Goal: Task Accomplishment & Management: Use online tool/utility

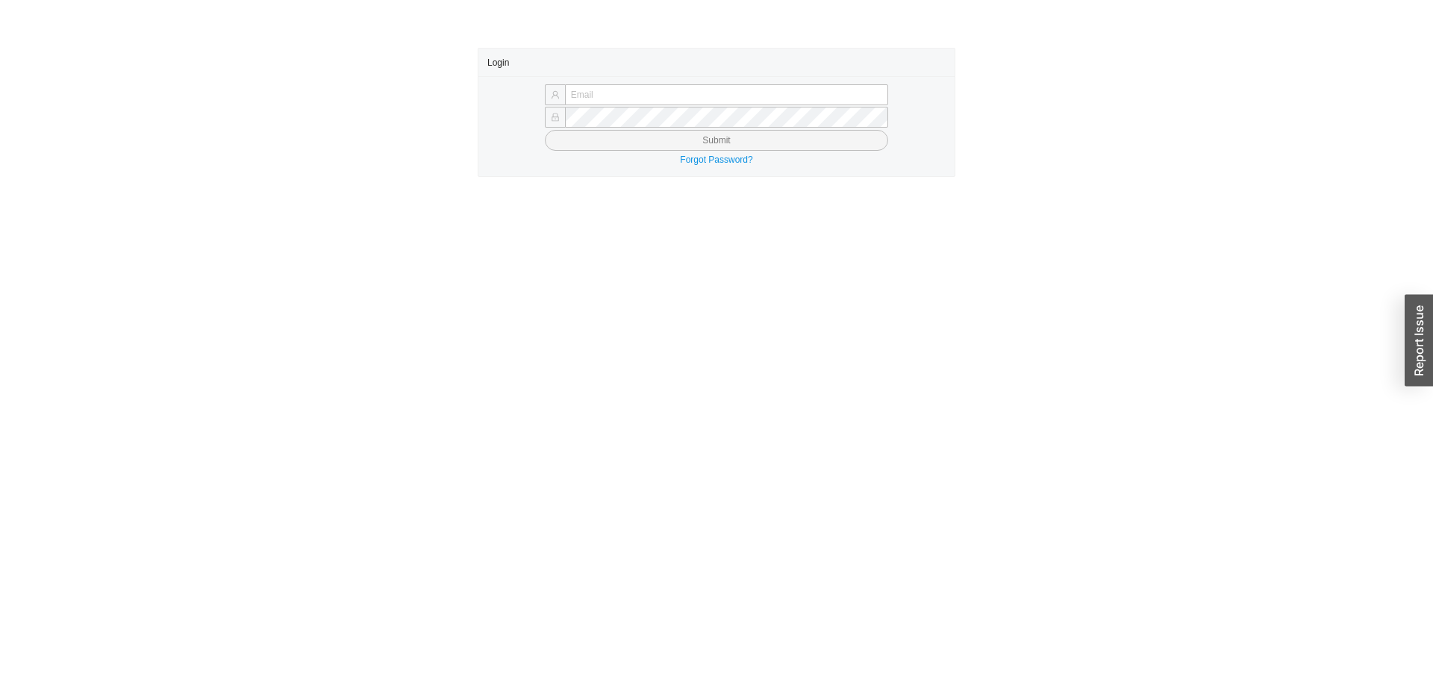
type input "yossi@asbathnj.com"
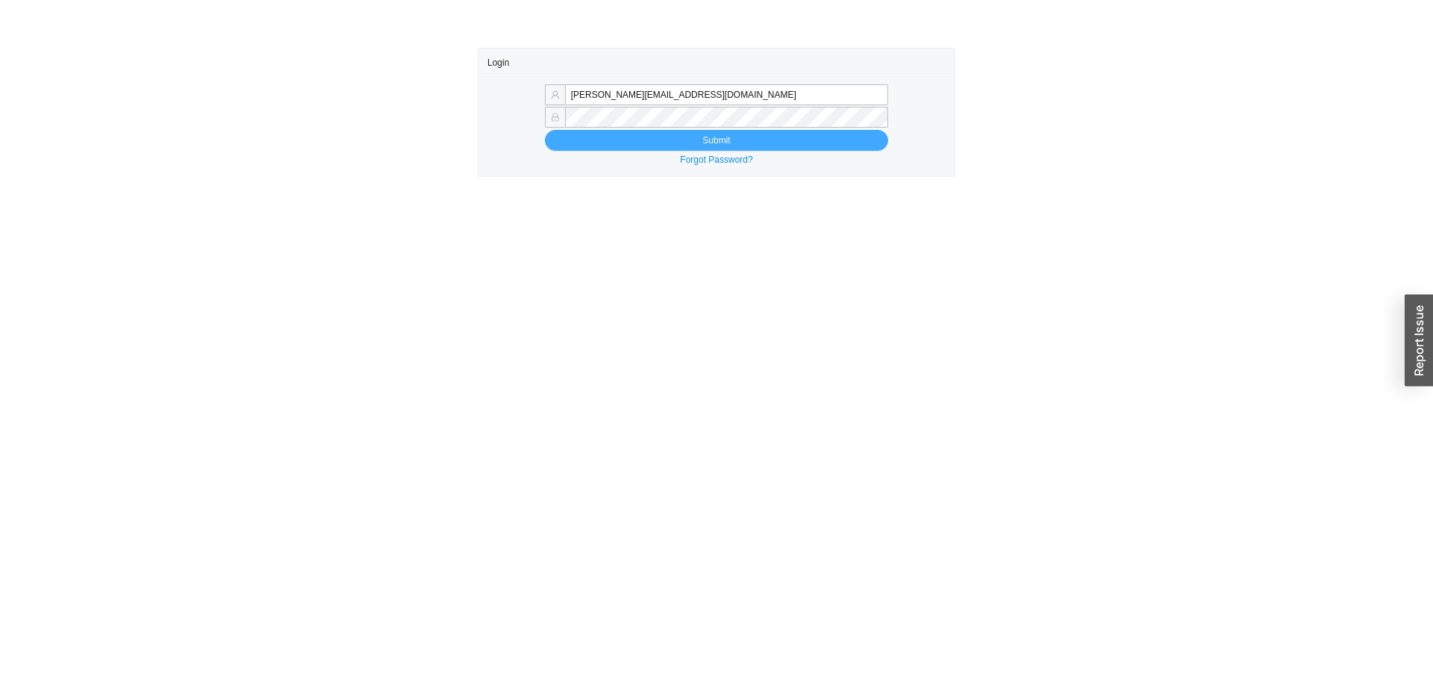
click at [660, 137] on button "Submit" at bounding box center [716, 140] width 343 height 21
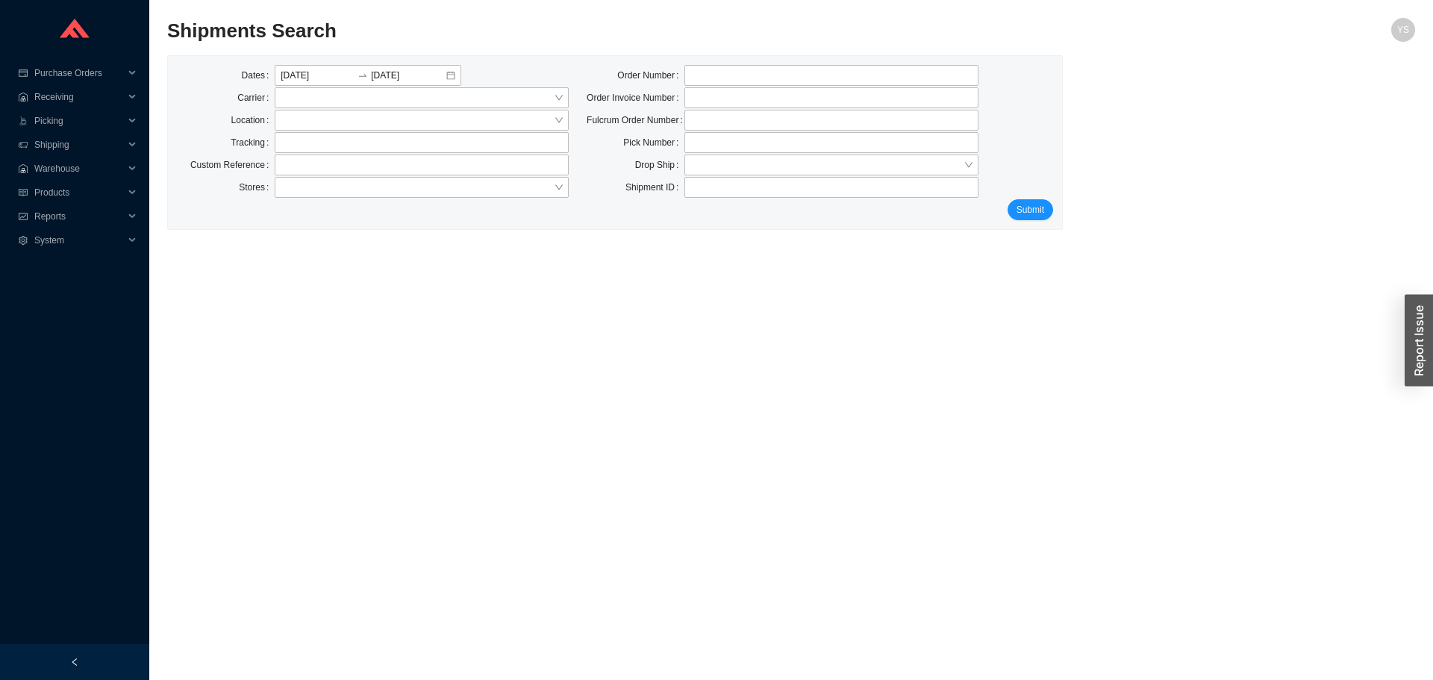
click at [1005, 207] on div "Submit" at bounding box center [615, 209] width 876 height 21
click at [1012, 204] on button "Submit" at bounding box center [1030, 209] width 46 height 21
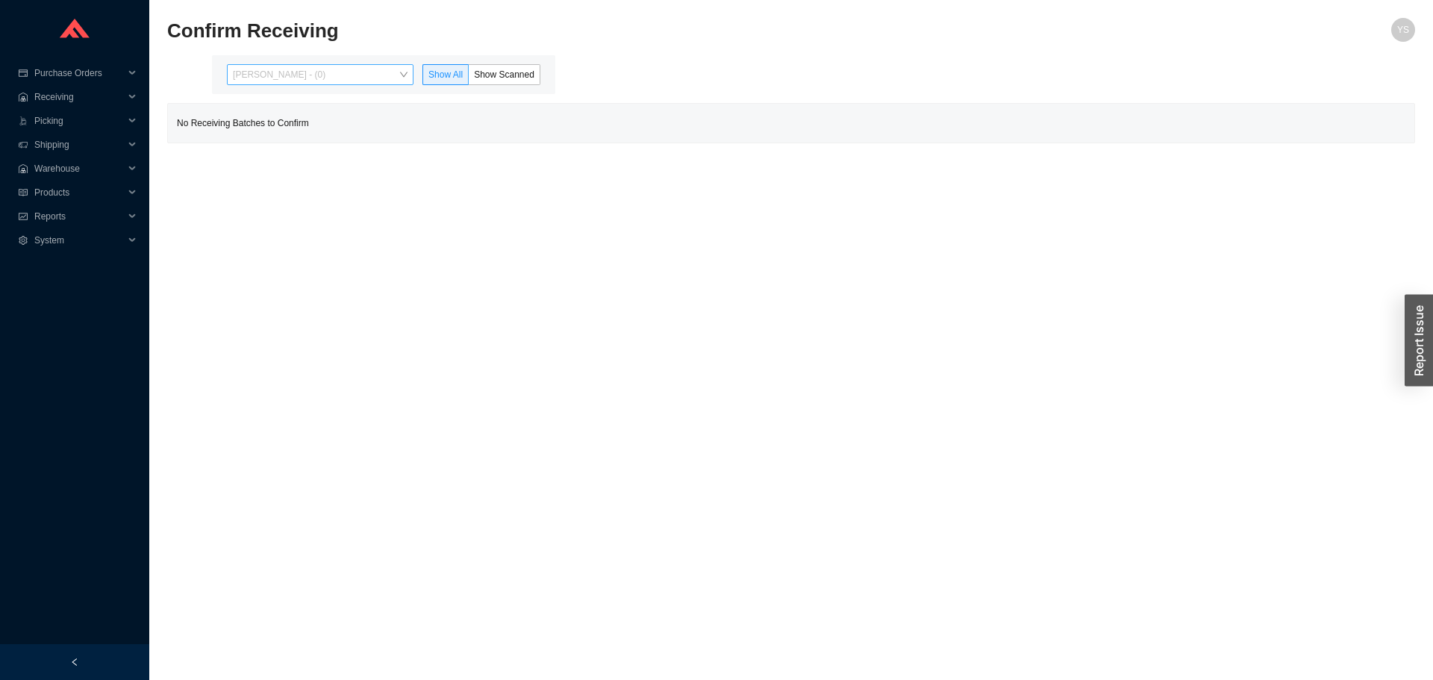
click at [292, 76] on span "Yossi Siff - (0)" at bounding box center [320, 74] width 175 height 19
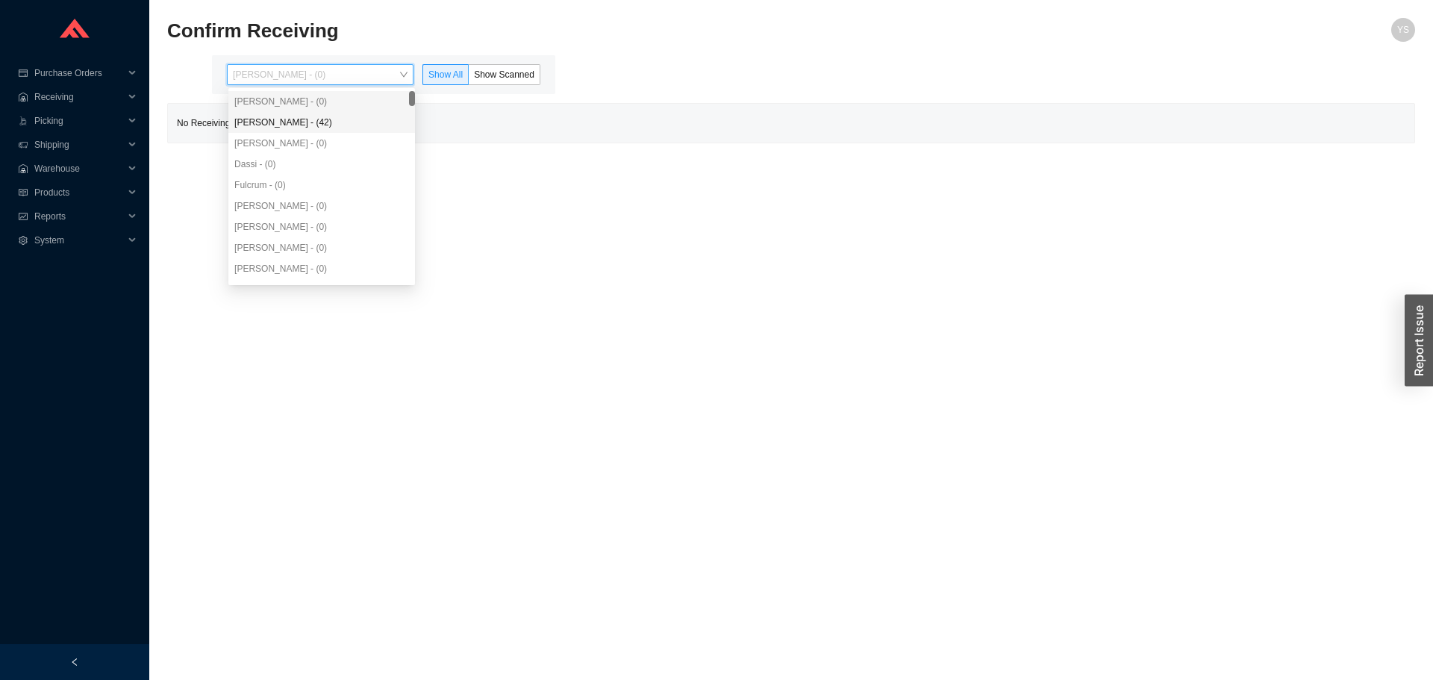
click at [289, 129] on div "Angel Negron - (42)" at bounding box center [321, 122] width 175 height 13
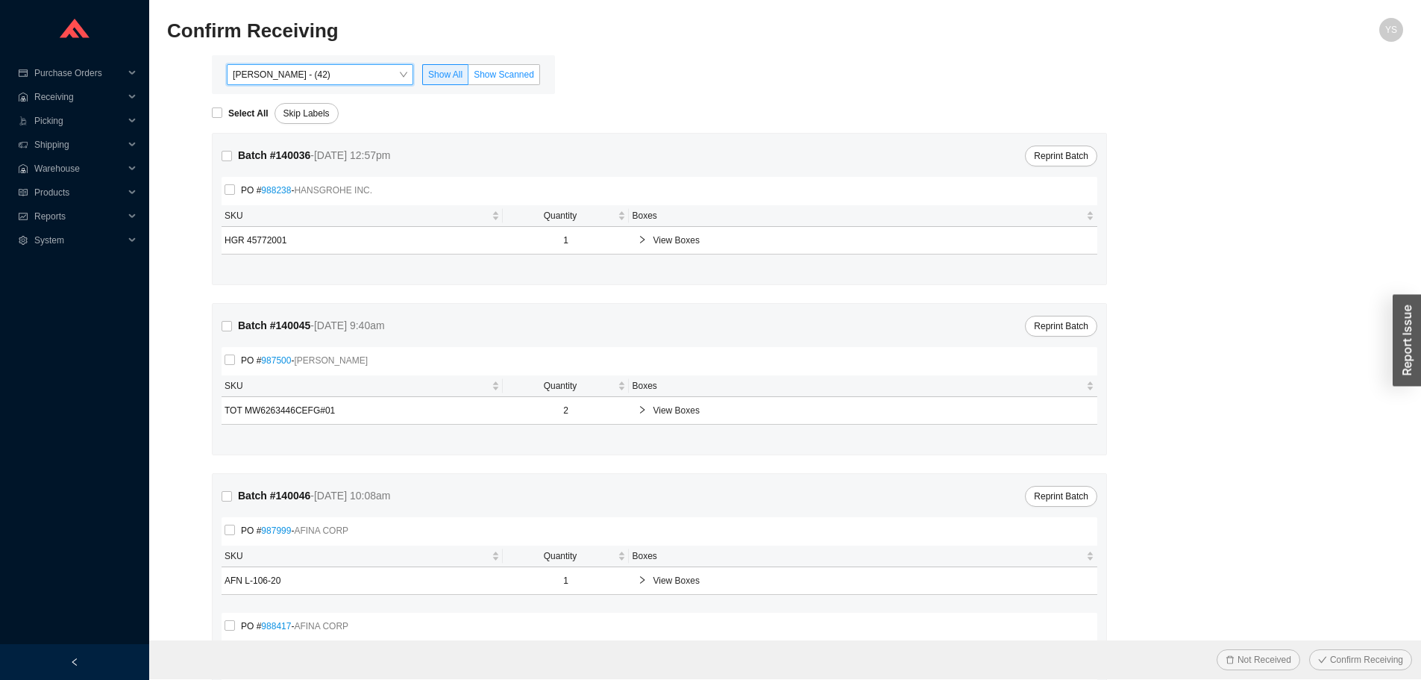
click at [500, 73] on span "Show Scanned" at bounding box center [504, 74] width 60 height 10
click at [469, 78] on input "Show Scanned" at bounding box center [469, 78] width 0 height 0
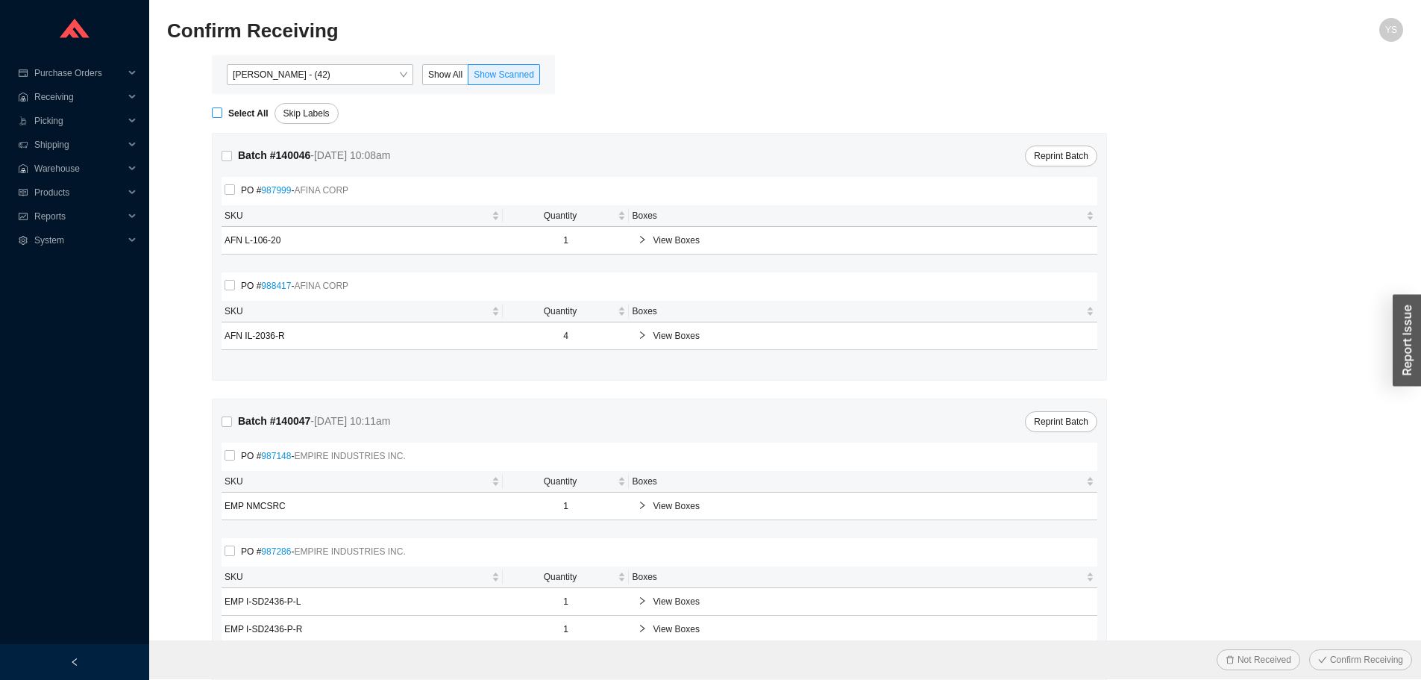
click at [234, 110] on strong "Select All" at bounding box center [248, 113] width 40 height 10
click at [222, 110] on input "Select All" at bounding box center [217, 112] width 10 height 10
checkbox input "true"
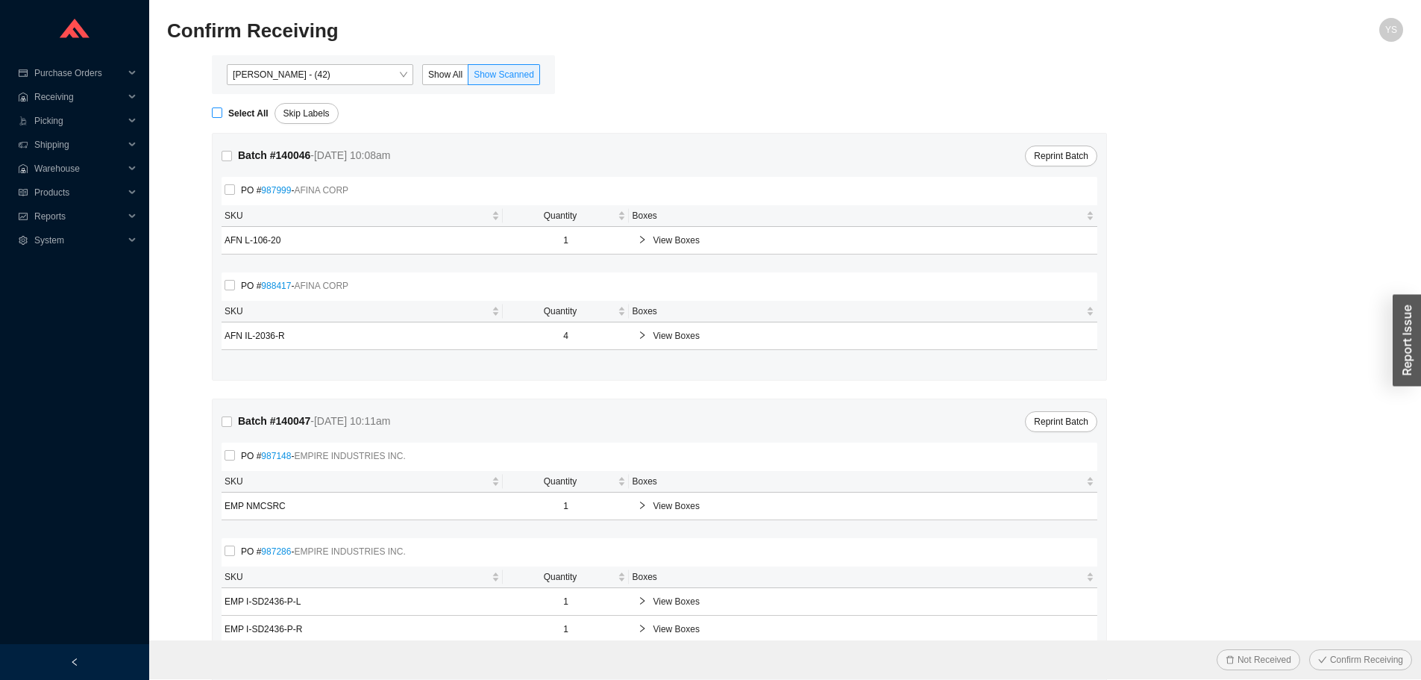
checkbox input "true"
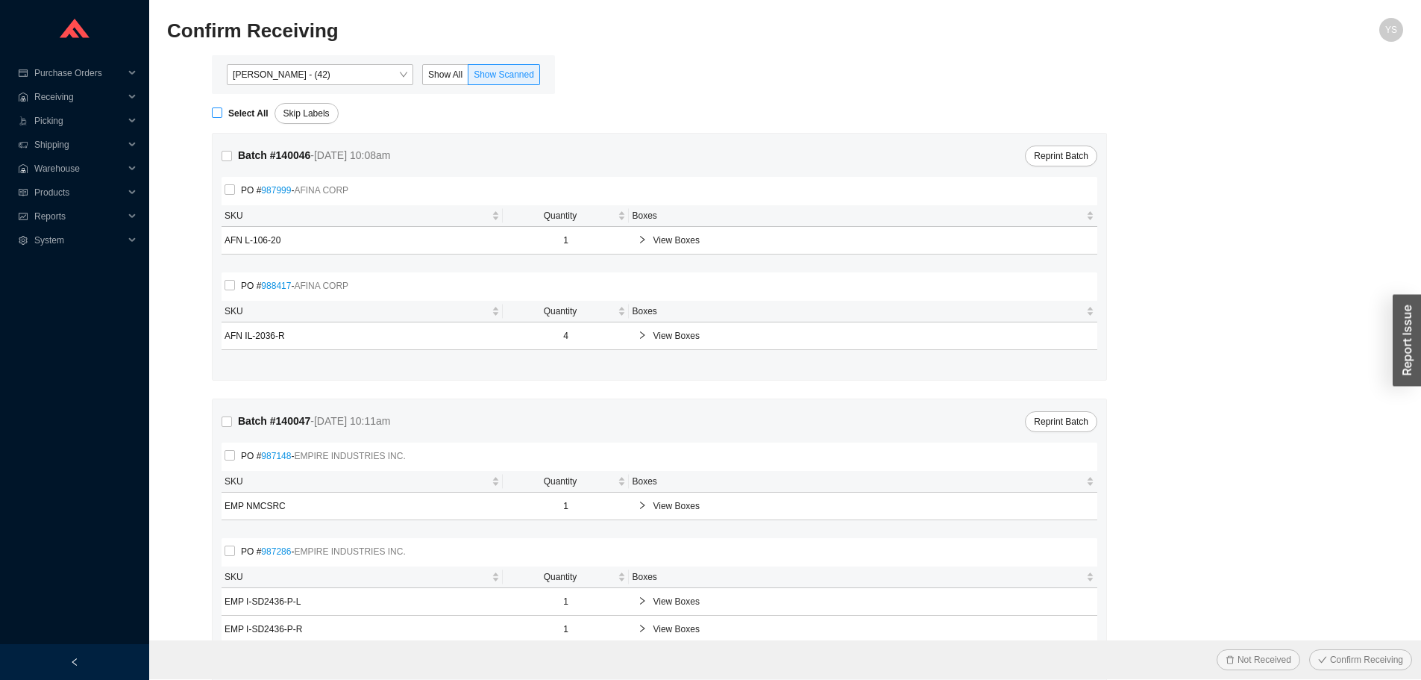
checkbox input "true"
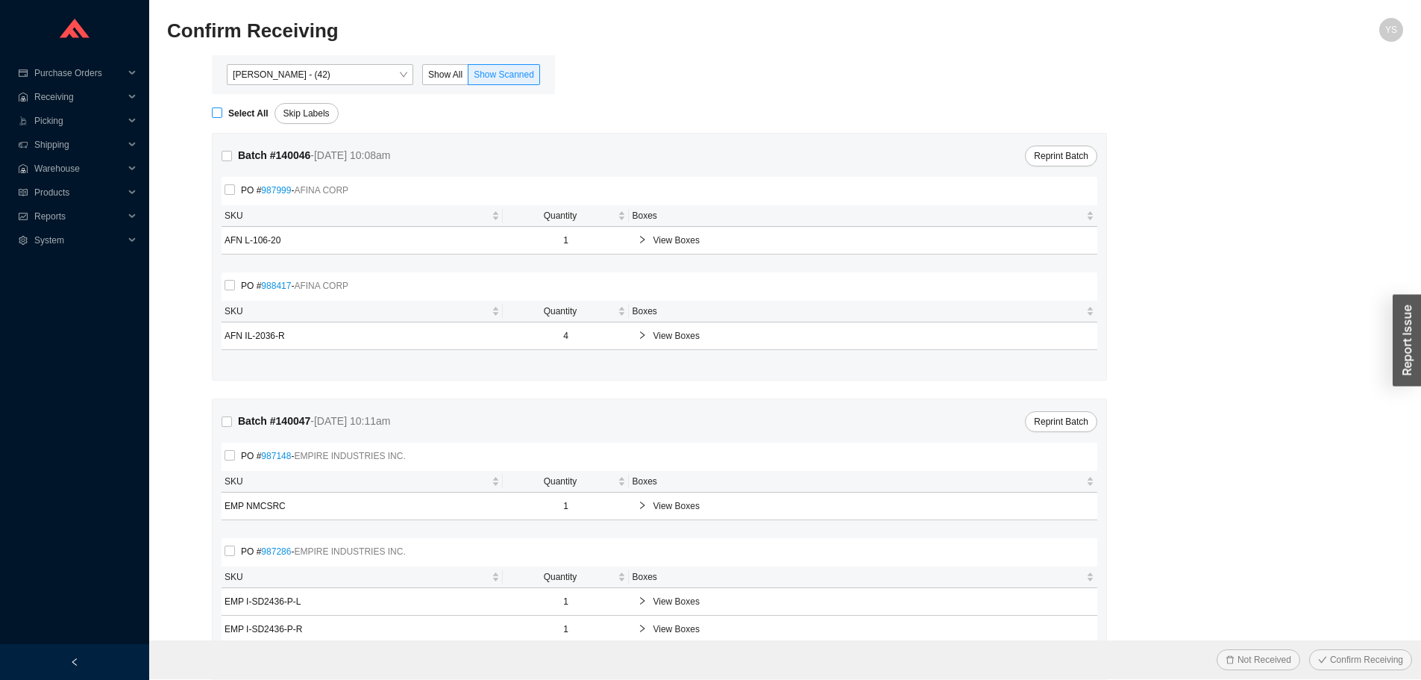
checkbox input "true"
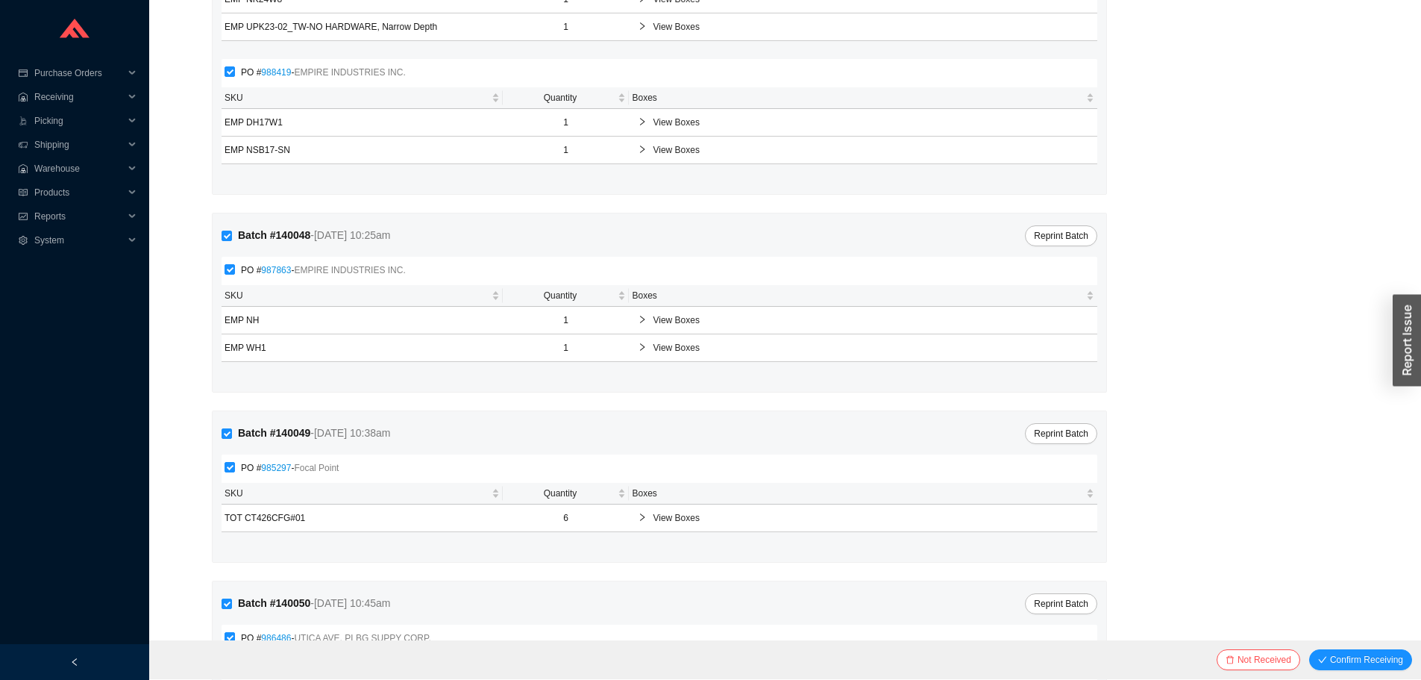
scroll to position [1013, 0]
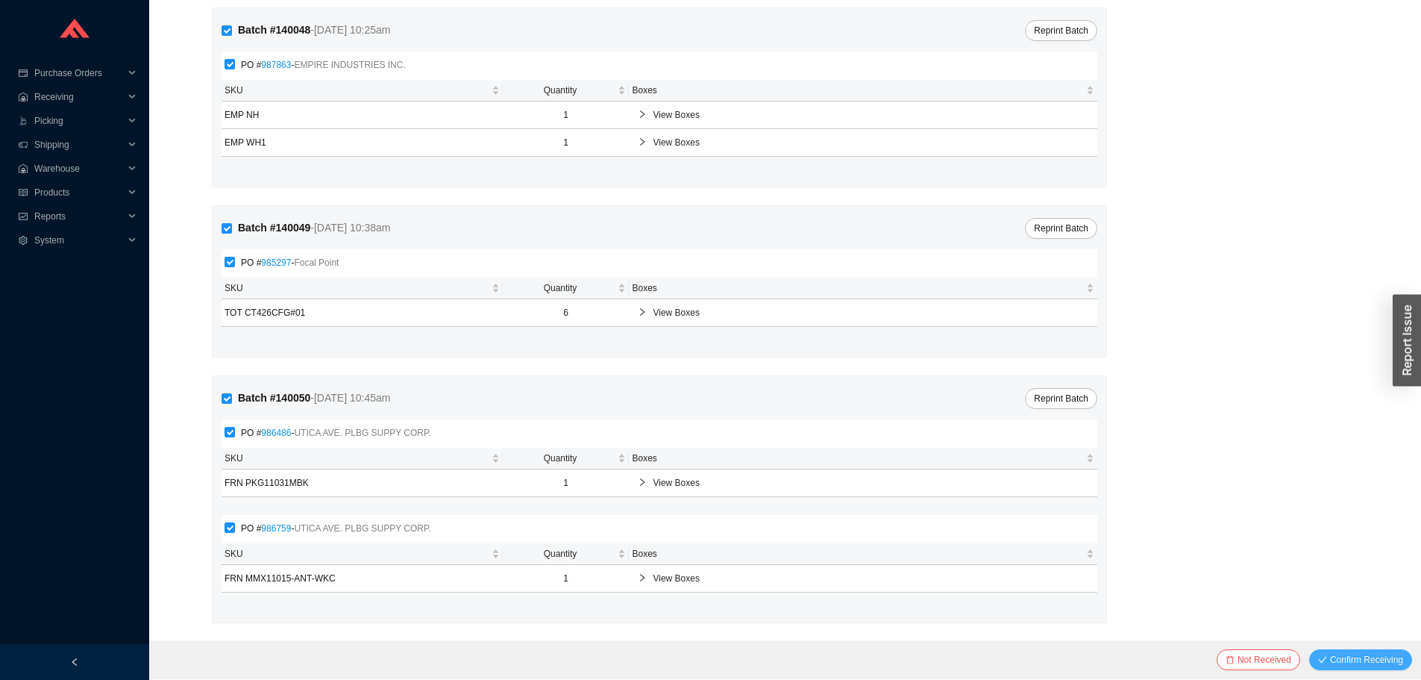
click at [1367, 660] on span "Confirm Receiving" at bounding box center [1366, 659] width 73 height 15
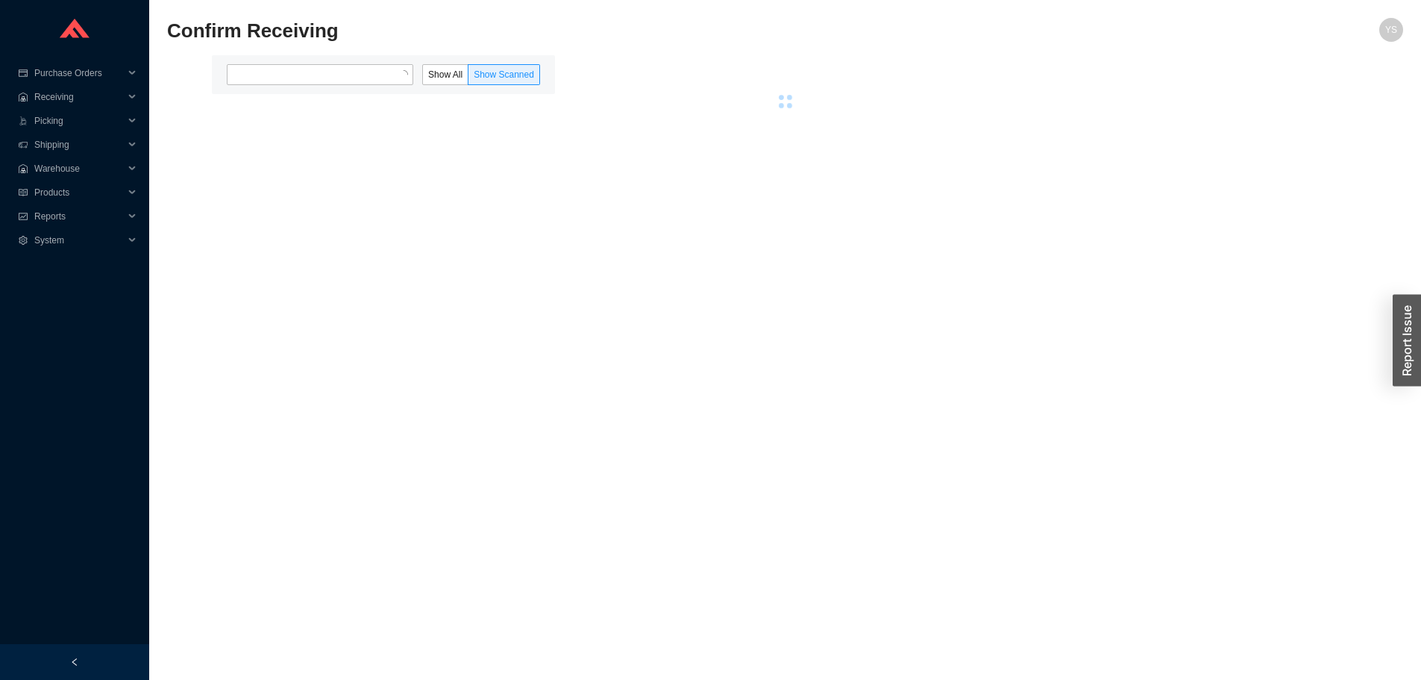
scroll to position [0, 0]
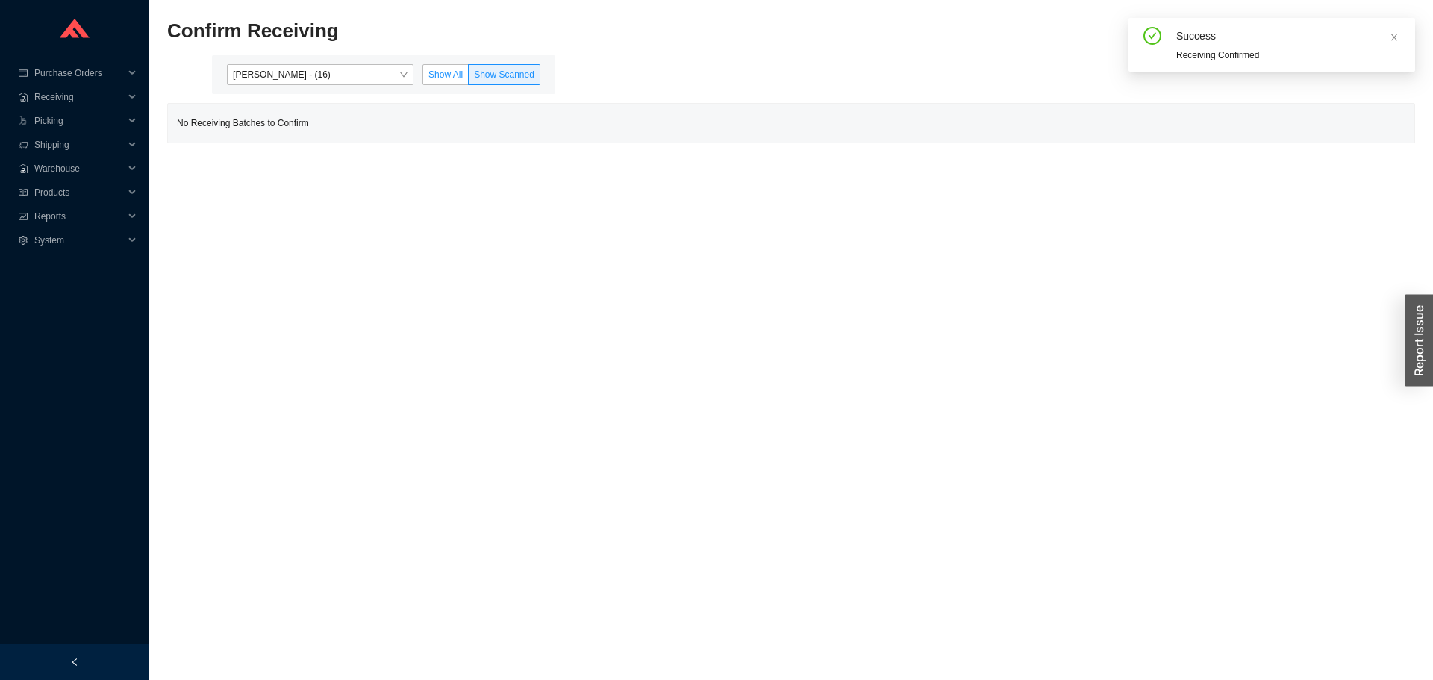
click at [451, 73] on span "Show All" at bounding box center [445, 74] width 34 height 10
click at [423, 78] on input "Show All" at bounding box center [423, 78] width 0 height 0
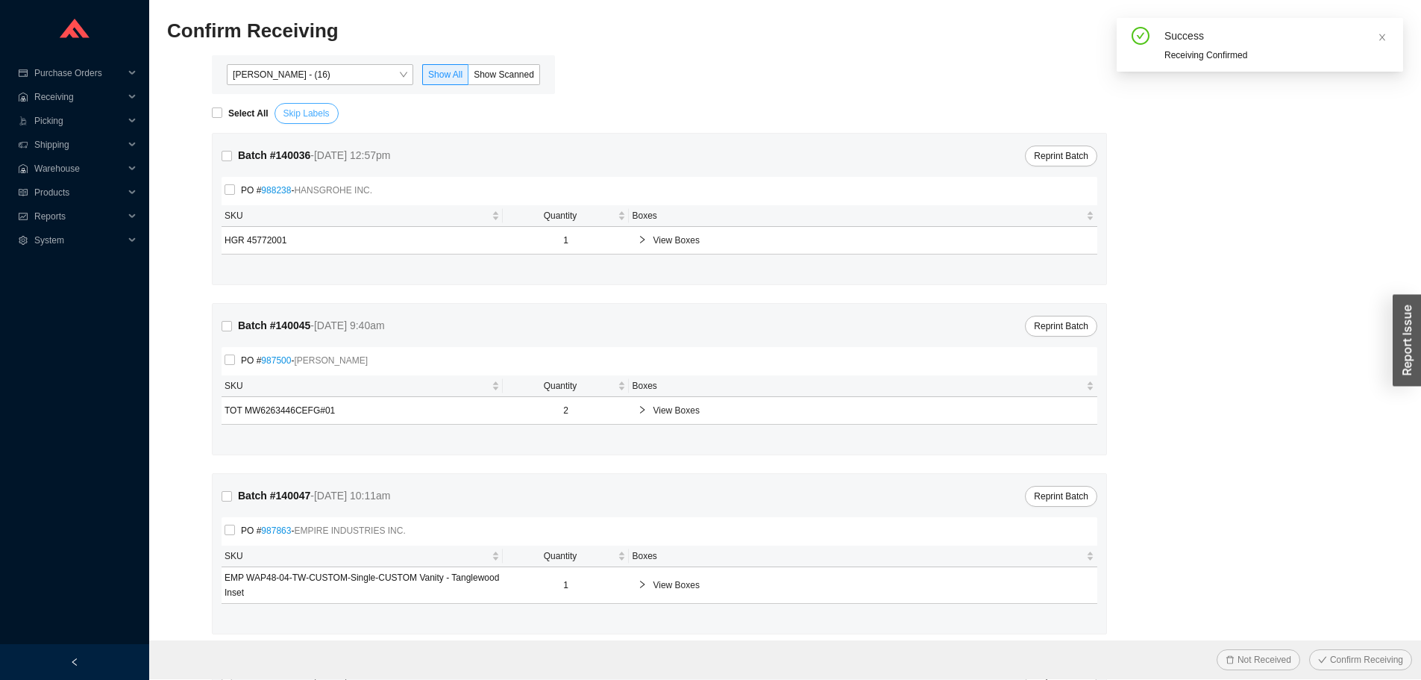
click at [312, 119] on span "Skip Labels" at bounding box center [307, 113] width 46 height 15
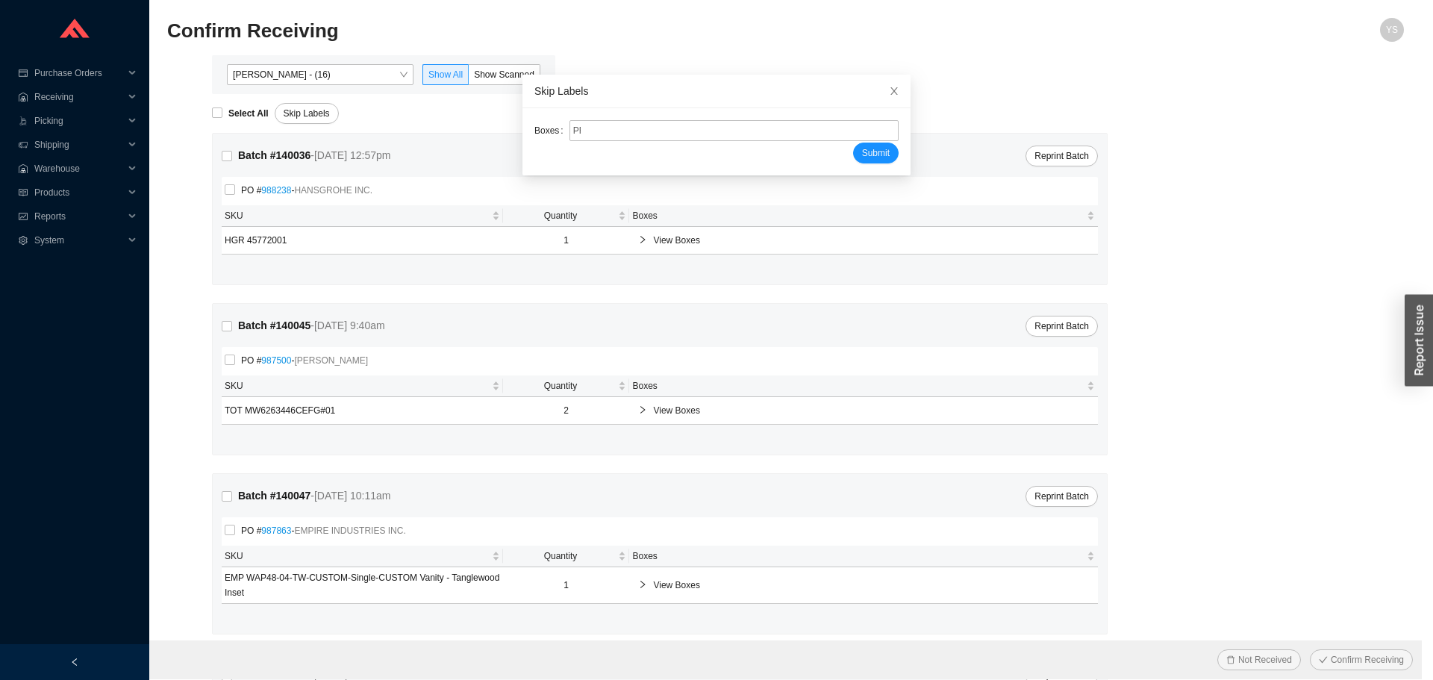
type input "PR2220809"
type input "PR2220771"
type input "PR2220770"
type input "PR2220501"
click at [853, 143] on button "Submit" at bounding box center [876, 153] width 46 height 21
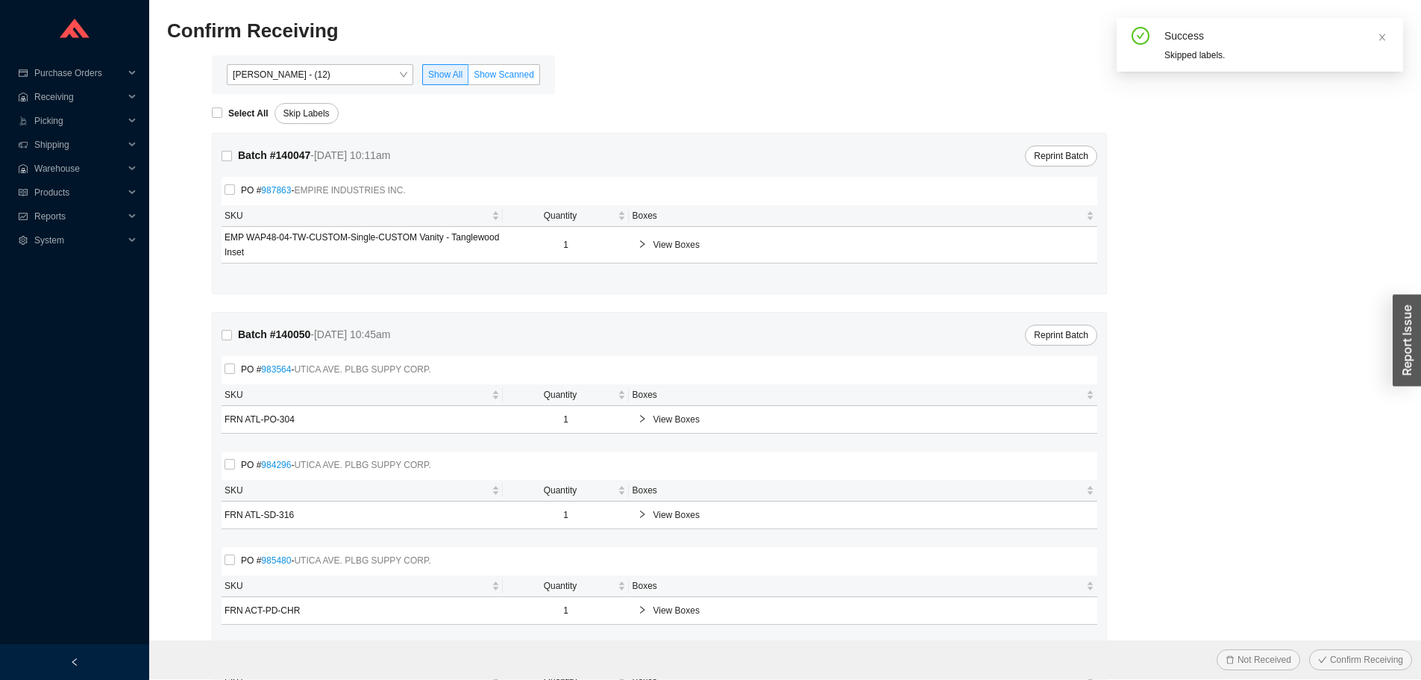
click at [504, 75] on span "Show Scanned" at bounding box center [504, 74] width 60 height 10
click at [469, 78] on input "Show Scanned" at bounding box center [469, 78] width 0 height 0
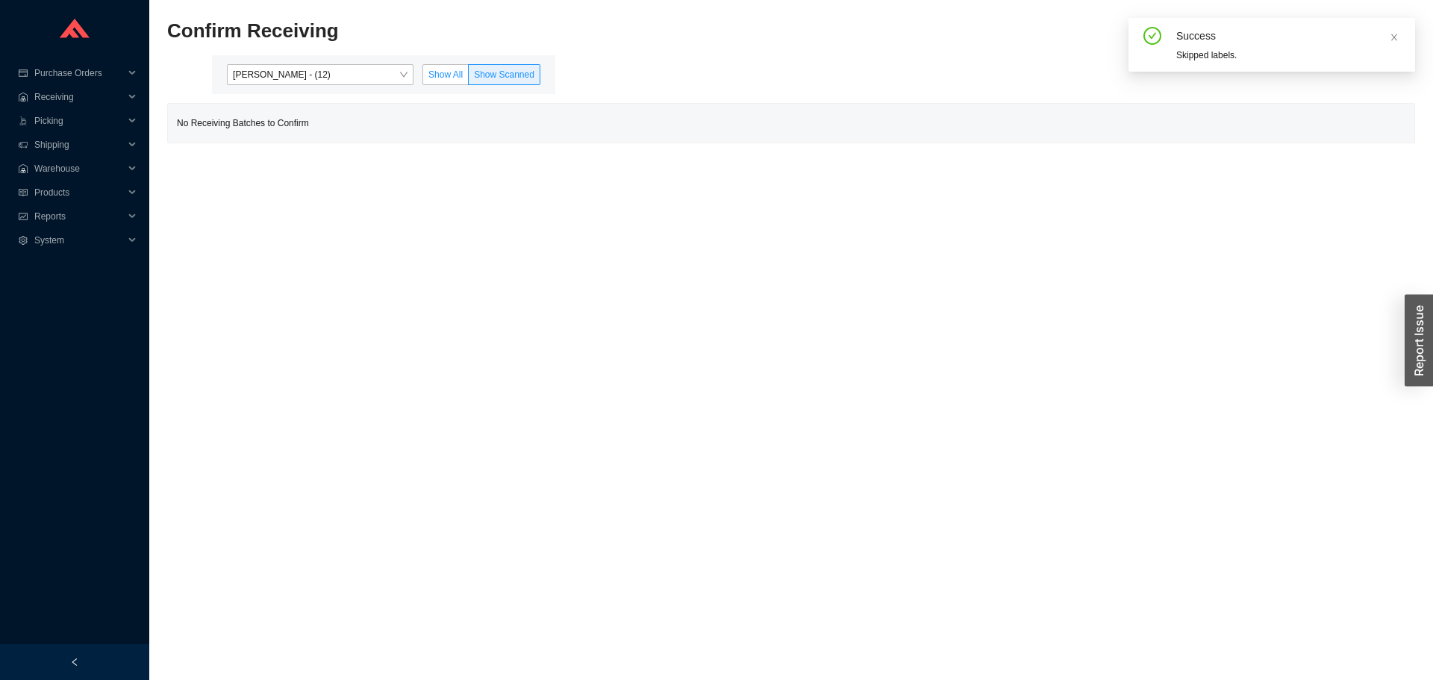
click at [434, 83] on label "Show All" at bounding box center [445, 74] width 46 height 21
click at [423, 78] on input "Show All" at bounding box center [423, 78] width 0 height 0
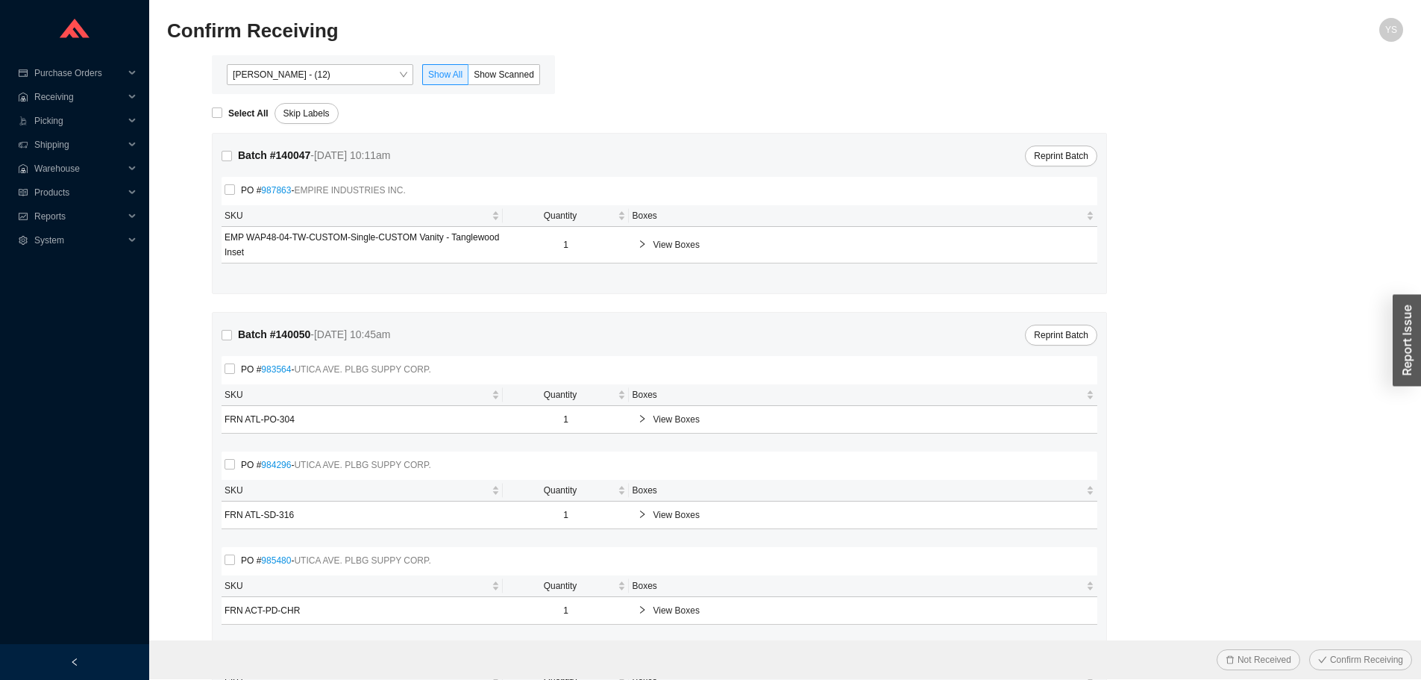
click at [226, 201] on div "PO # 987863 - EMPIRE INDUSTRIES INC." at bounding box center [660, 191] width 870 height 22
click at [230, 195] on input "PO # 987863 - EMPIRE INDUSTRIES INC." at bounding box center [230, 189] width 10 height 10
checkbox input "true"
click at [1345, 661] on span "Confirm Receiving" at bounding box center [1366, 659] width 73 height 15
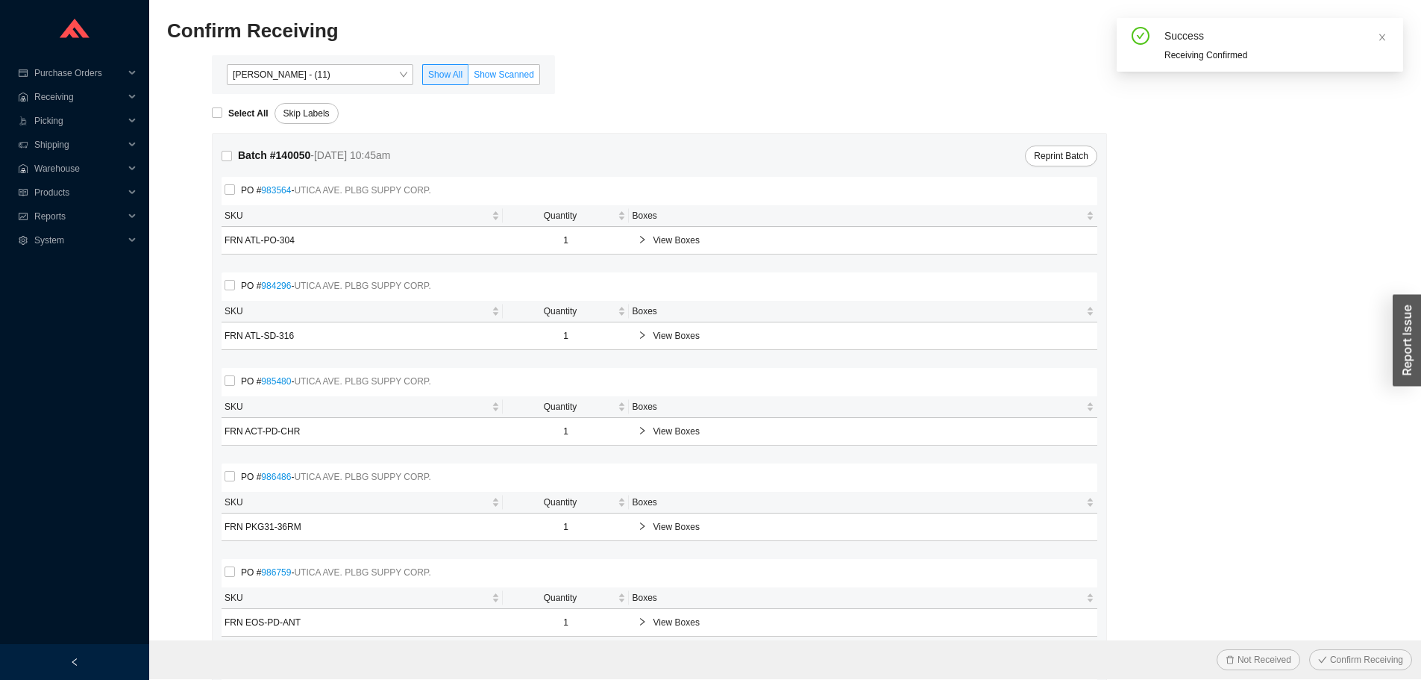
click at [507, 78] on span "Show Scanned" at bounding box center [504, 74] width 60 height 10
click at [469, 78] on input "Show Scanned" at bounding box center [469, 78] width 0 height 0
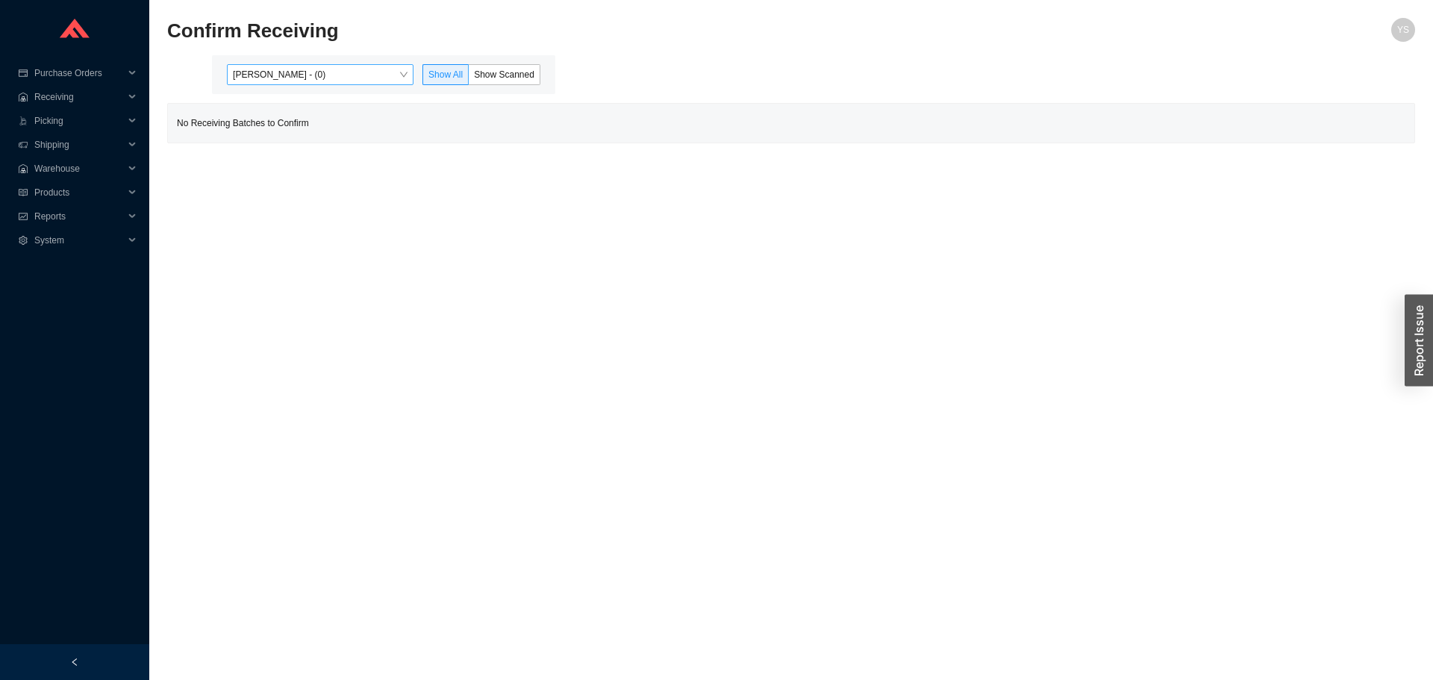
click at [292, 75] on span "[PERSON_NAME] - (0)" at bounding box center [320, 74] width 175 height 19
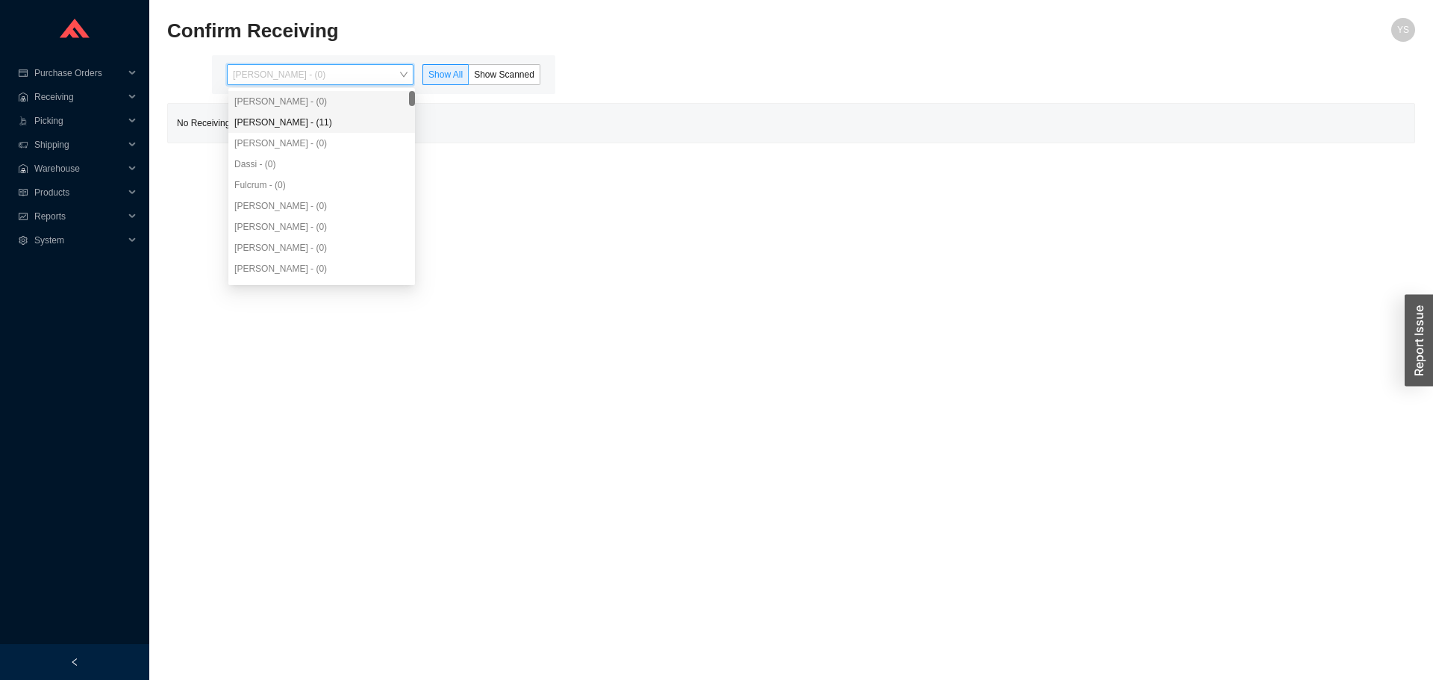
click at [285, 130] on div "[PERSON_NAME] - (11)" at bounding box center [321, 122] width 187 height 21
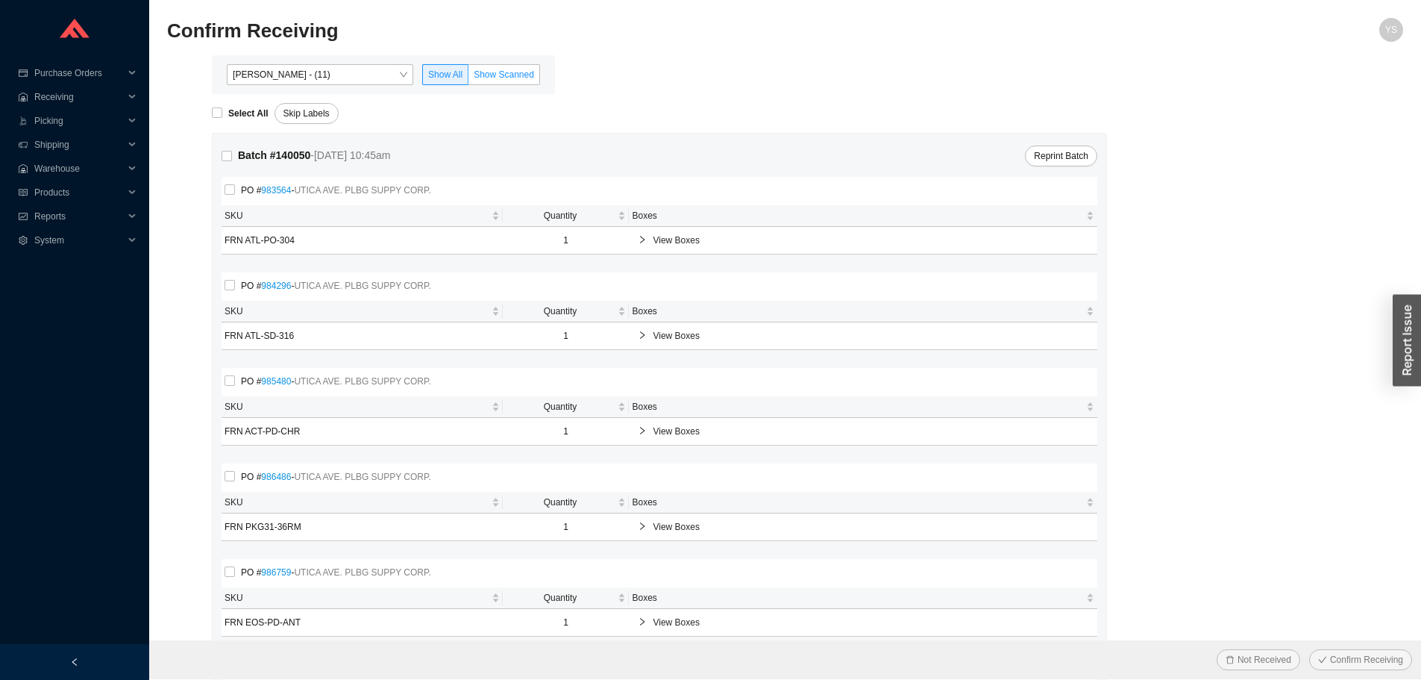
click at [481, 75] on span "Show Scanned" at bounding box center [504, 74] width 60 height 10
click at [469, 78] on input "Show Scanned" at bounding box center [469, 78] width 0 height 0
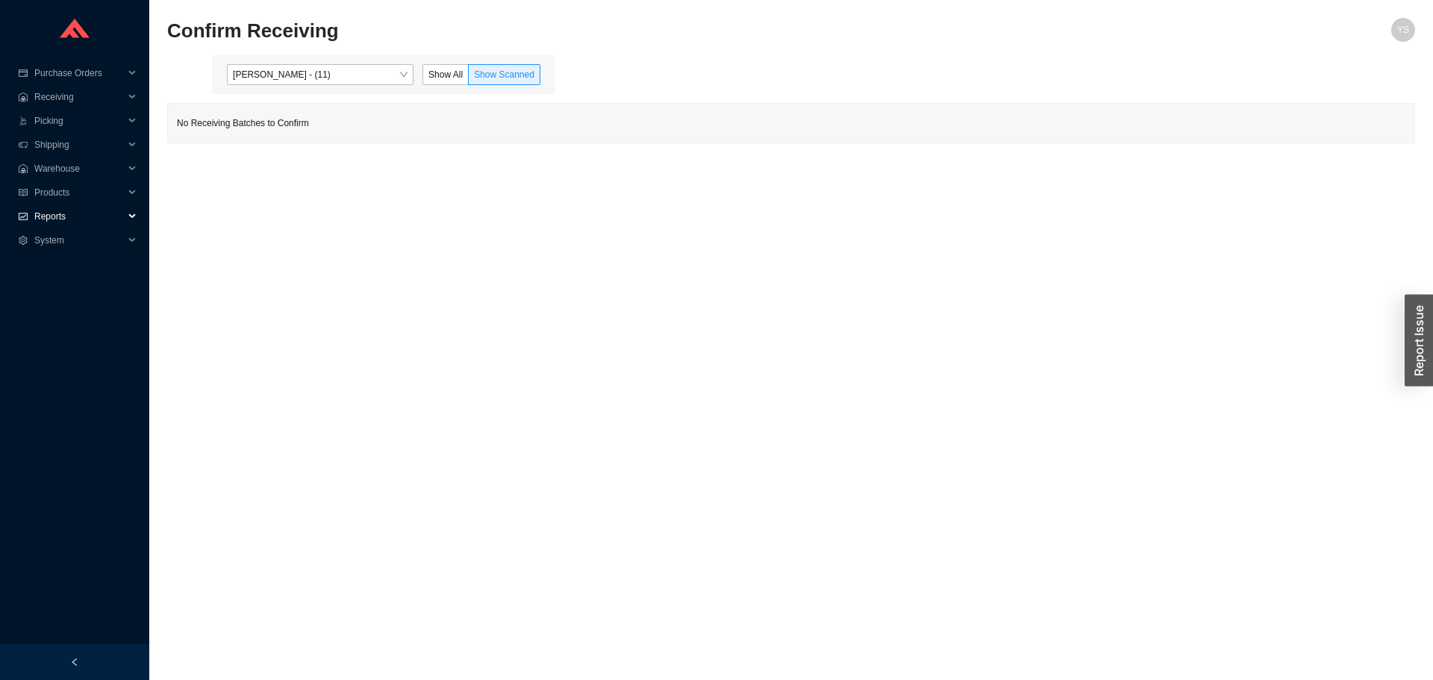
click at [40, 225] on span "Reports" at bounding box center [79, 216] width 90 height 24
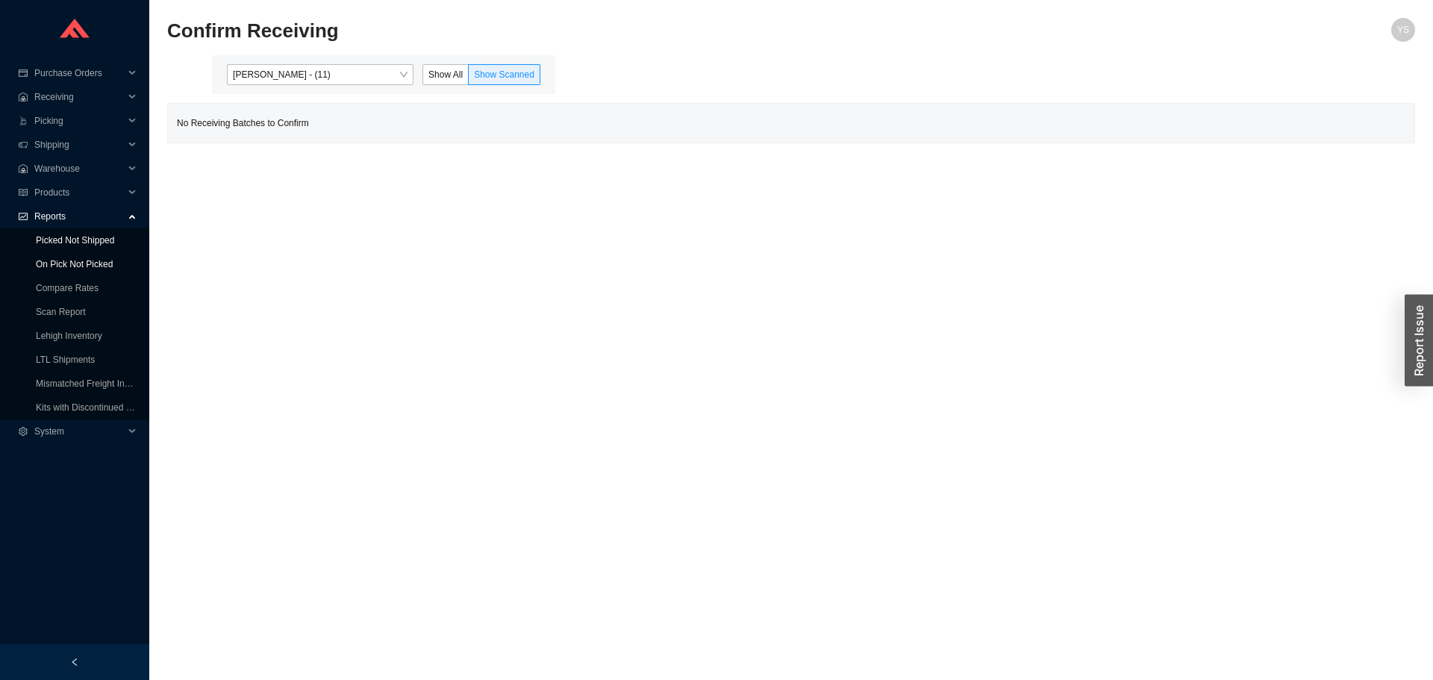
click at [60, 259] on link "On Pick Not Picked" at bounding box center [74, 264] width 77 height 10
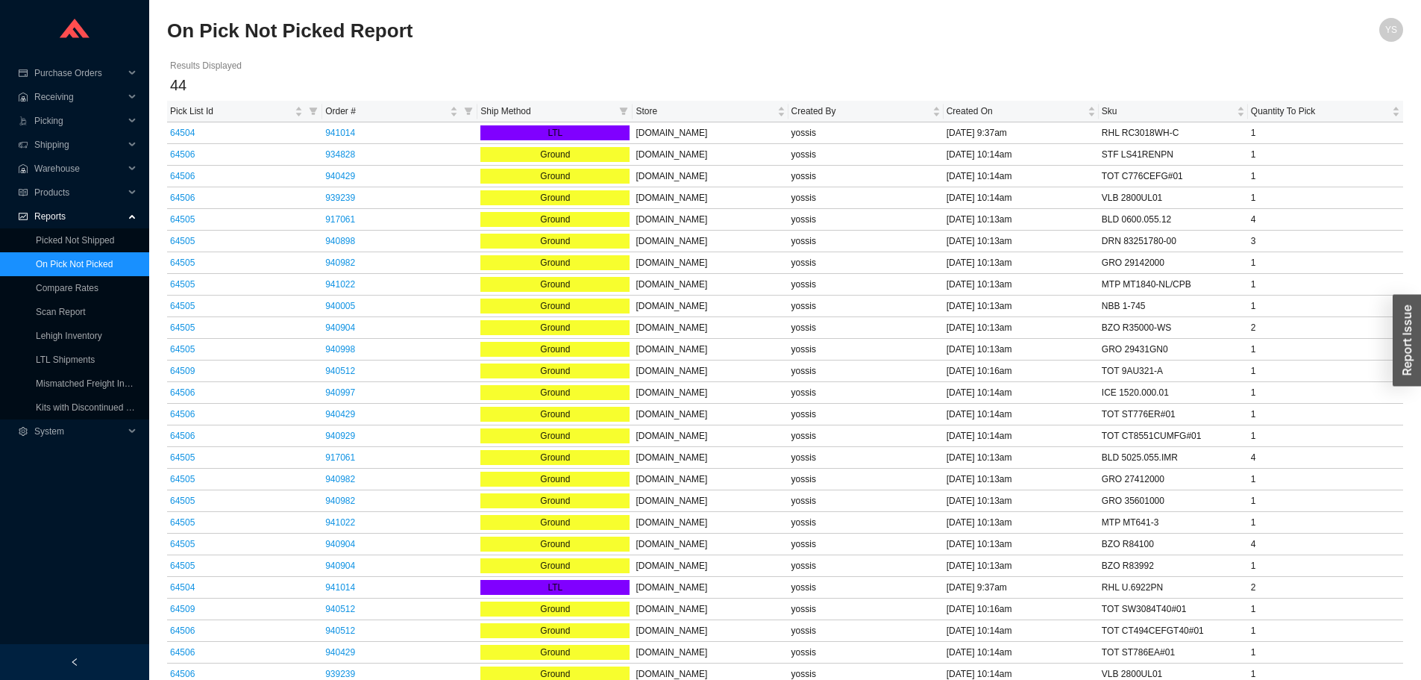
click at [559, 110] on span "Ship Method" at bounding box center [547, 111] width 133 height 15
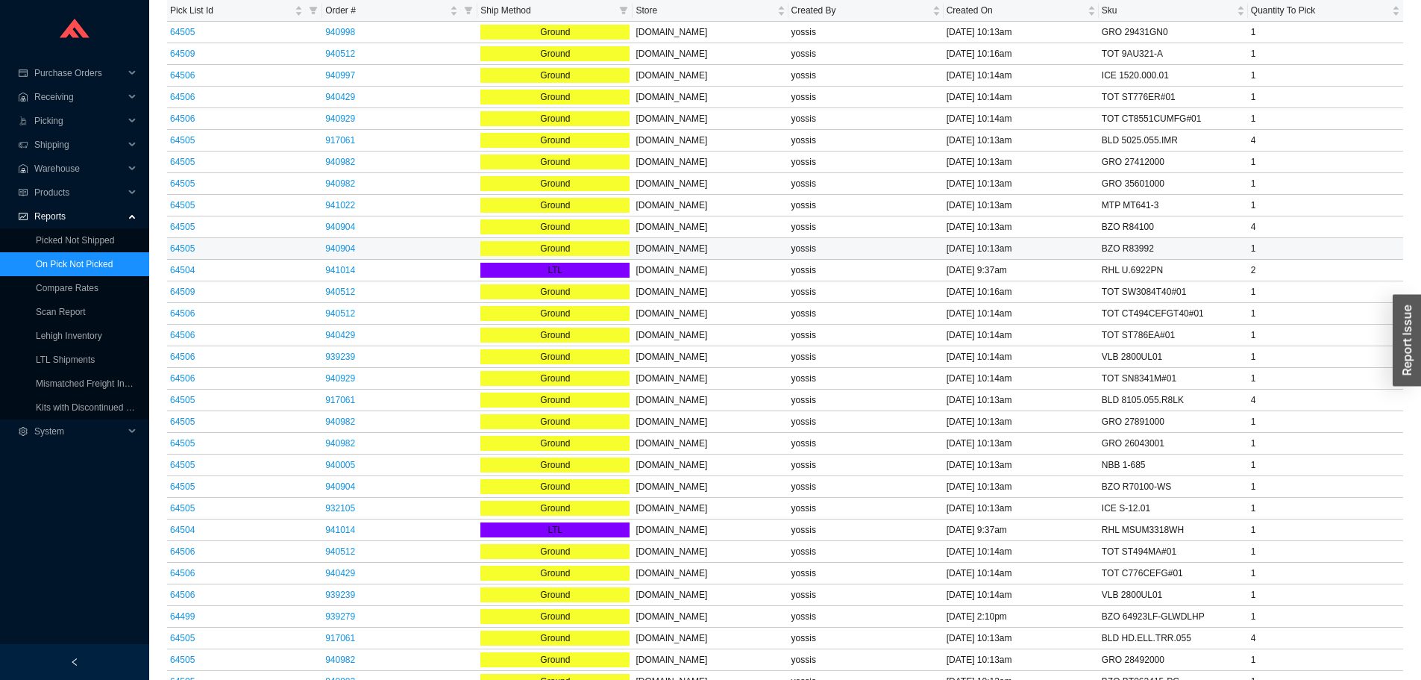
scroll to position [395, 0]
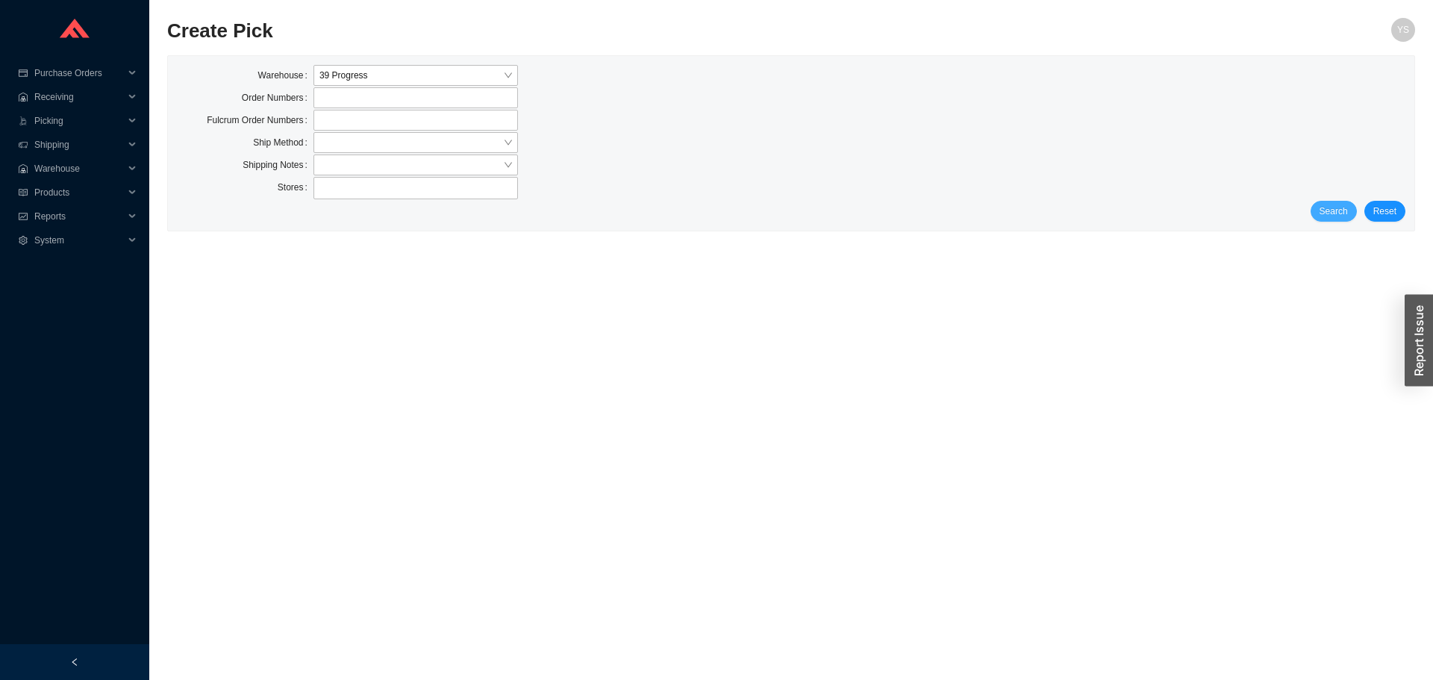
click at [1338, 213] on span "Search" at bounding box center [1333, 211] width 28 height 15
click at [1323, 221] on button "Search" at bounding box center [1333, 211] width 46 height 21
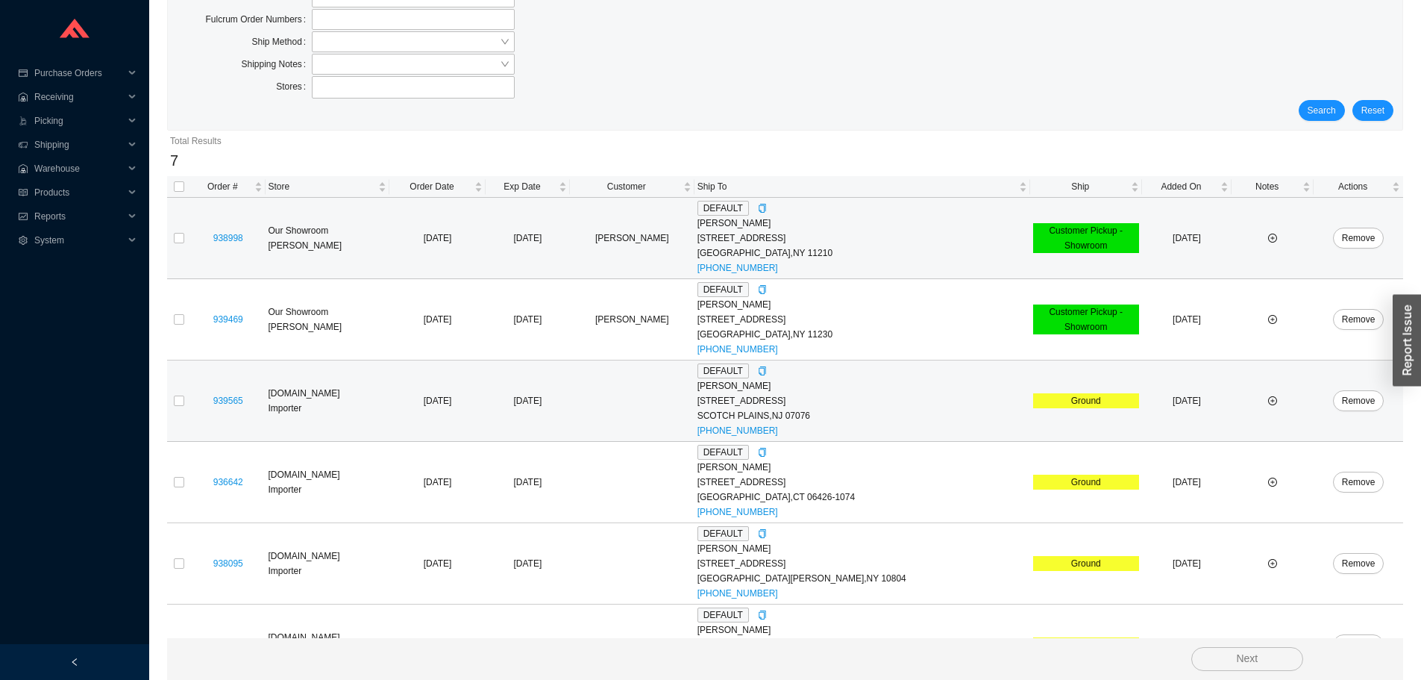
scroll to position [230, 0]
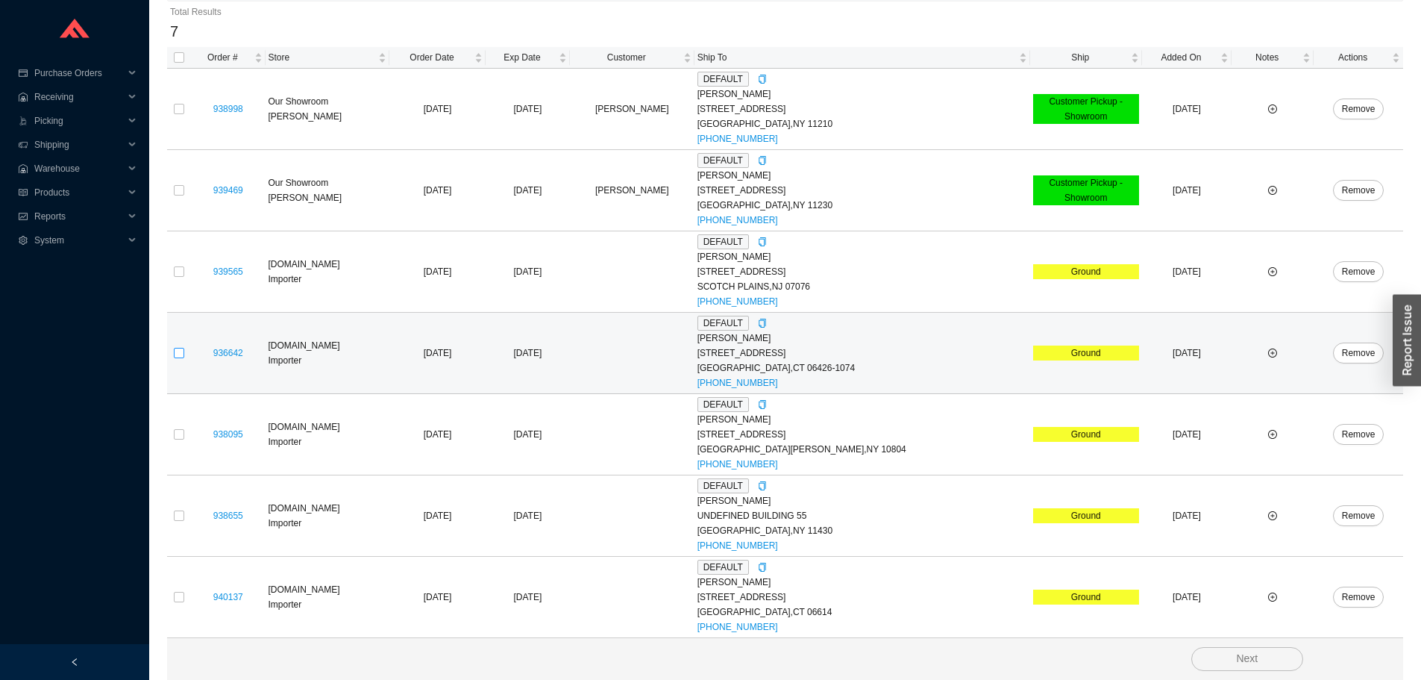
click at [175, 352] on input "checkbox" at bounding box center [179, 353] width 10 height 10
checkbox input "true"
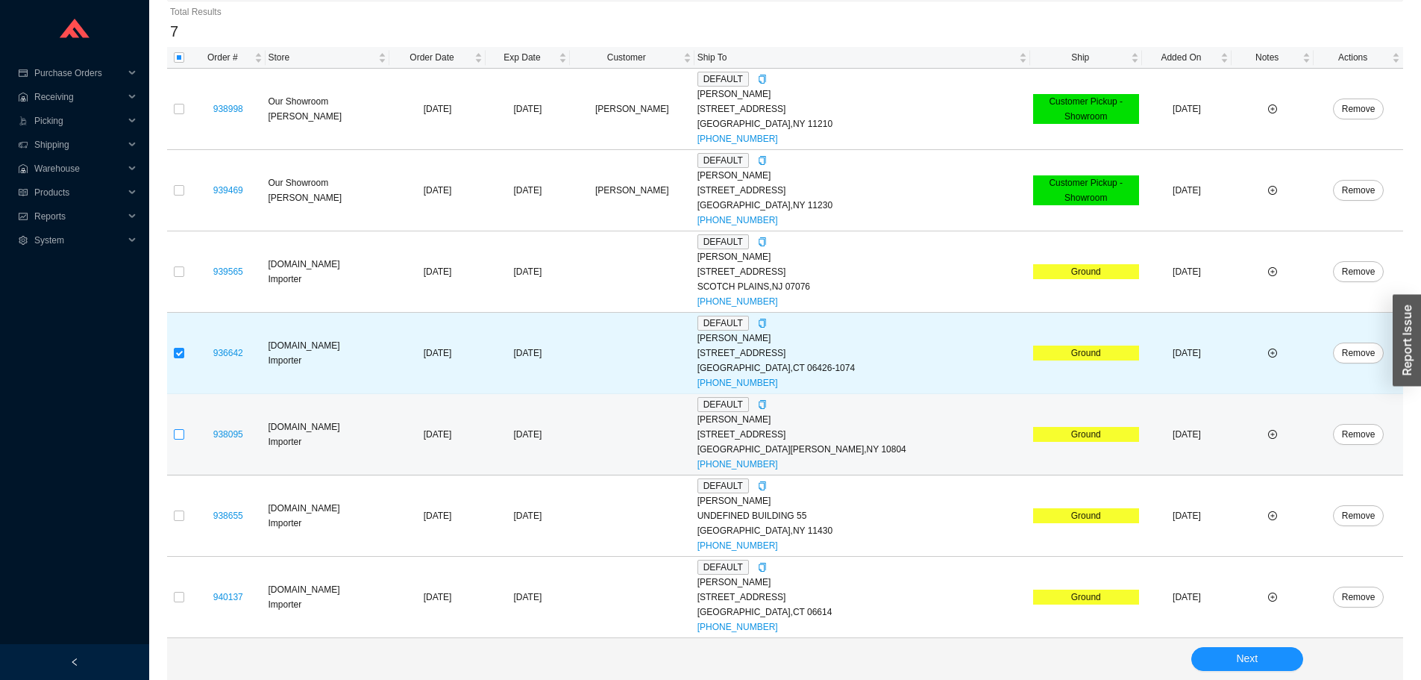
click at [176, 439] on input "checkbox" at bounding box center [179, 434] width 10 height 10
checkbox input "true"
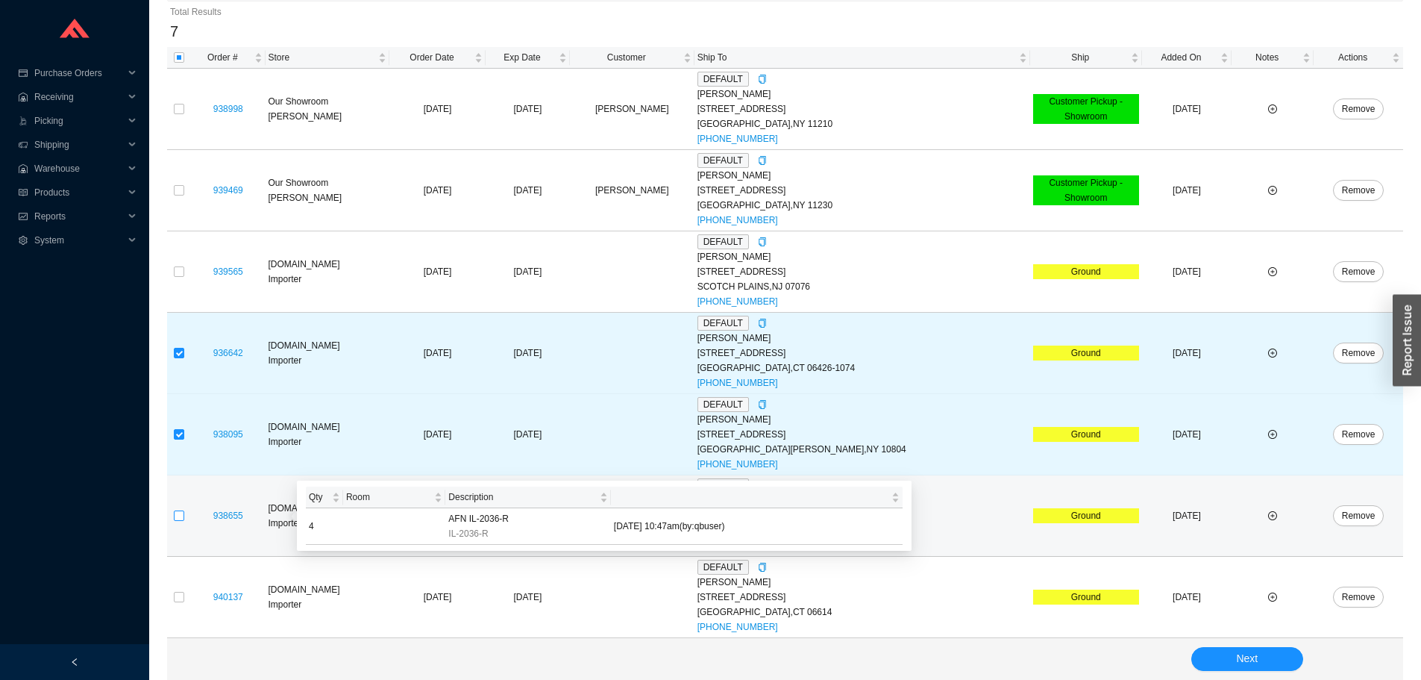
click at [176, 513] on input "checkbox" at bounding box center [179, 515] width 10 height 10
checkbox input "true"
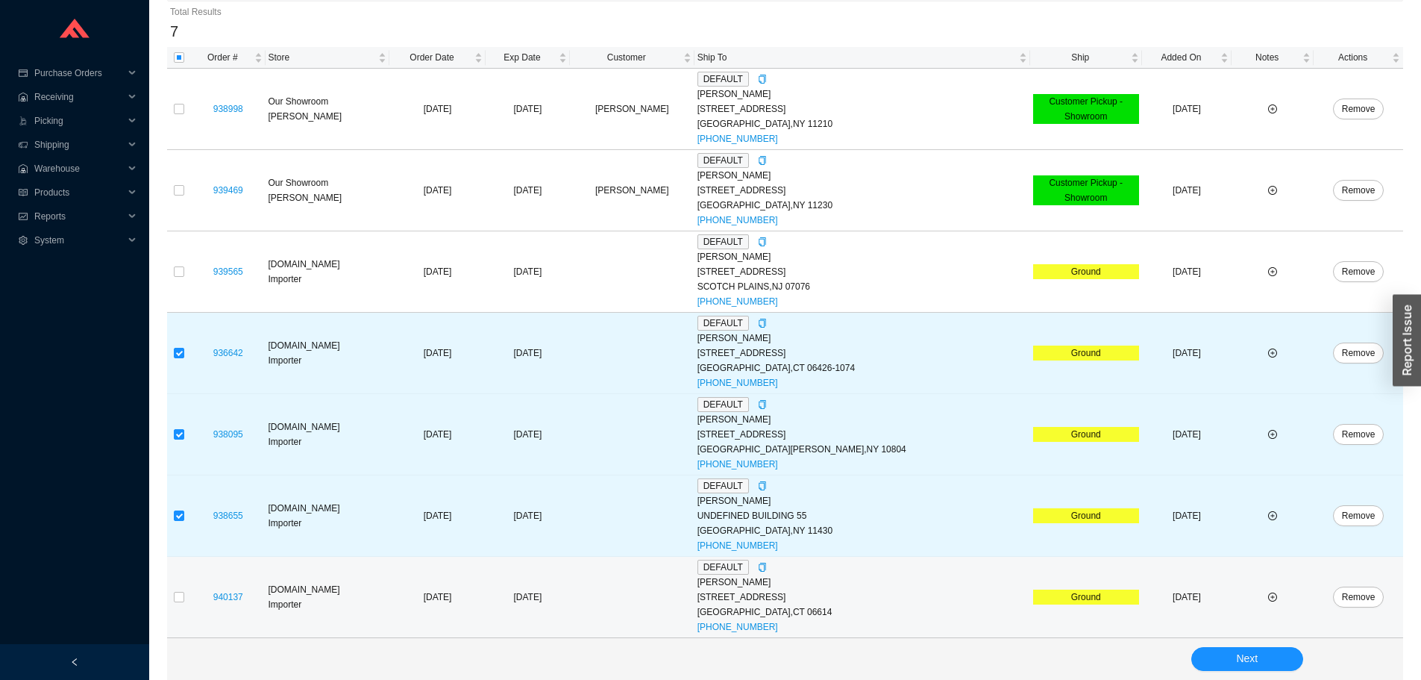
click at [188, 598] on td at bounding box center [179, 597] width 24 height 81
click at [181, 596] on input "checkbox" at bounding box center [179, 597] width 10 height 10
checkbox input "true"
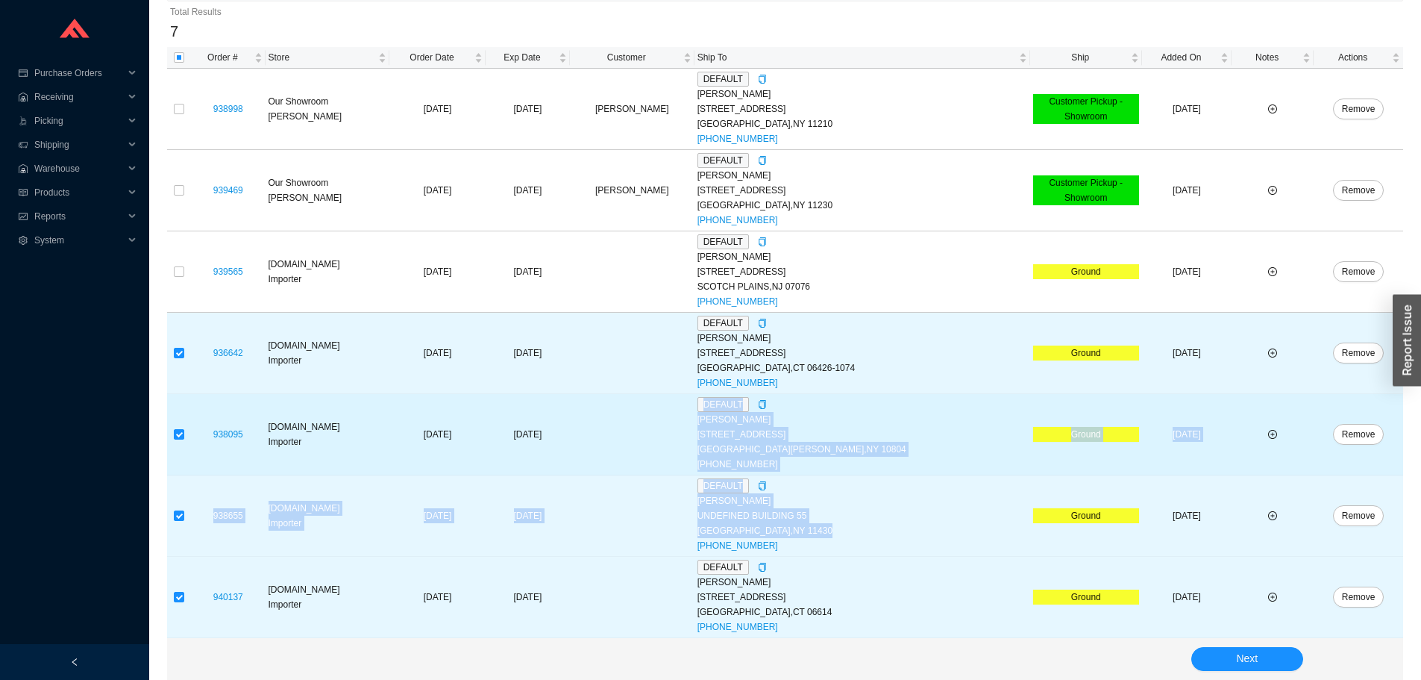
drag, startPoint x: 863, startPoint y: 528, endPoint x: 731, endPoint y: 407, distance: 179.0
click at [731, 407] on tbody "938998 Our Showroom Adina Golomb 9/9/2025 09/16/2025 Yitzy Arem DEFAULT Yitzy A…" at bounding box center [785, 353] width 1236 height 569
click at [695, 421] on td at bounding box center [632, 434] width 125 height 81
drag, startPoint x: 898, startPoint y: 526, endPoint x: 719, endPoint y: 423, distance: 205.9
click at [719, 423] on tbody "938998 Our Showroom Adina Golomb 9/9/2025 09/16/2025 Yitzy Arem DEFAULT Yitzy A…" at bounding box center [785, 353] width 1236 height 569
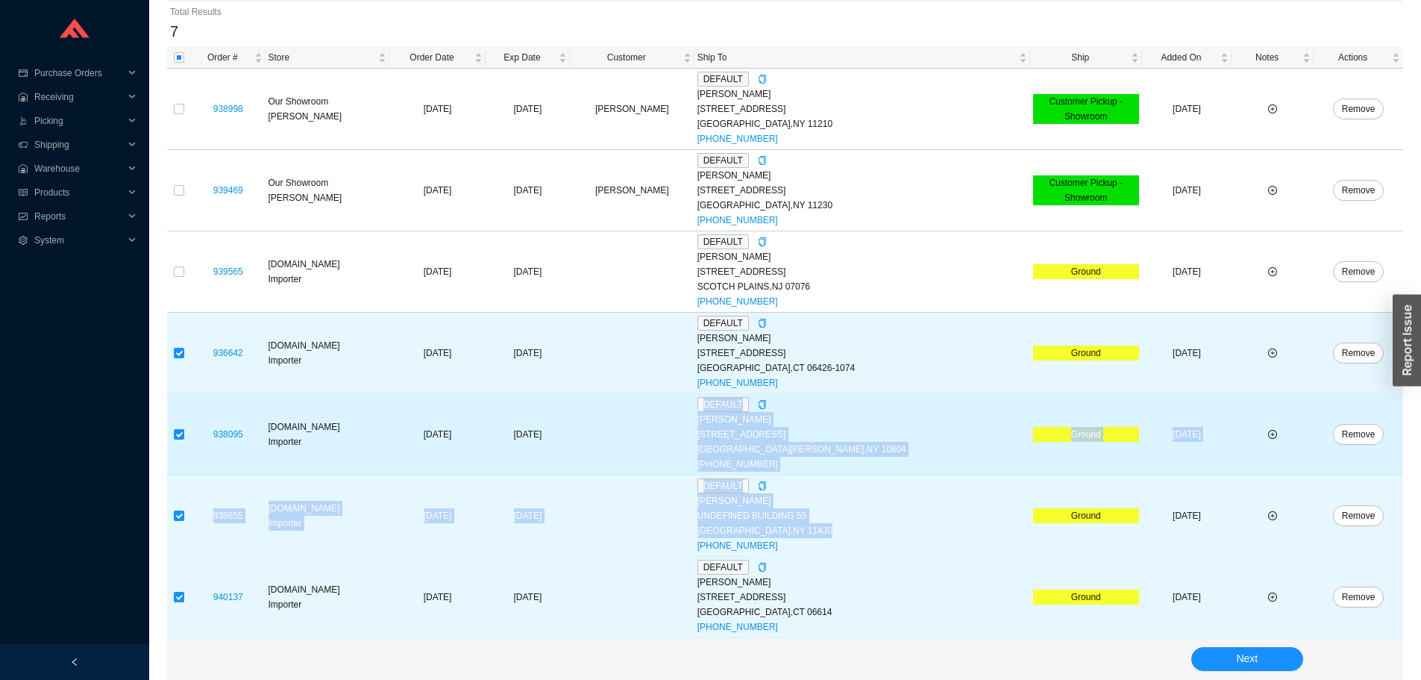
click at [695, 423] on td at bounding box center [632, 434] width 125 height 81
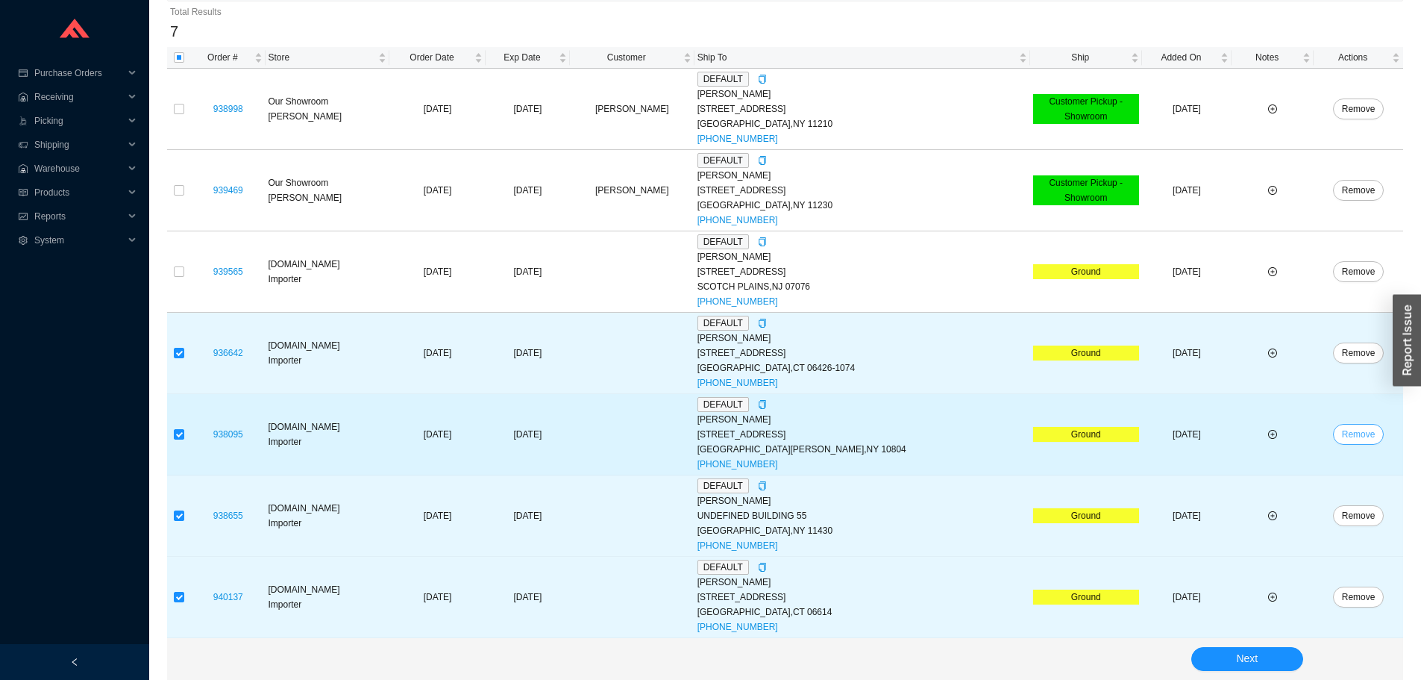
click at [1355, 436] on span "Remove" at bounding box center [1359, 434] width 34 height 15
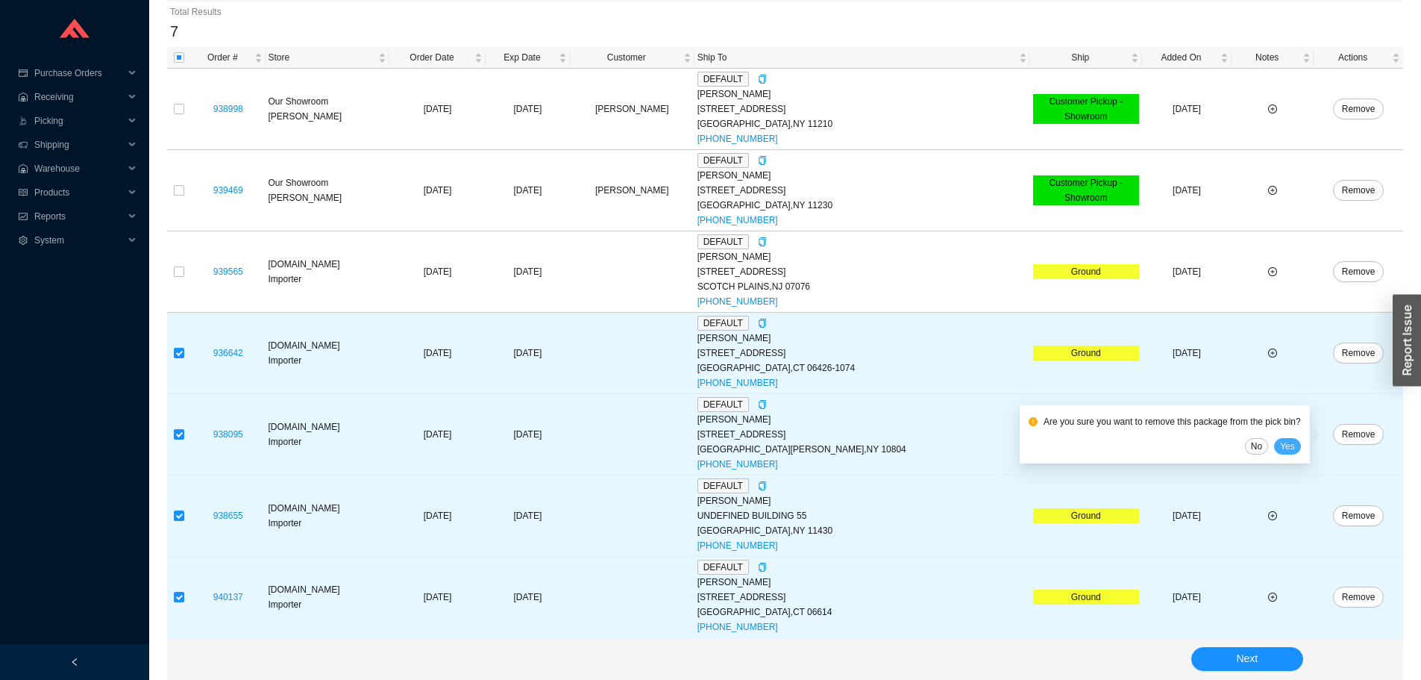
click at [1290, 445] on span "Yes" at bounding box center [1287, 446] width 15 height 15
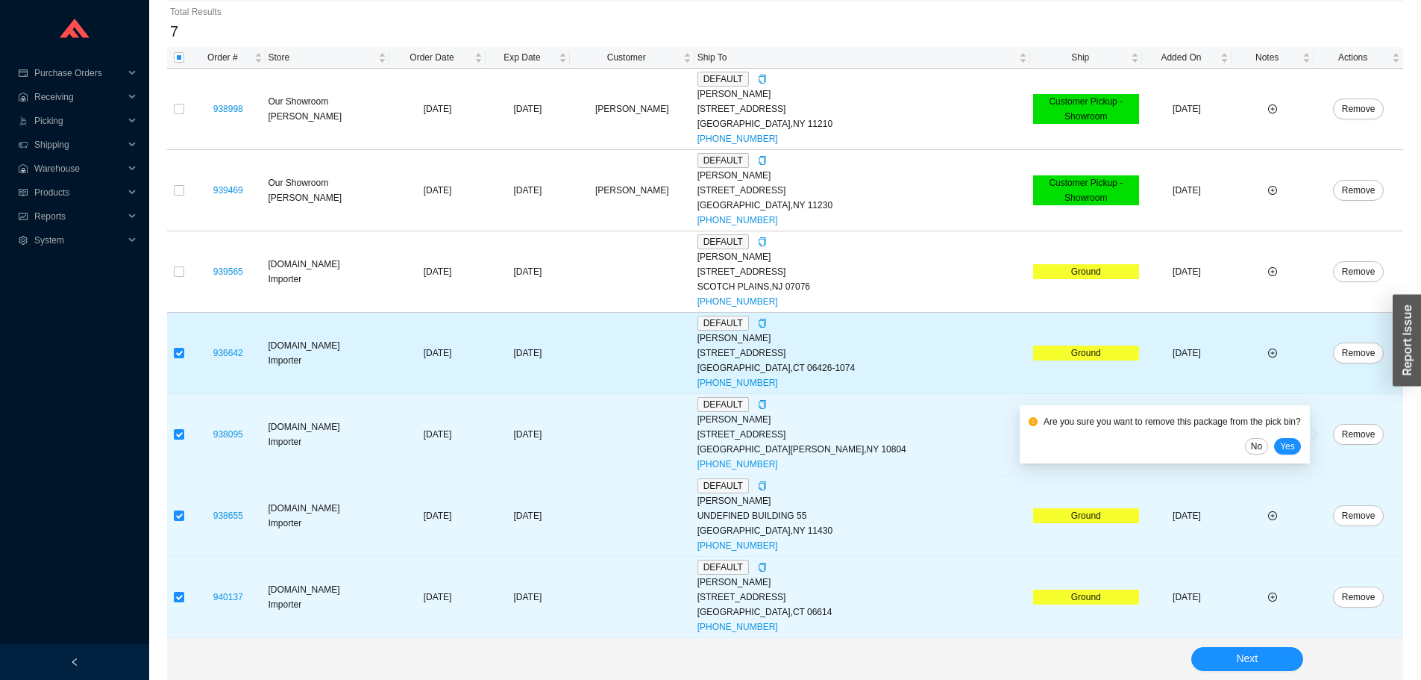
scroll to position [148, 0]
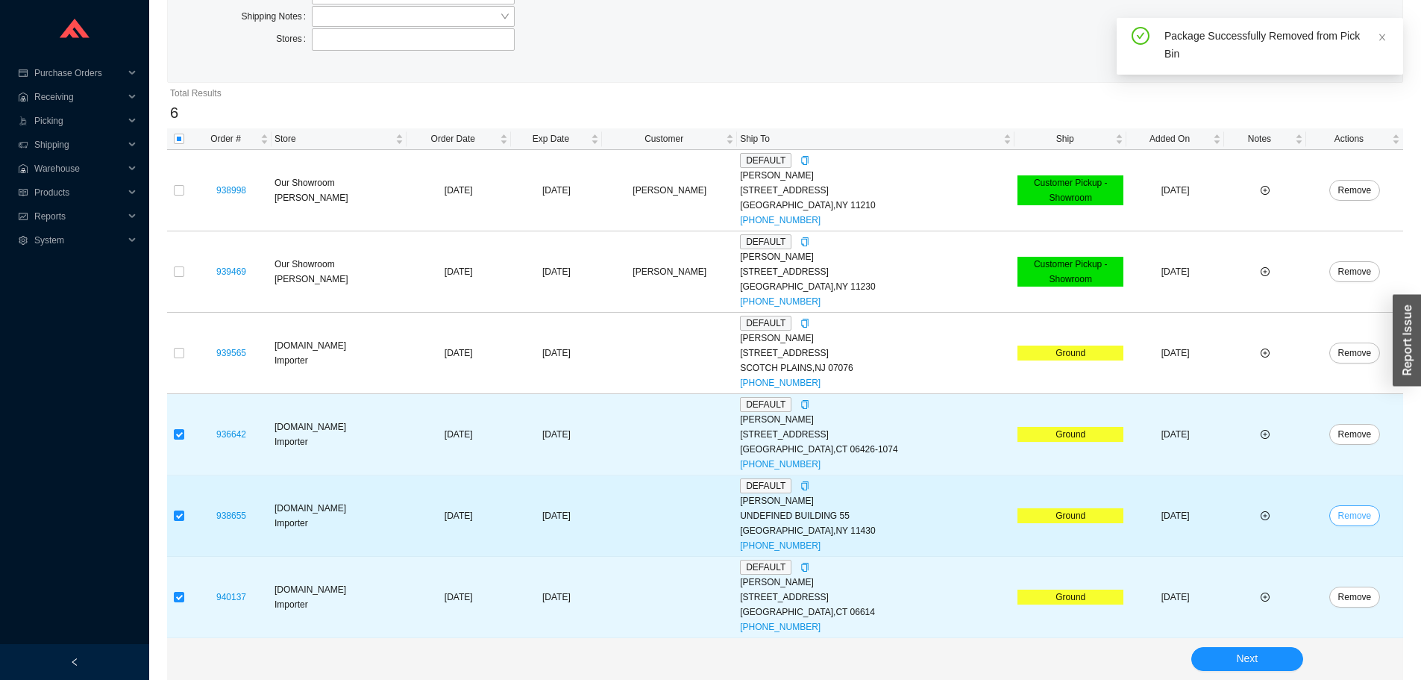
click at [1347, 510] on span "Remove" at bounding box center [1356, 515] width 34 height 15
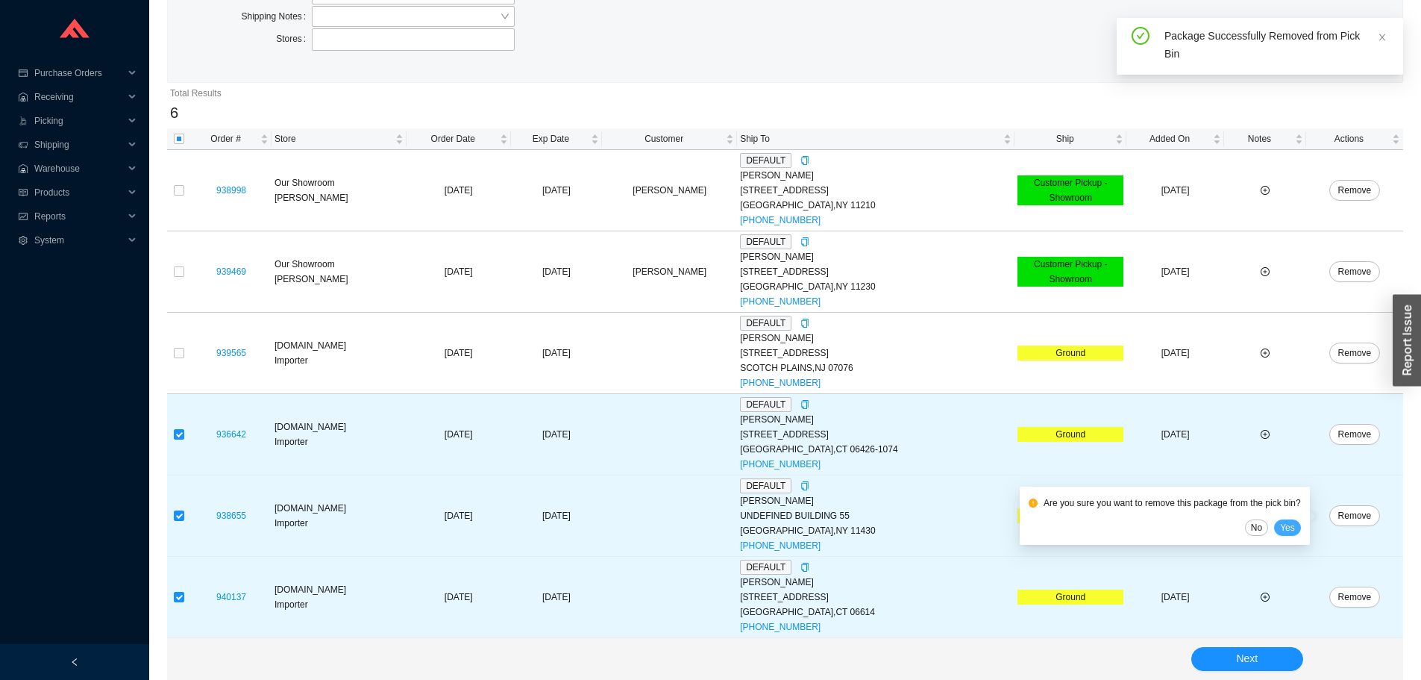
click at [1294, 533] on span "Yes" at bounding box center [1287, 527] width 15 height 15
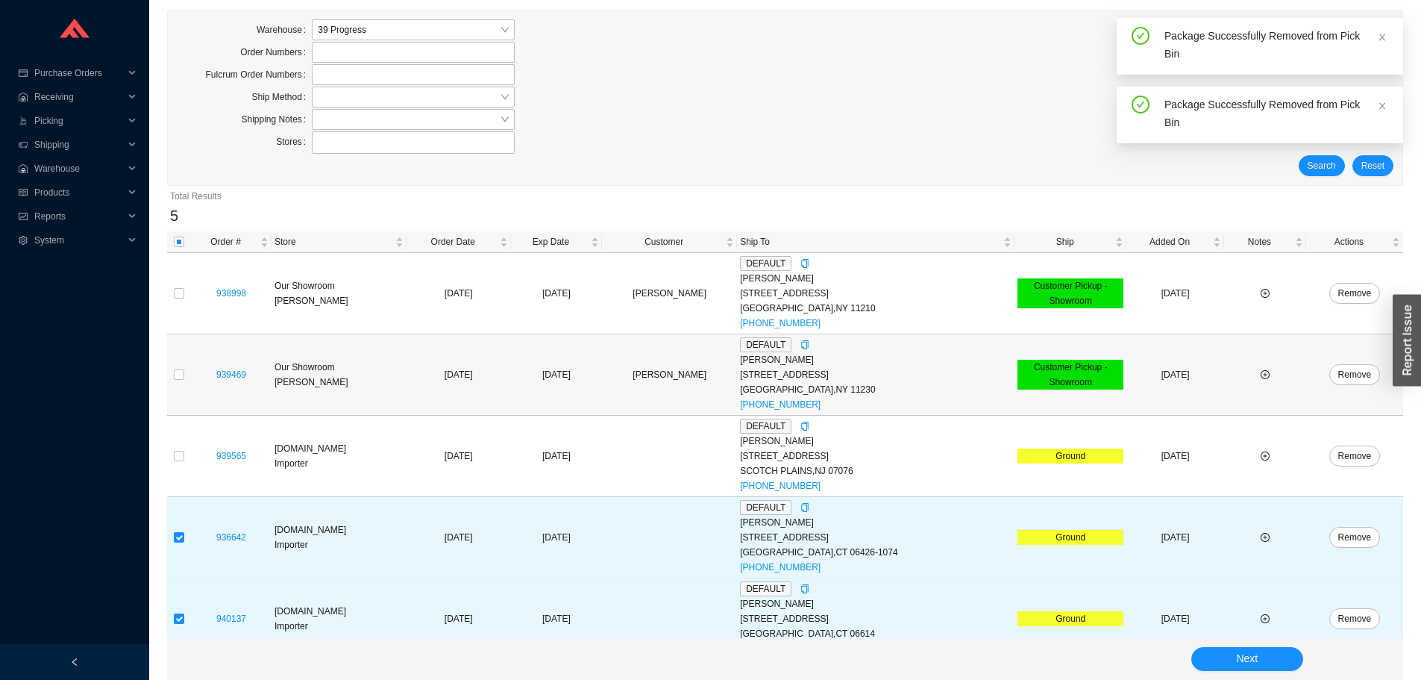
scroll to position [67, 0]
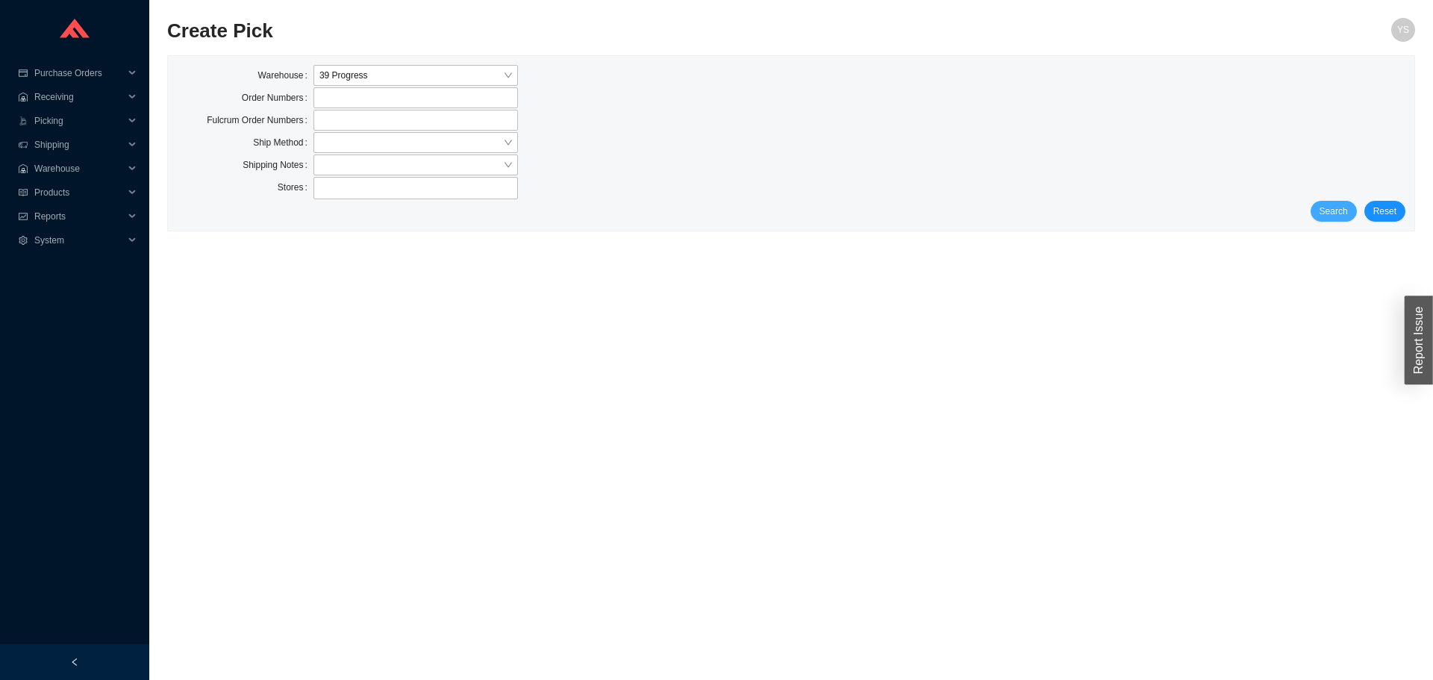
click at [1338, 207] on span "Search" at bounding box center [1333, 211] width 28 height 15
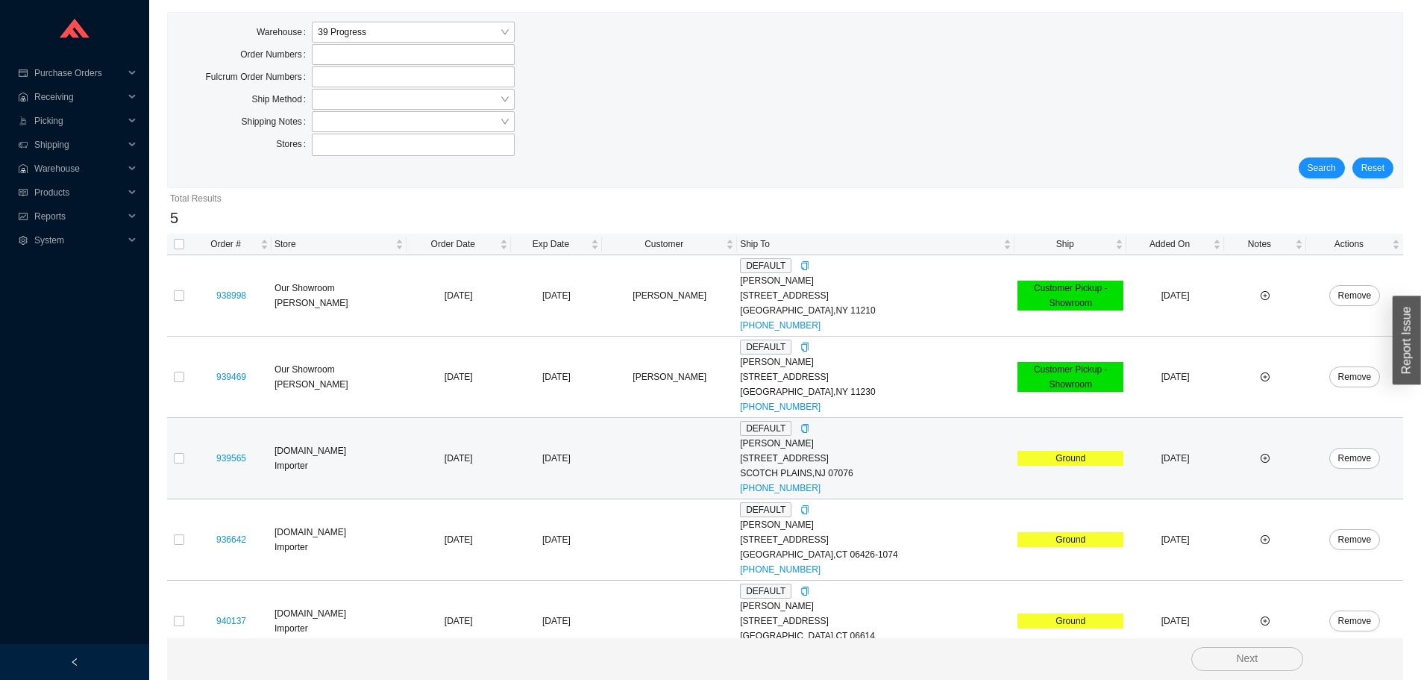
scroll to position [67, 0]
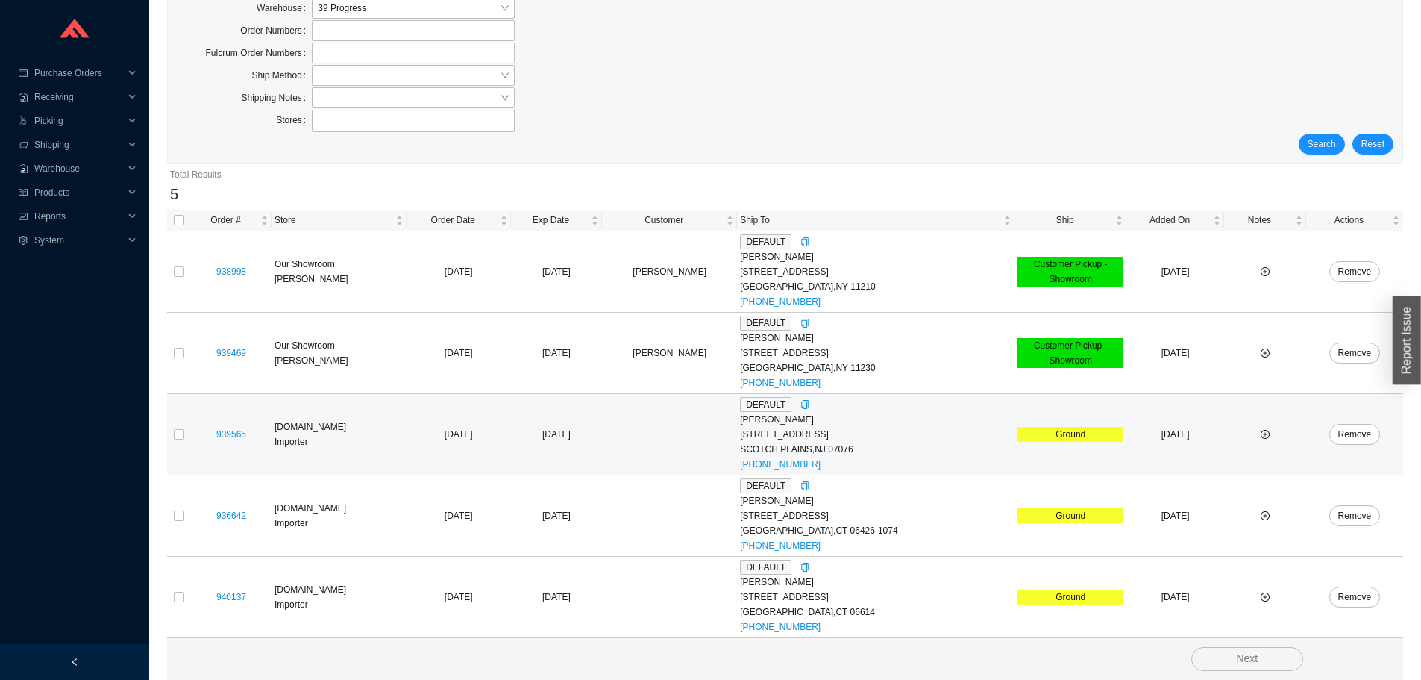
click at [172, 439] on td at bounding box center [179, 434] width 24 height 81
click at [177, 436] on input "checkbox" at bounding box center [179, 434] width 10 height 10
checkbox input "true"
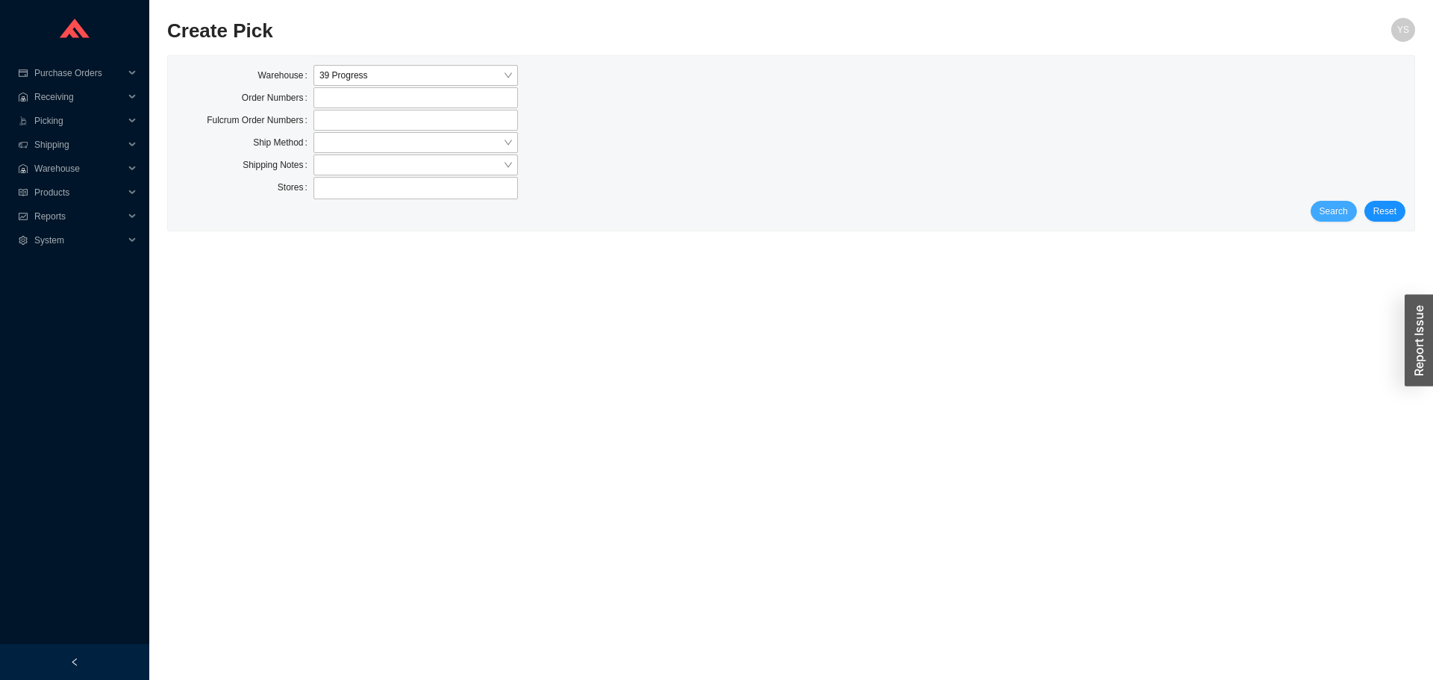
click at [1321, 203] on button "Search" at bounding box center [1333, 211] width 46 height 21
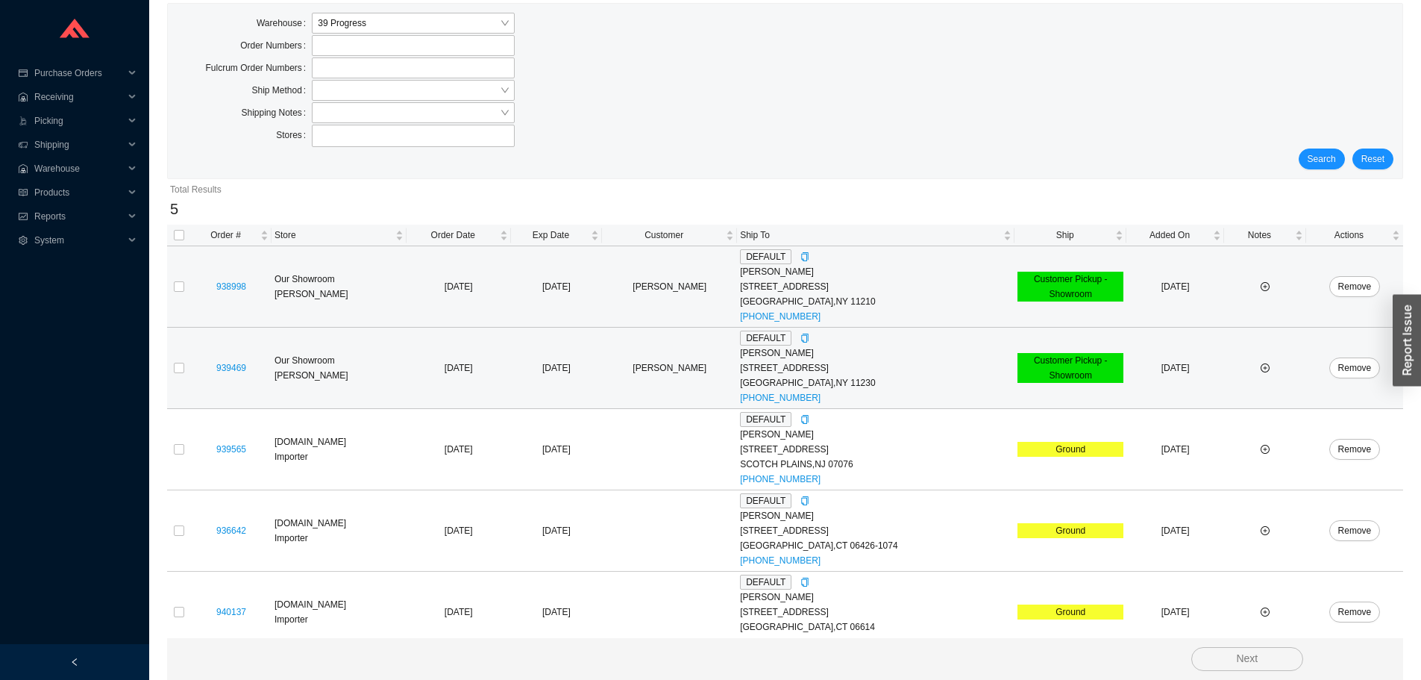
scroll to position [67, 0]
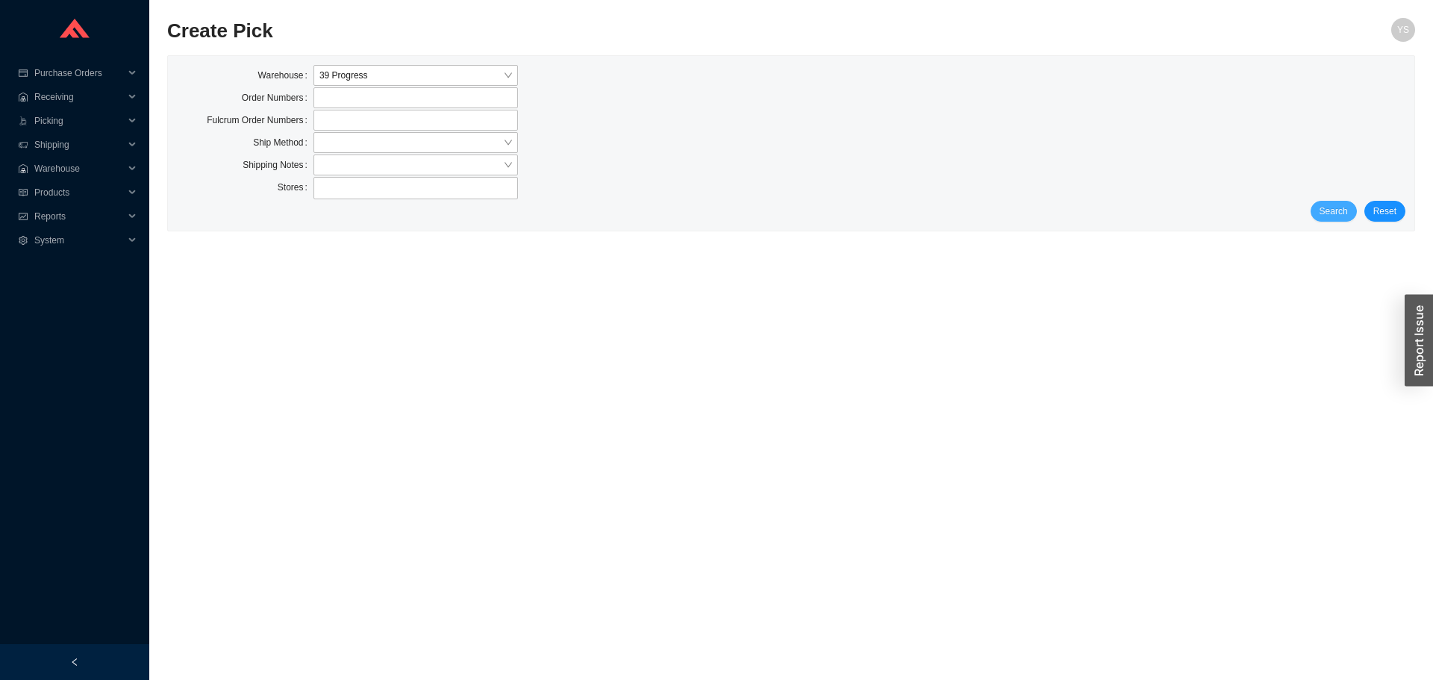
click at [1350, 220] on button "Search" at bounding box center [1333, 211] width 46 height 21
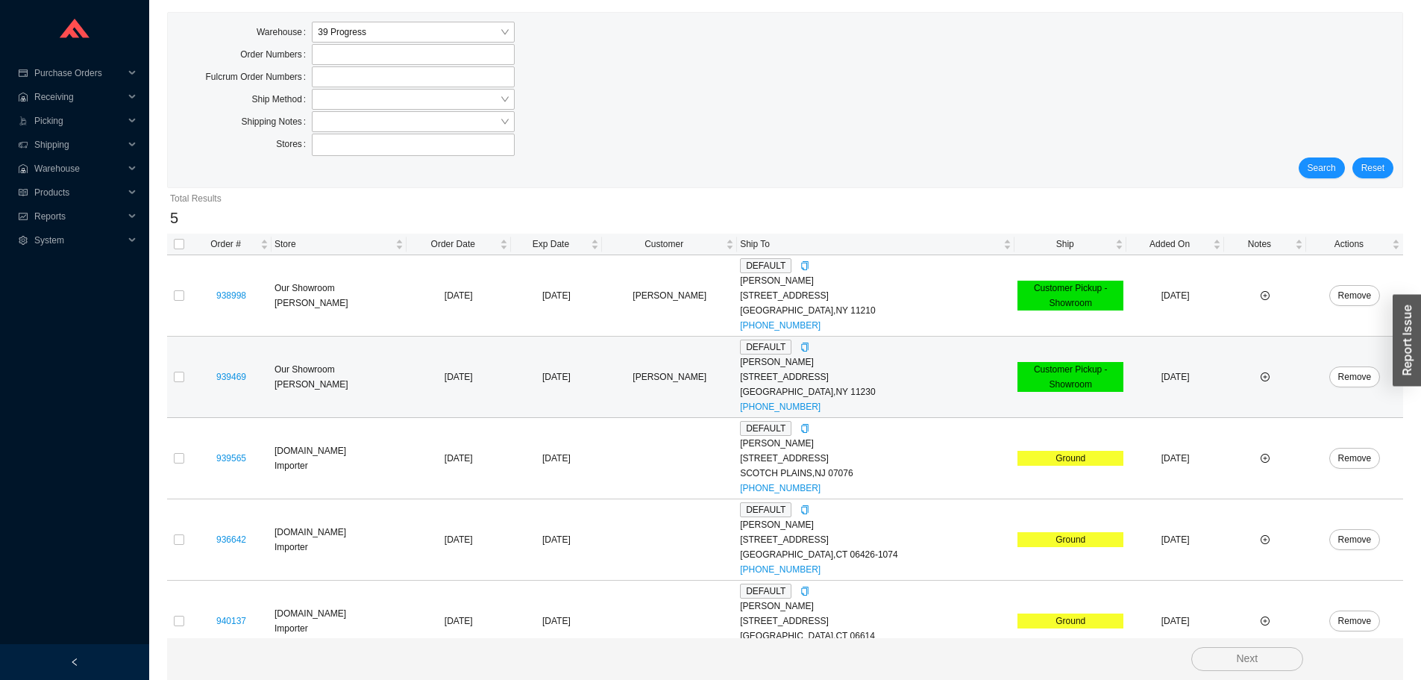
scroll to position [67, 0]
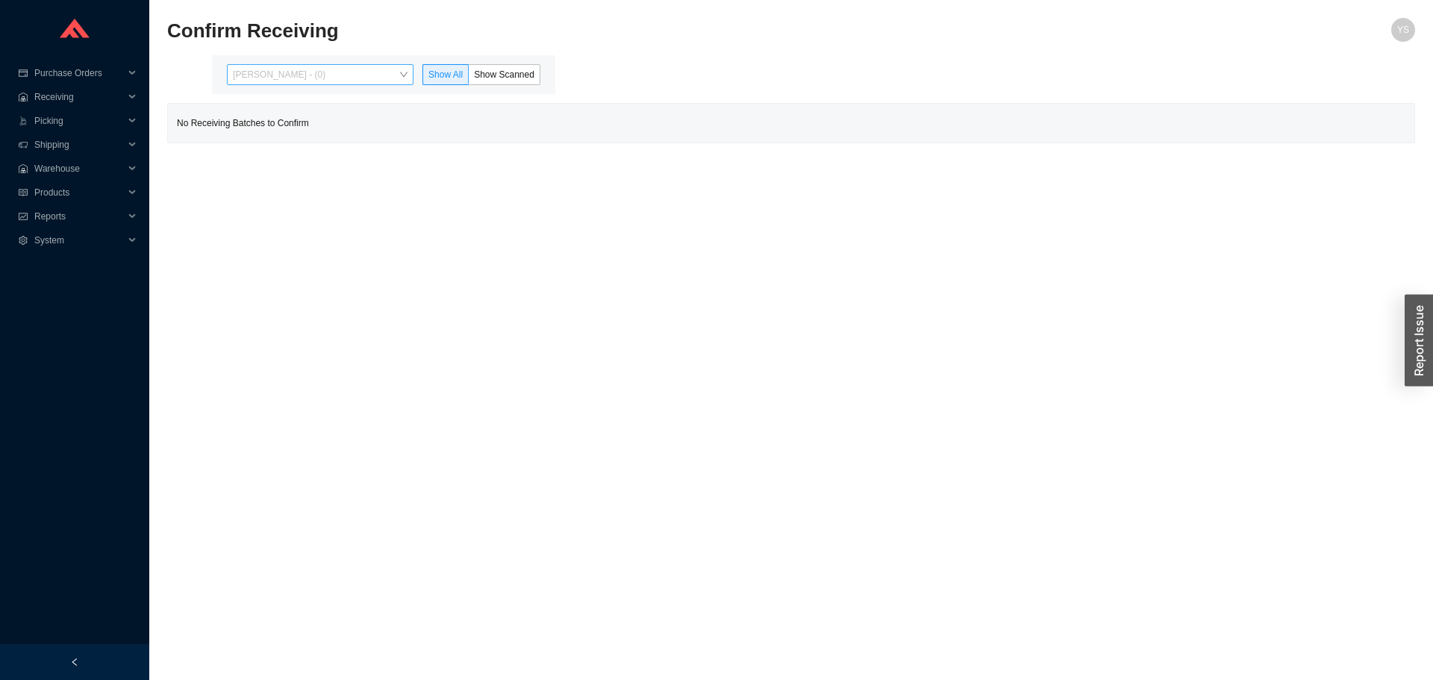
click at [250, 75] on span "[PERSON_NAME] - (0)" at bounding box center [320, 74] width 175 height 19
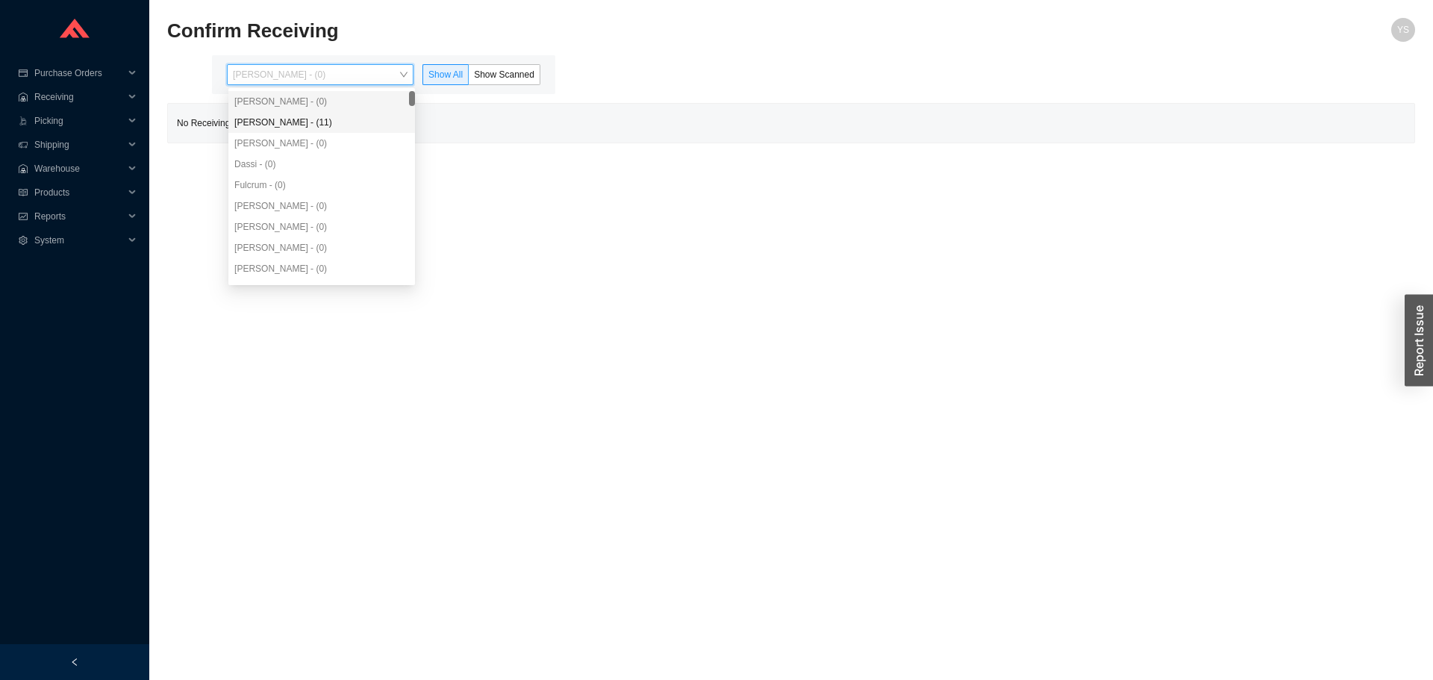
click at [263, 125] on div "[PERSON_NAME] - (11)" at bounding box center [321, 122] width 175 height 13
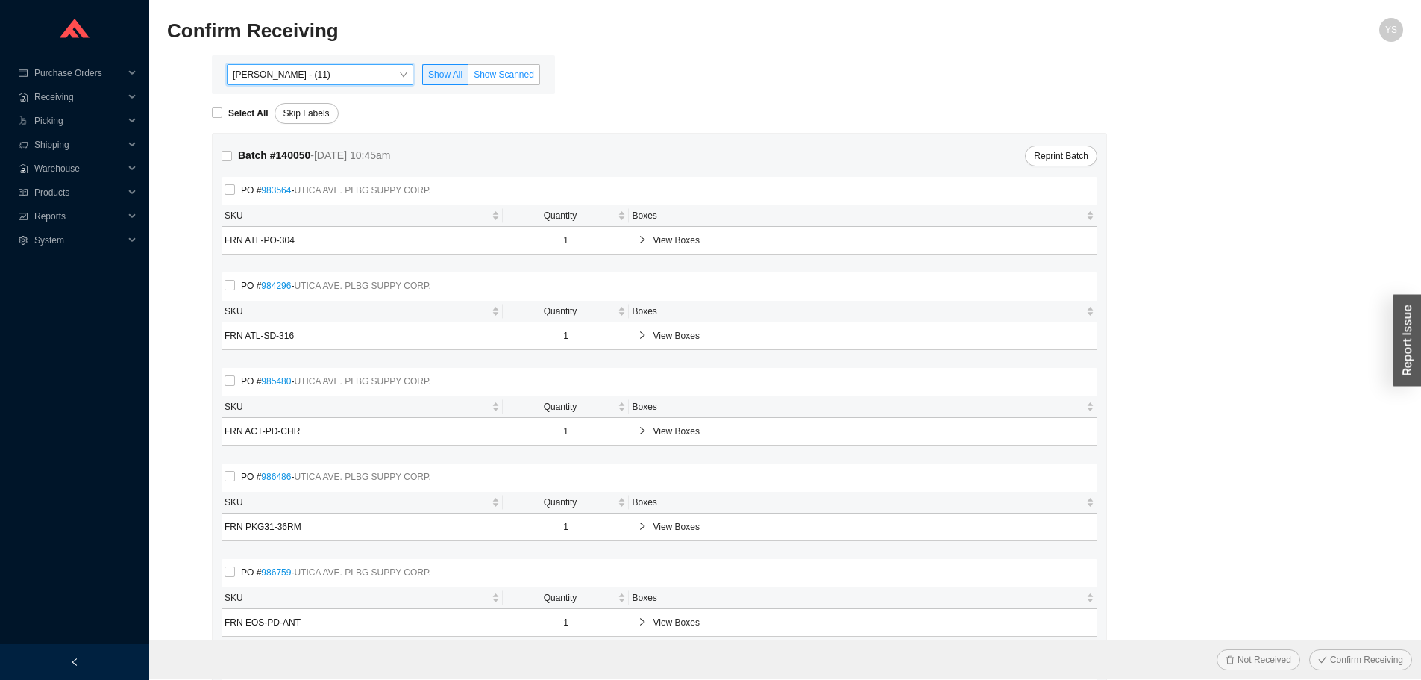
click at [516, 76] on span "Show Scanned" at bounding box center [504, 74] width 60 height 10
click at [469, 78] on input "Show Scanned" at bounding box center [469, 78] width 0 height 0
click at [242, 115] on strong "Select All" at bounding box center [248, 113] width 40 height 10
click at [222, 115] on input "Select All" at bounding box center [217, 112] width 10 height 10
checkbox input "true"
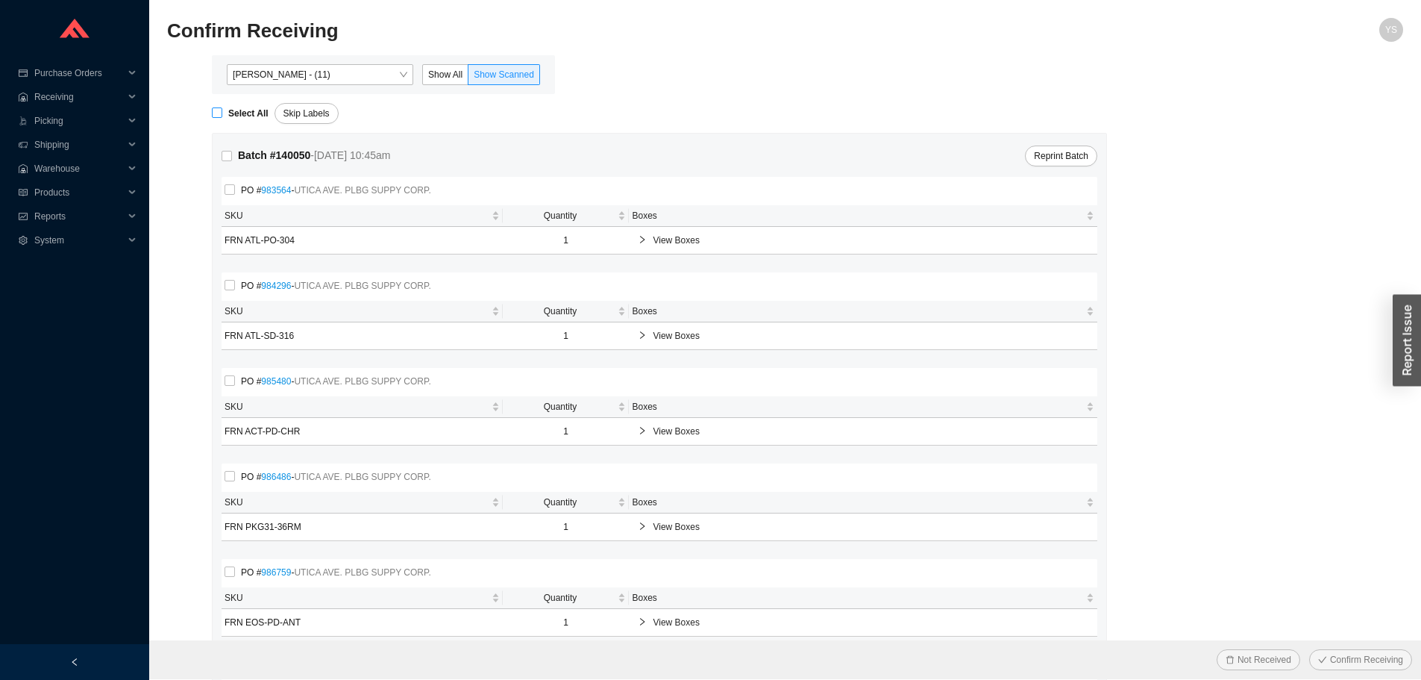
checkbox input "true"
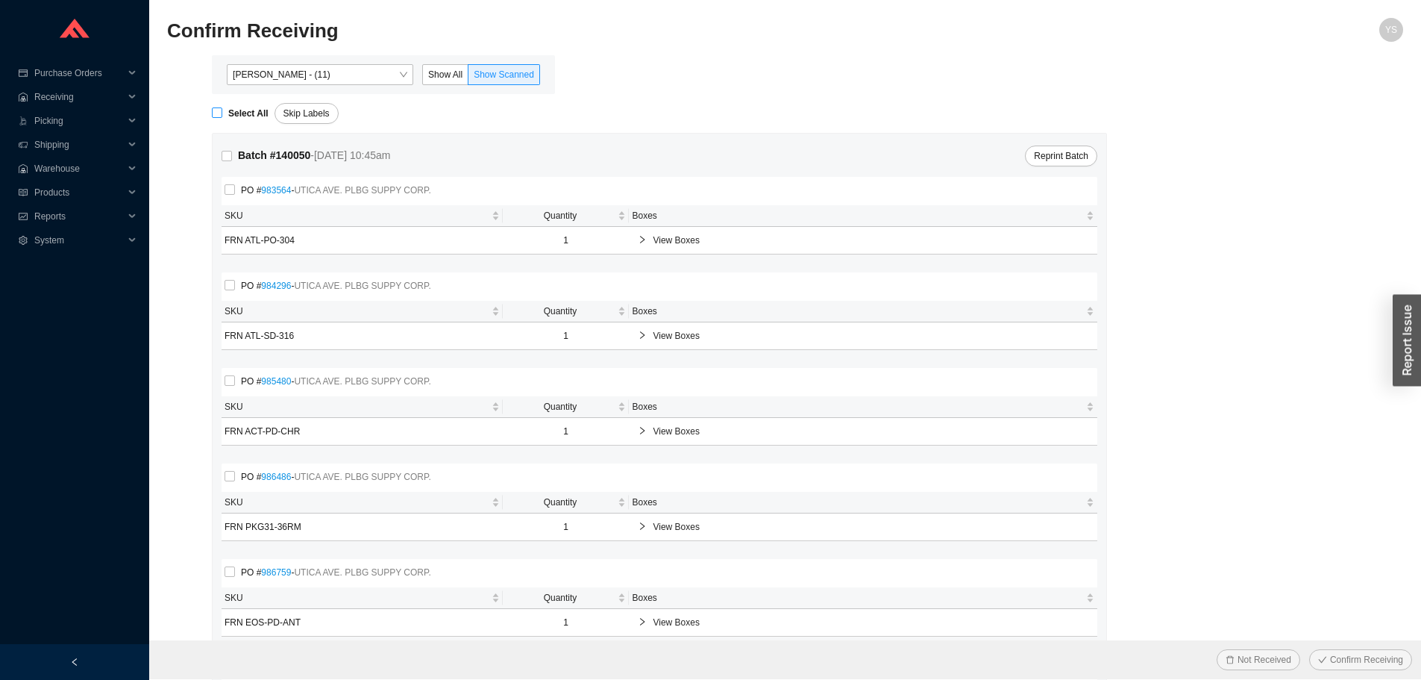
checkbox input "true"
click at [1320, 650] on button "Confirm Receiving" at bounding box center [1360, 659] width 103 height 21
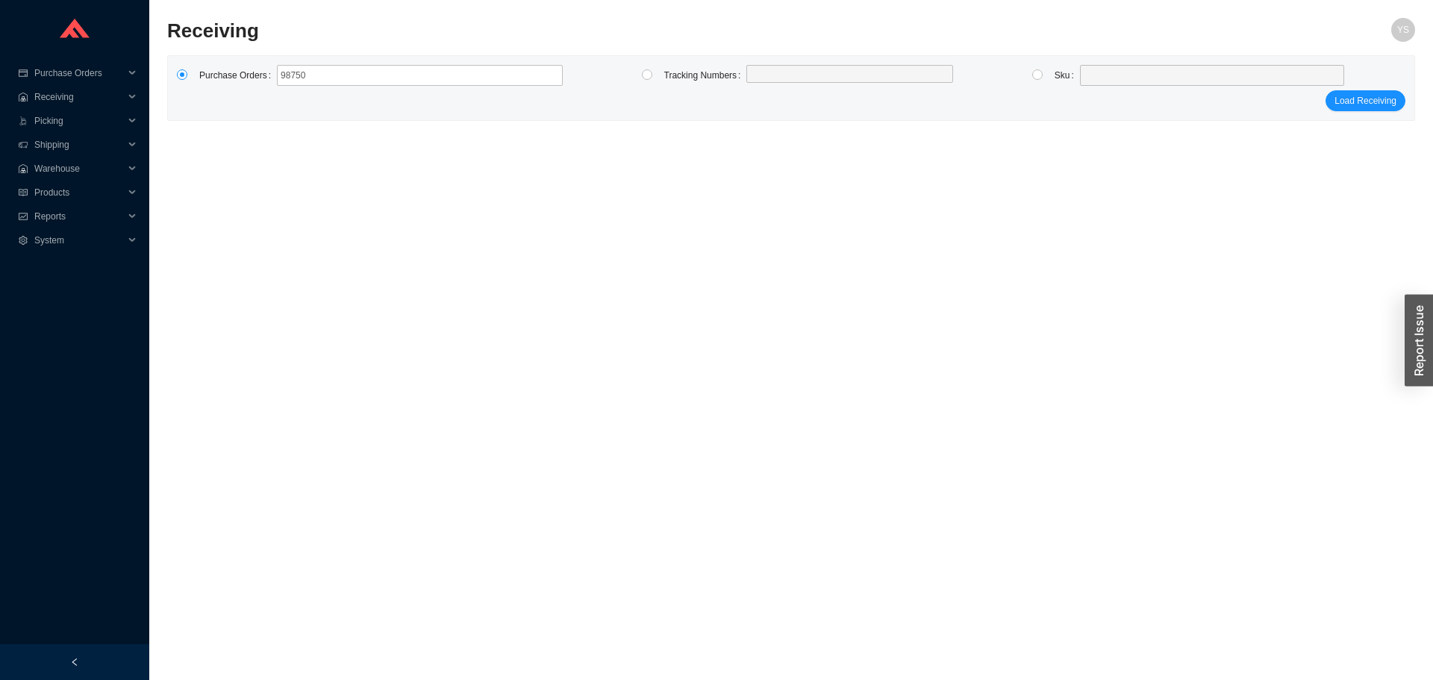
type input "987500"
click button "Load Receiving" at bounding box center [1365, 100] width 80 height 21
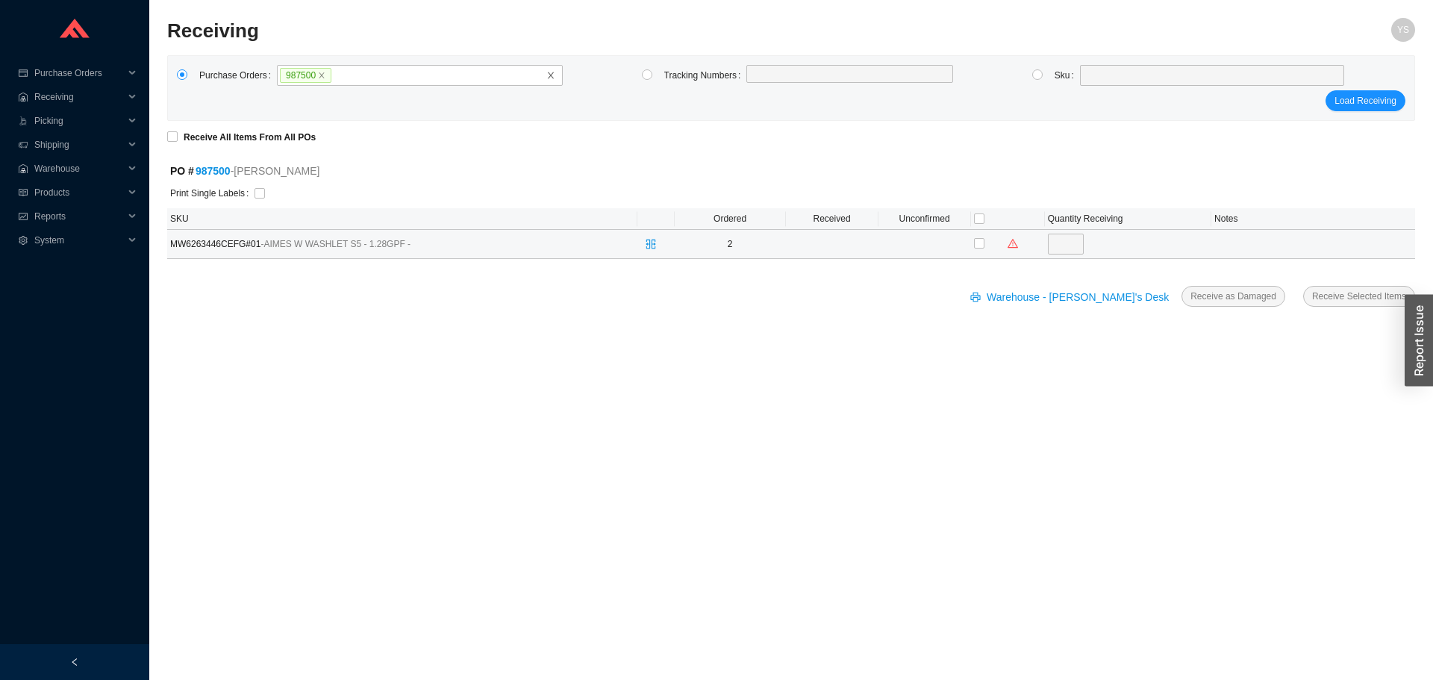
click at [216, 248] on span "MW6263446CEFG#01 - AIMES W WASHLET S5 - 1.28GPF -" at bounding box center [356, 244] width 373 height 15
click at [659, 249] on button "button" at bounding box center [650, 244] width 21 height 21
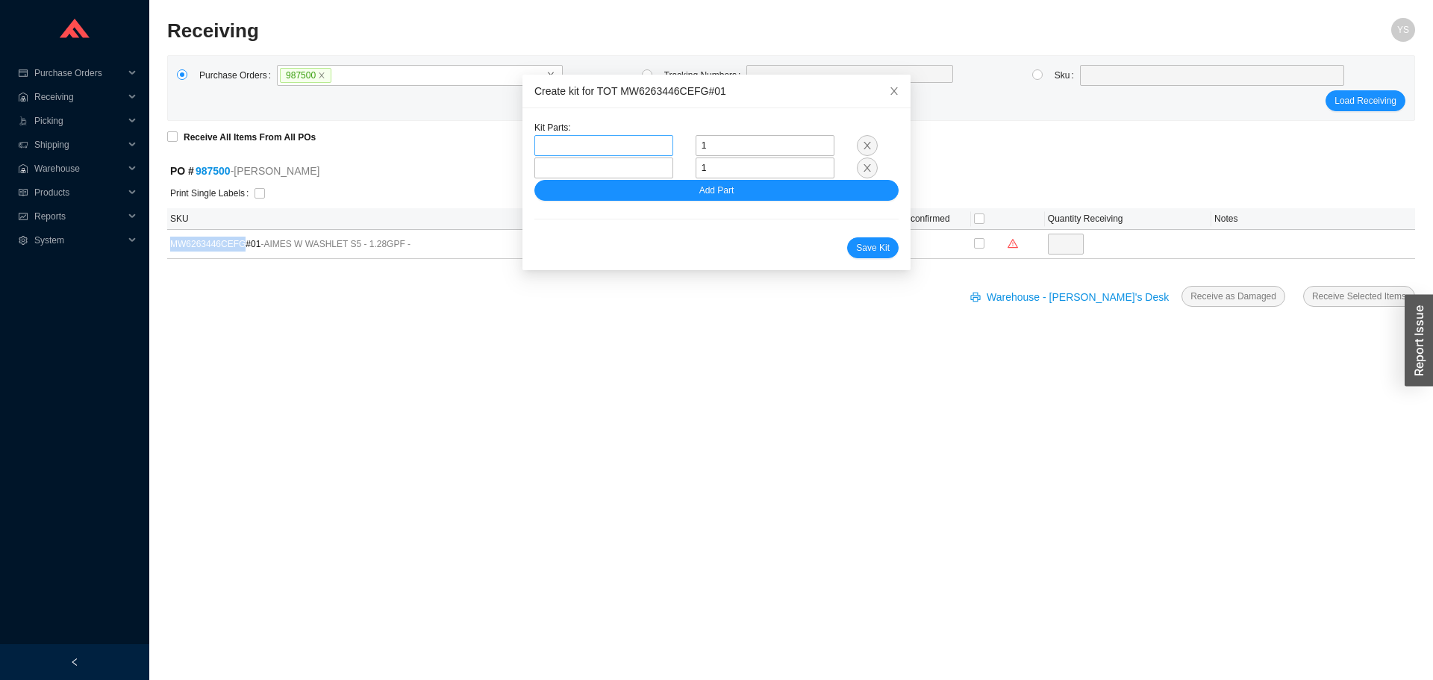
click at [636, 148] on span at bounding box center [603, 145] width 127 height 19
paste input "CST626CEFGAT40"
type input "CST626CEFGAT40"
click at [607, 172] on span "CST626CEFGAT40#01" at bounding box center [600, 172] width 93 height 10
click at [634, 176] on span at bounding box center [603, 167] width 127 height 19
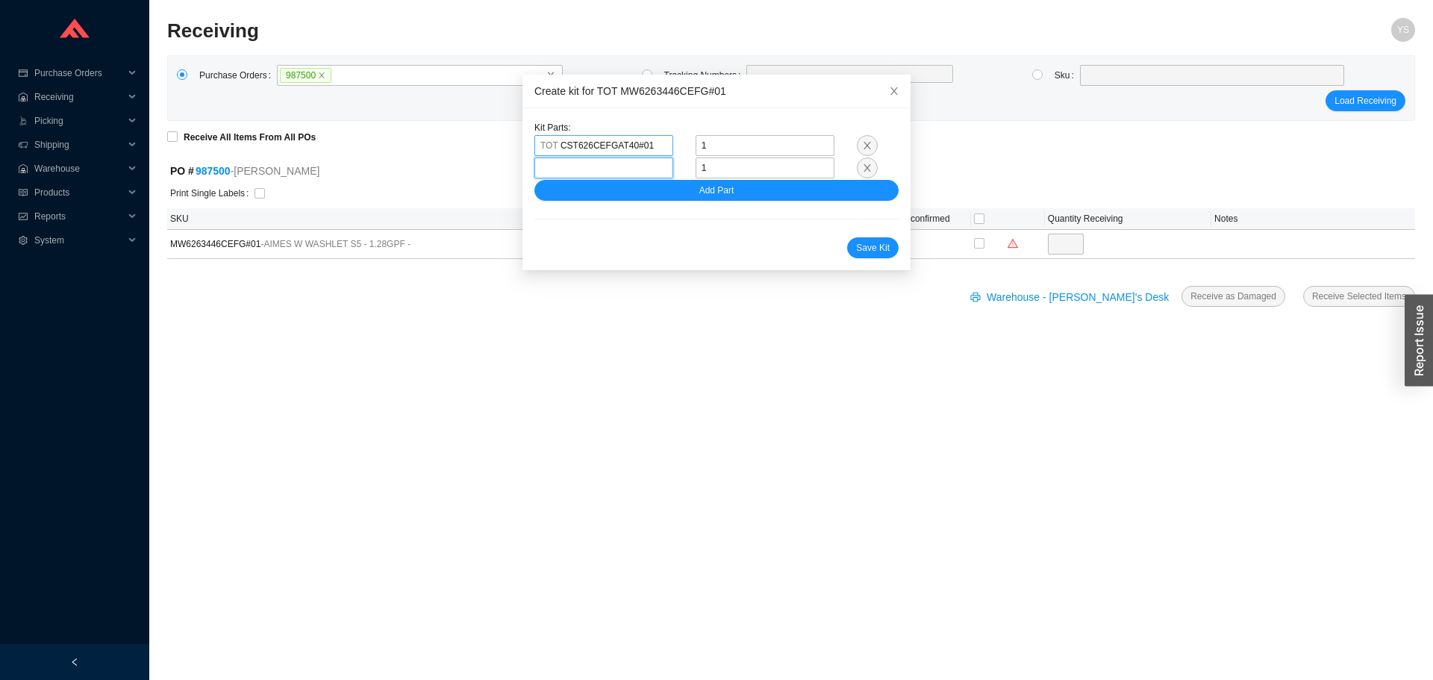
paste input "SW3446"
type input "SW3446"
click at [575, 188] on div "TOT SW3446#01" at bounding box center [596, 194] width 122 height 13
click at [847, 240] on button "Save Kit" at bounding box center [872, 247] width 51 height 21
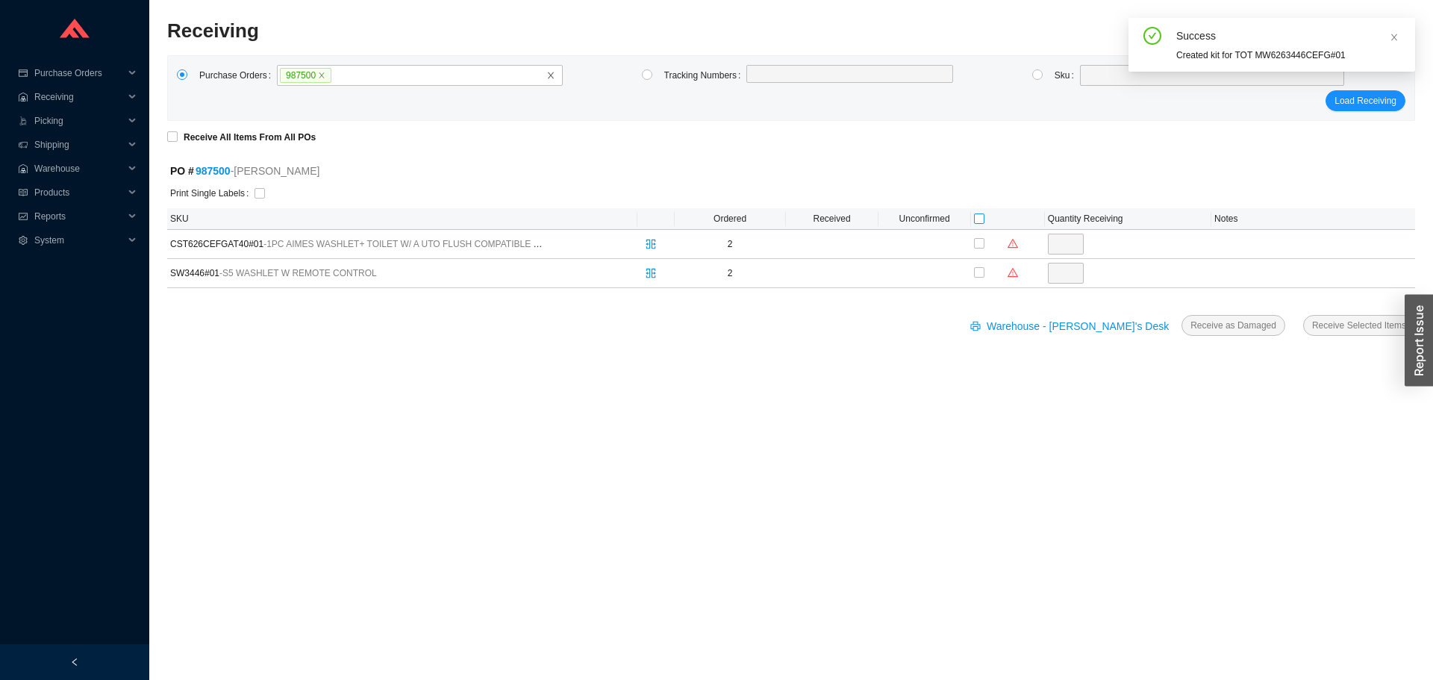
click at [981, 222] on input "checkbox" at bounding box center [979, 218] width 10 height 10
checkbox input "true"
type input "2"
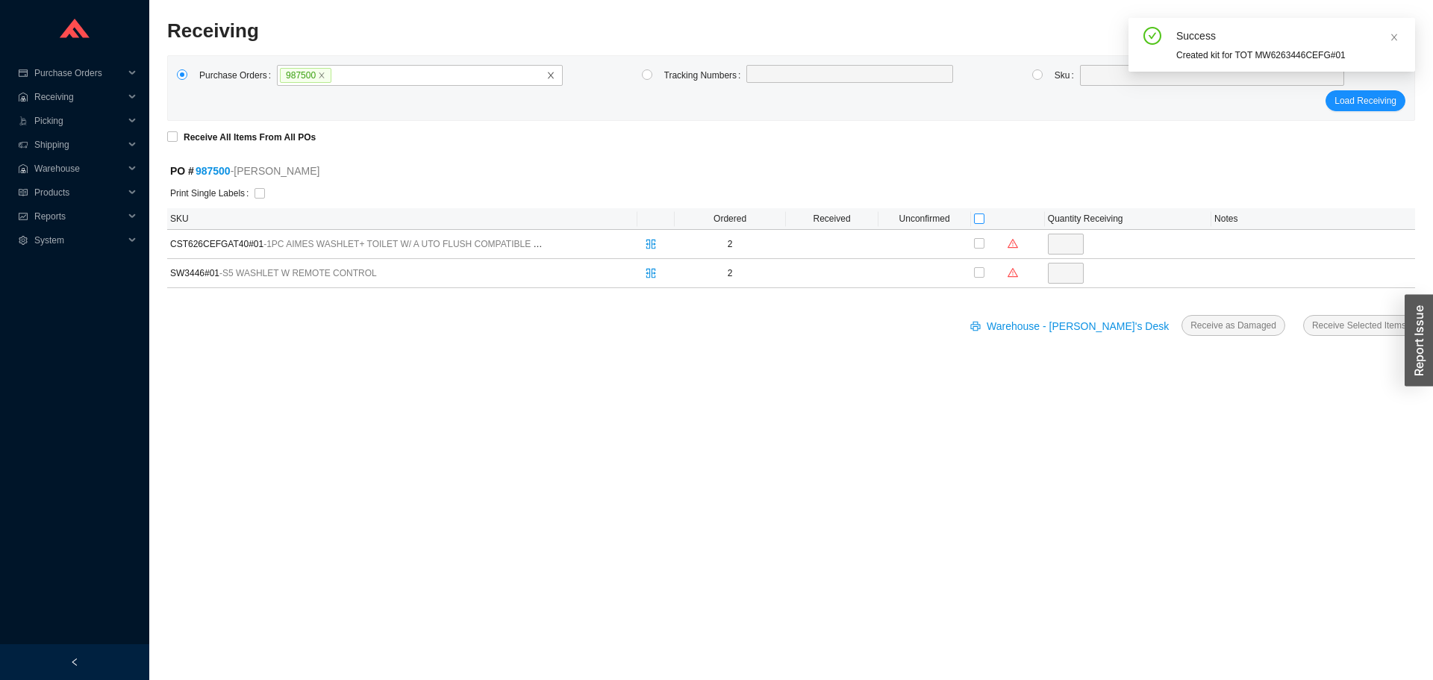
checkbox input "true"
type input "2"
click at [1358, 330] on span "Receive Selected Items" at bounding box center [1359, 325] width 94 height 15
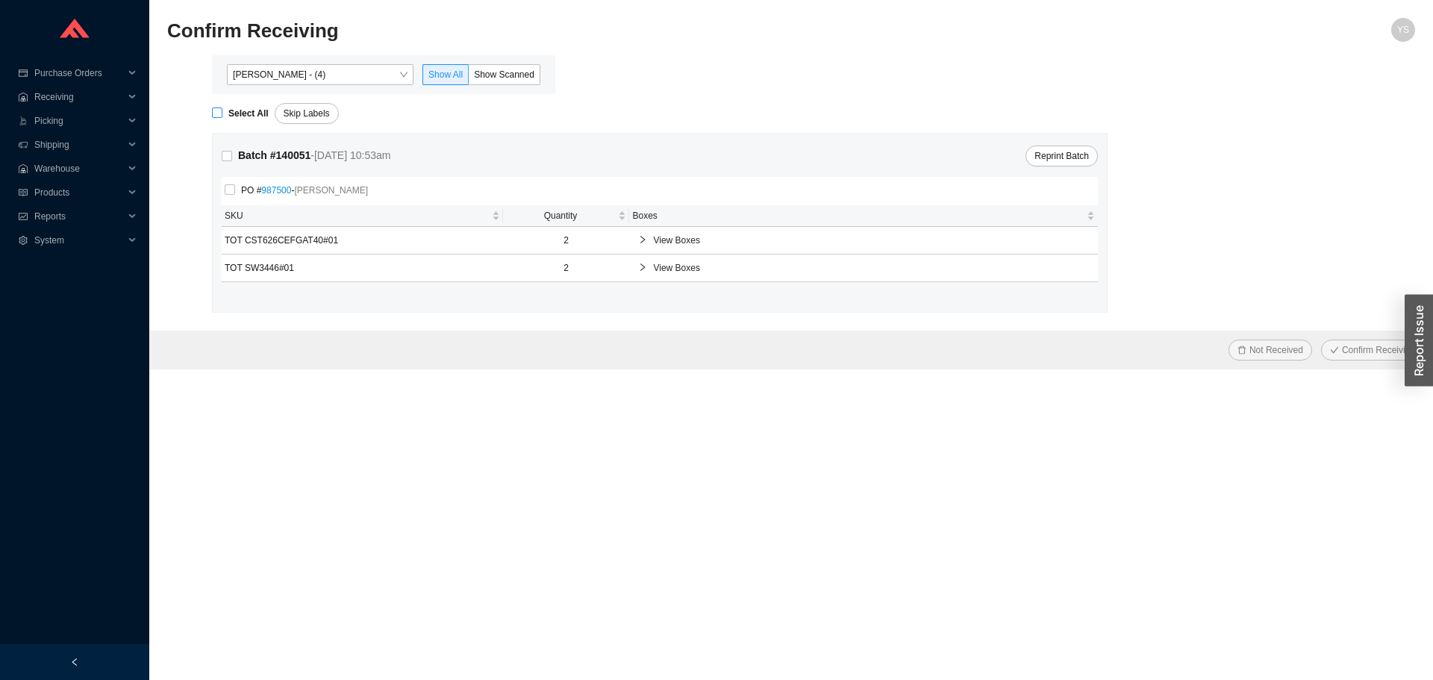
click at [219, 107] on label "Select All" at bounding box center [243, 113] width 63 height 15
click at [219, 107] on input "Select All" at bounding box center [217, 112] width 10 height 10
checkbox input "true"
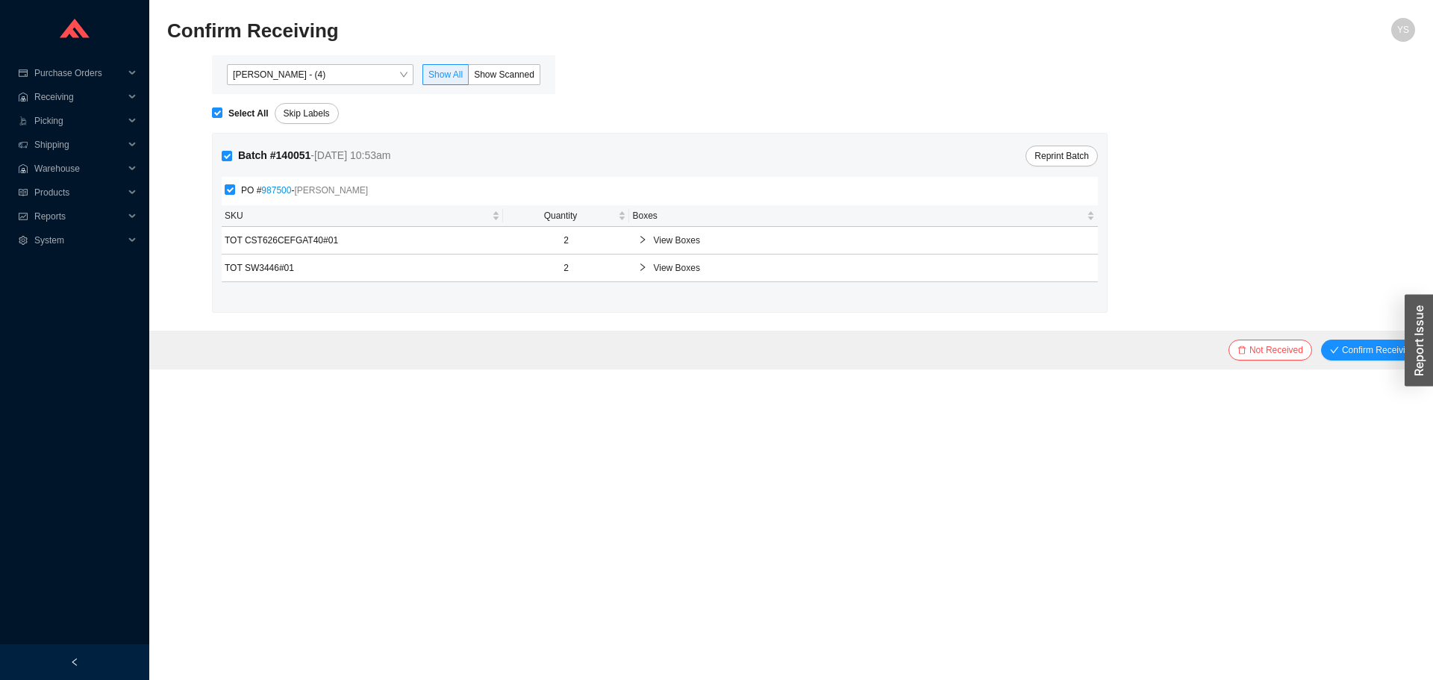
click at [1321, 341] on div "Not Received Confirm Receiving" at bounding box center [790, 350] width 1283 height 39
click at [1342, 343] on button "Confirm Receiving" at bounding box center [1372, 349] width 103 height 21
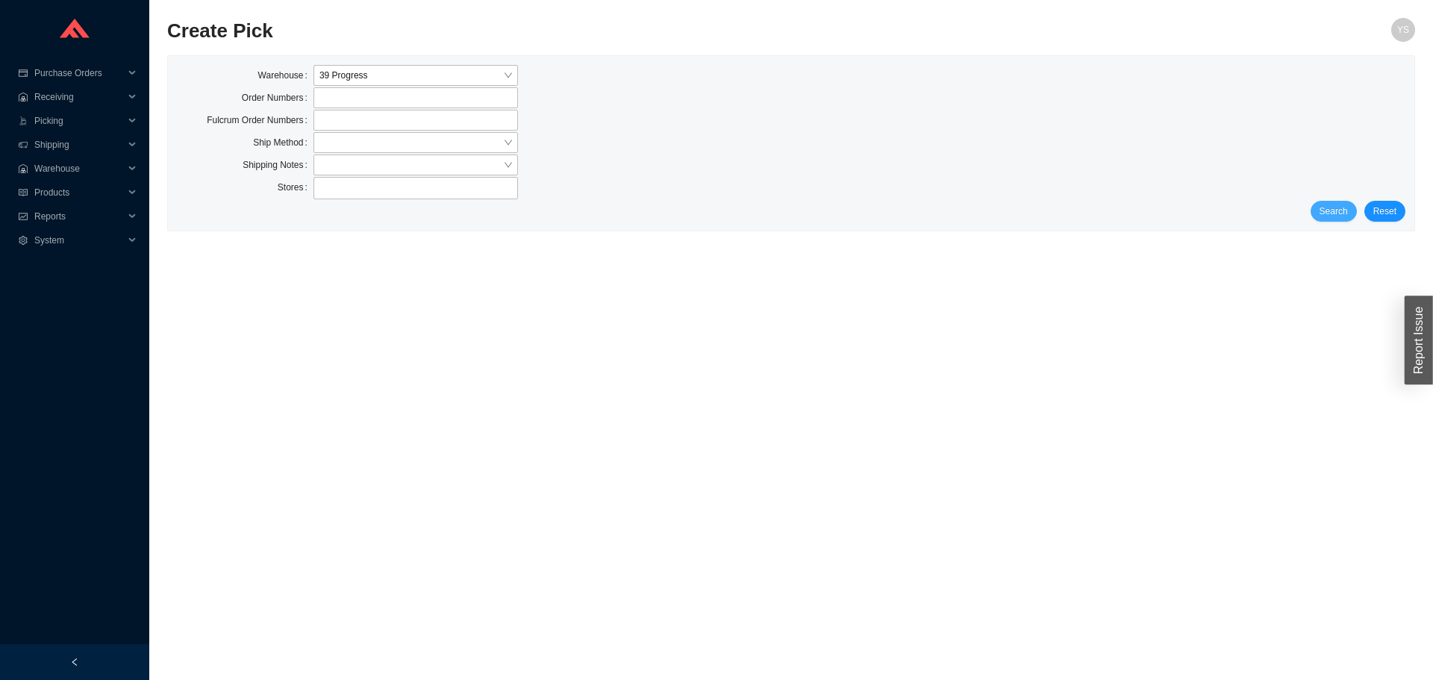
click at [1324, 208] on span "Search" at bounding box center [1333, 211] width 28 height 15
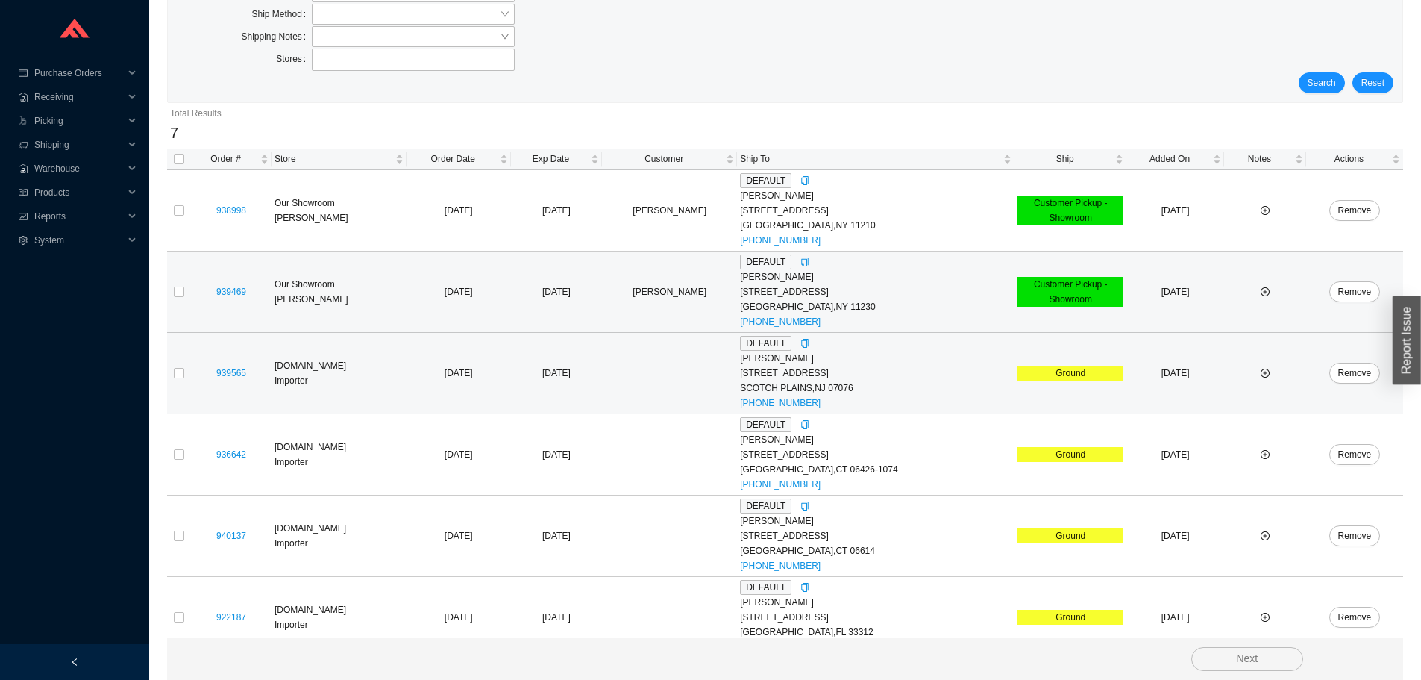
scroll to position [230, 0]
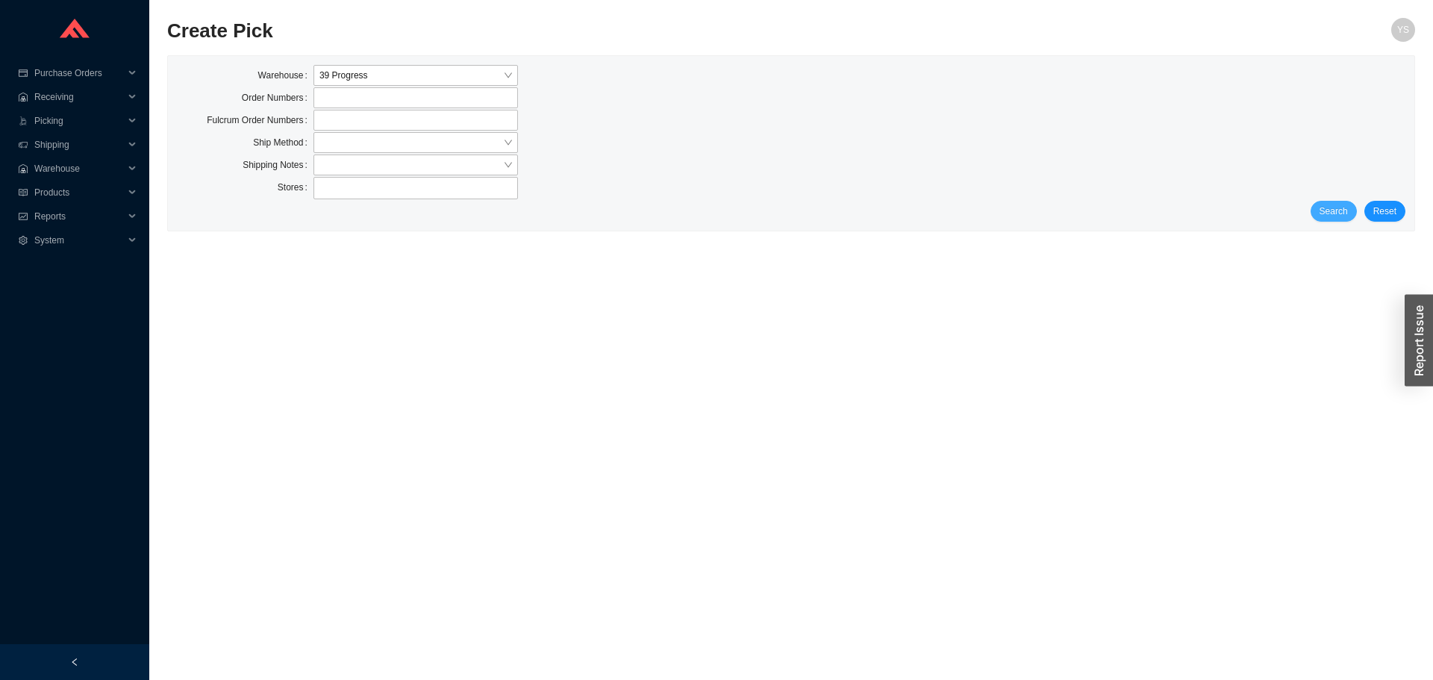
click at [1339, 216] on span "Search" at bounding box center [1333, 211] width 28 height 15
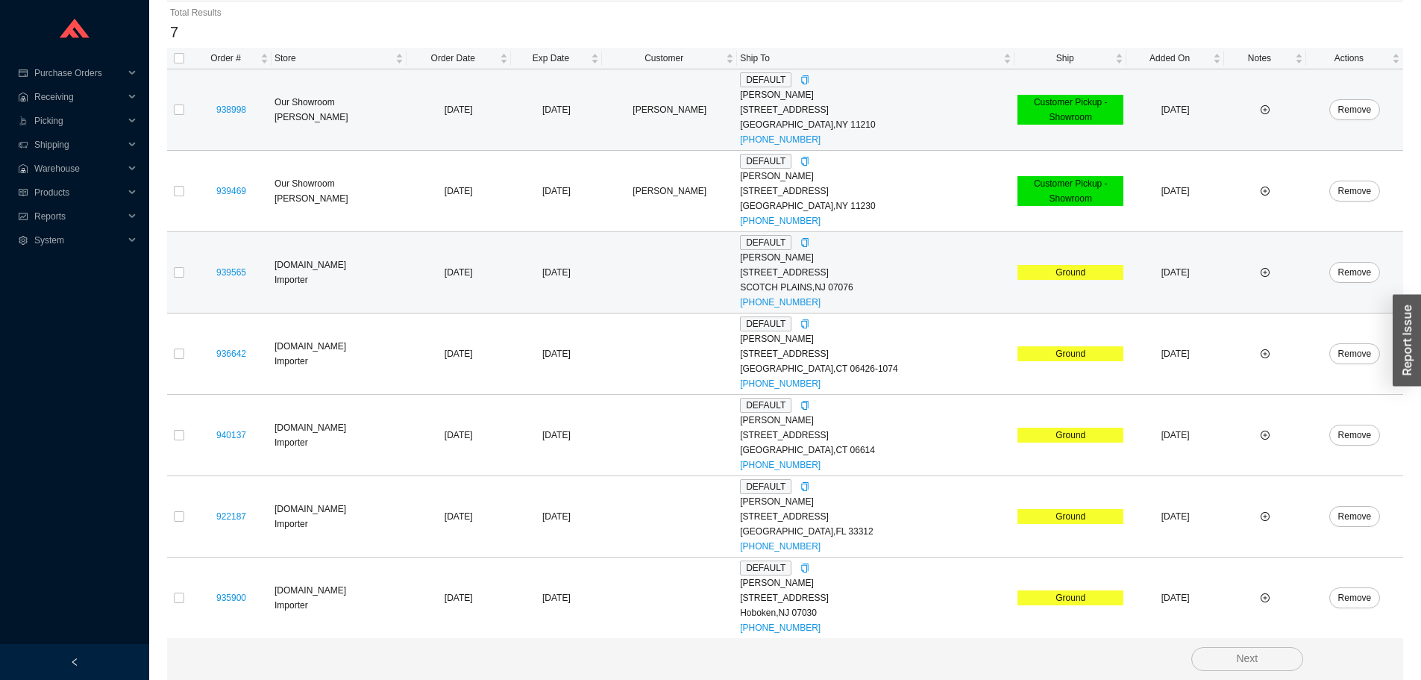
scroll to position [230, 0]
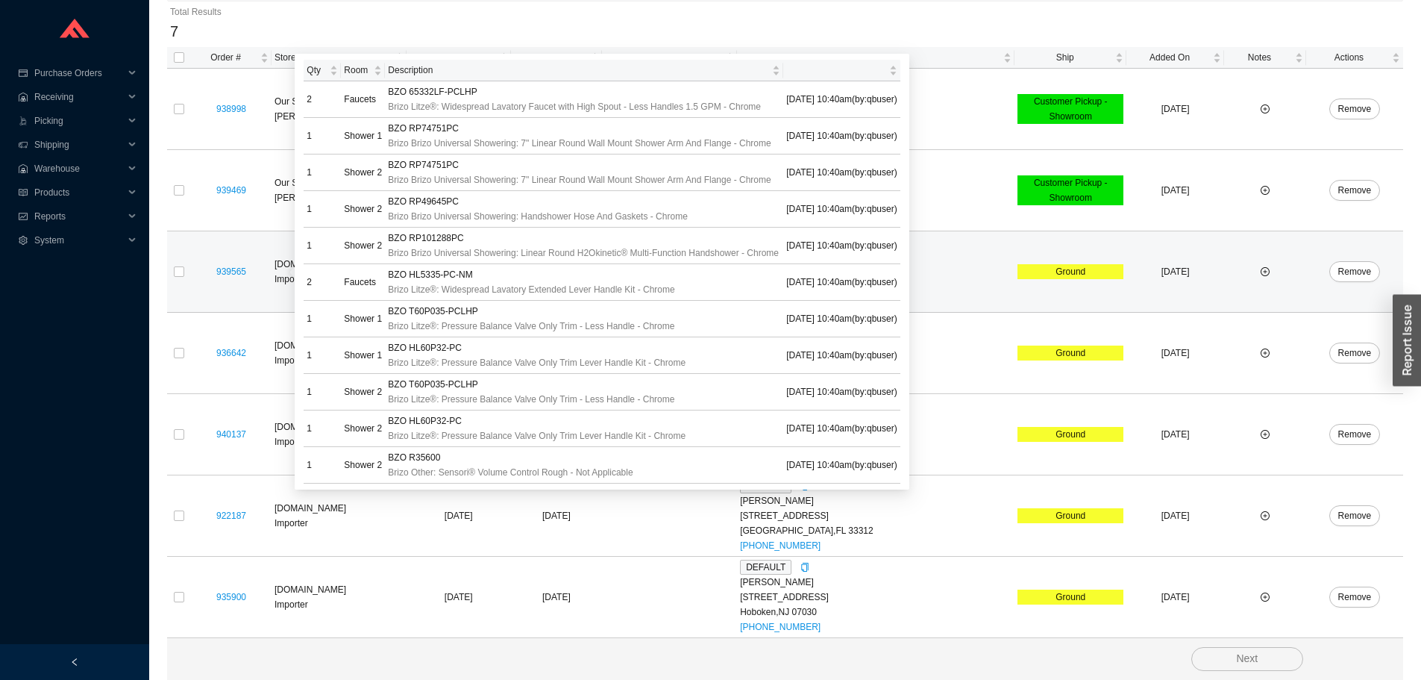
click at [167, 269] on td at bounding box center [179, 271] width 24 height 81
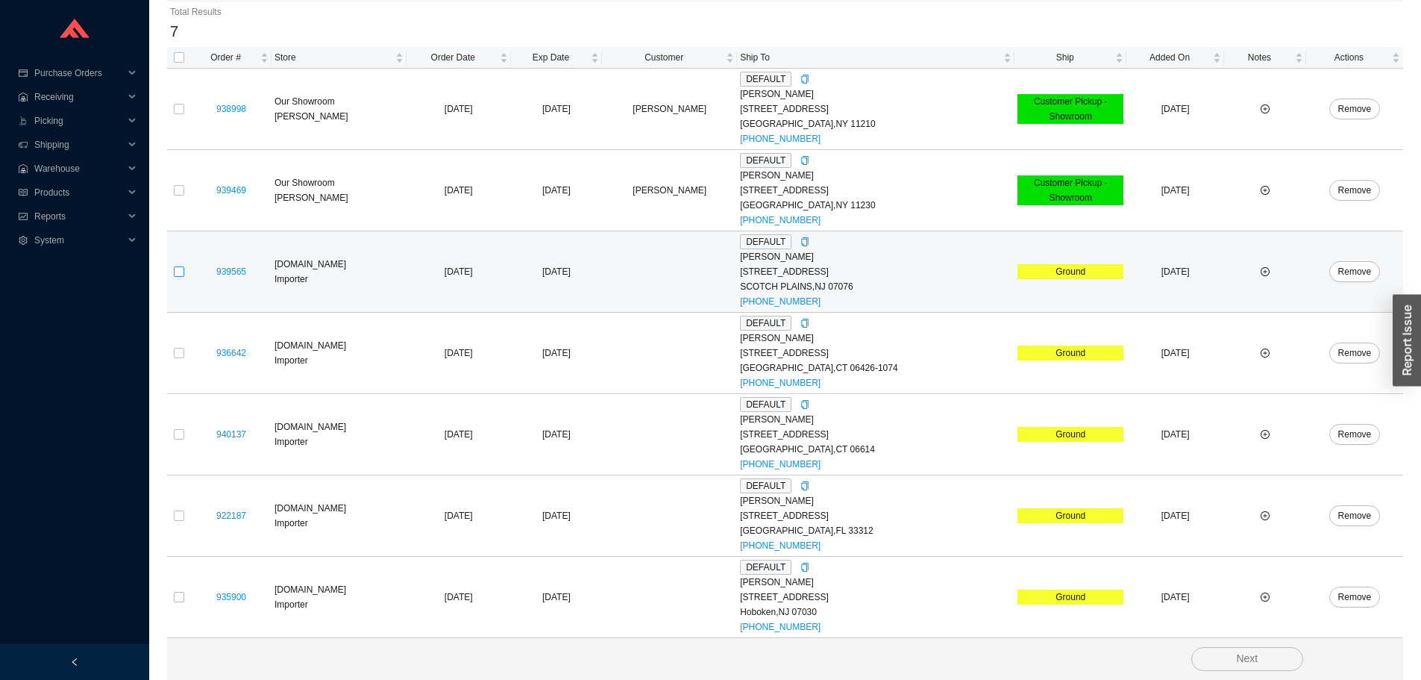
click at [174, 266] on td at bounding box center [179, 271] width 24 height 81
click at [181, 266] on input "checkbox" at bounding box center [179, 271] width 10 height 10
checkbox input "true"
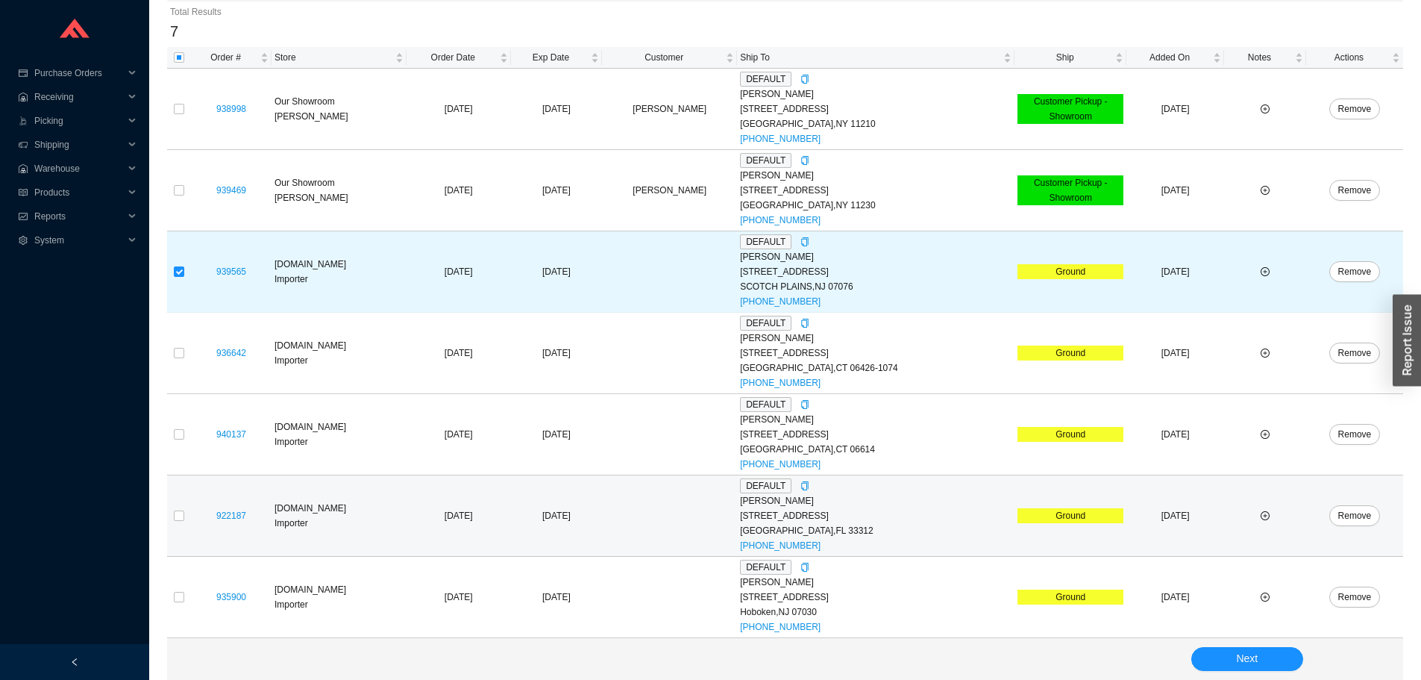
click at [187, 518] on td at bounding box center [179, 515] width 24 height 81
click at [180, 516] on input "checkbox" at bounding box center [179, 515] width 10 height 10
checkbox input "true"
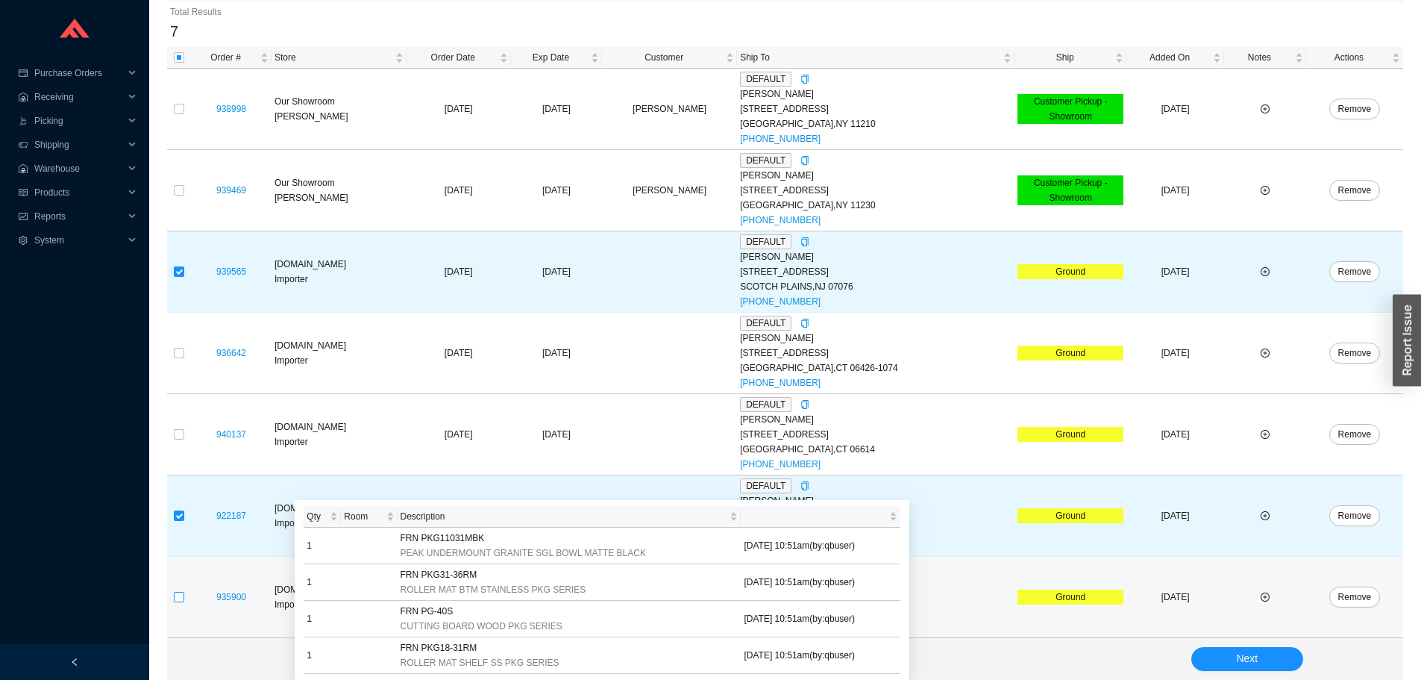
click at [181, 601] on input "checkbox" at bounding box center [179, 597] width 10 height 10
checkbox input "true"
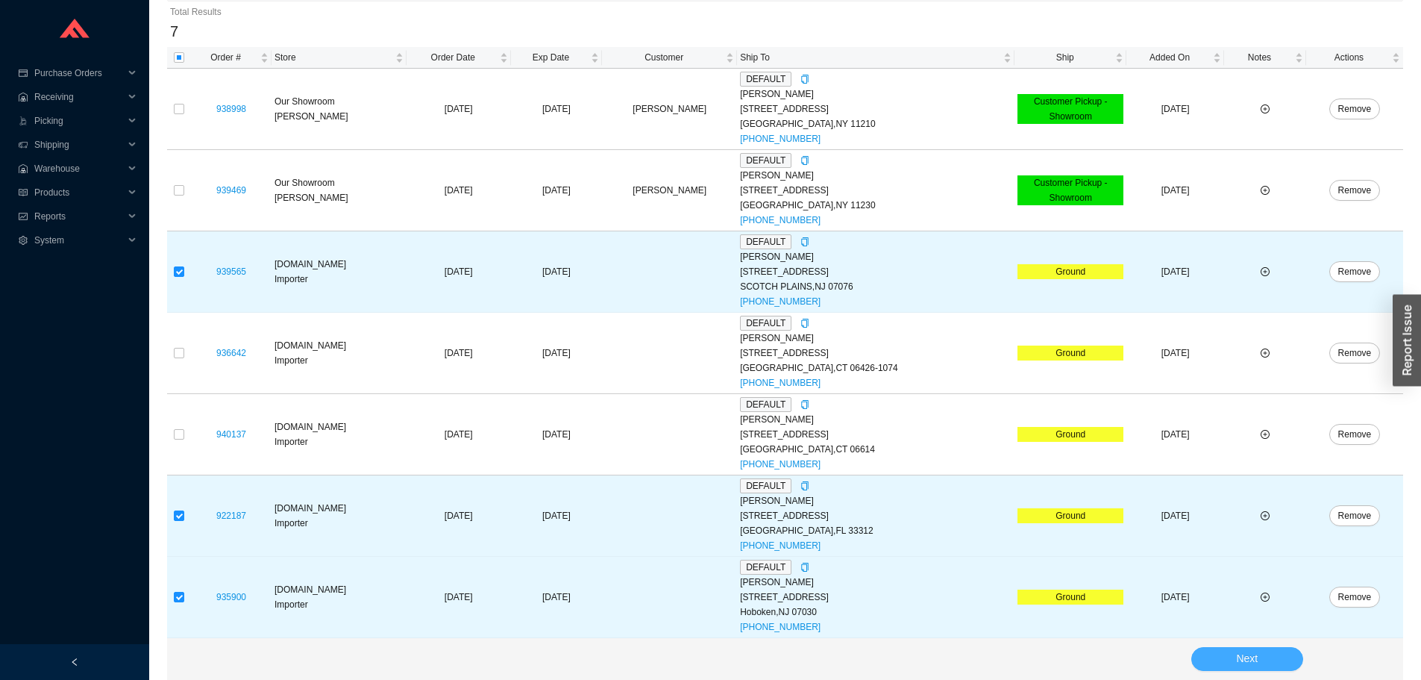
click at [1215, 662] on button "Next" at bounding box center [1248, 659] width 112 height 24
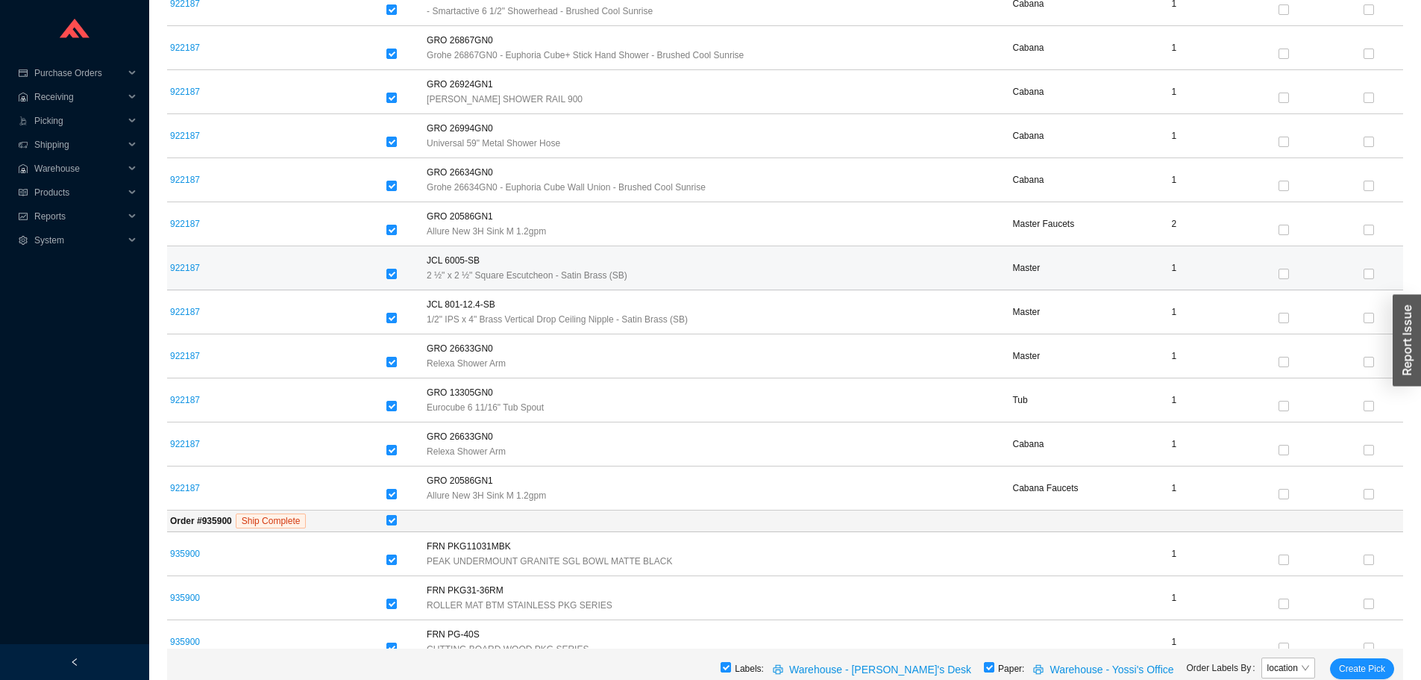
scroll to position [1341, 0]
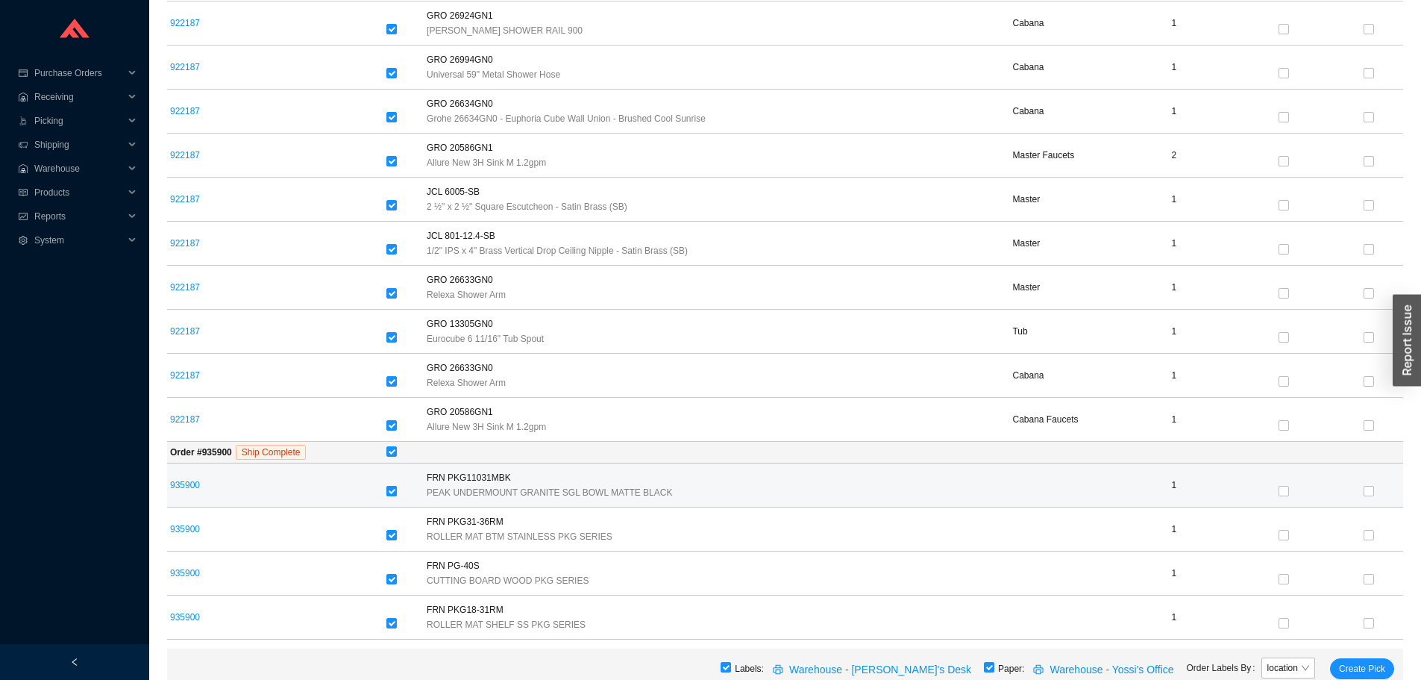
click at [393, 492] on input "checkbox" at bounding box center [391, 491] width 10 height 10
checkbox input "false"
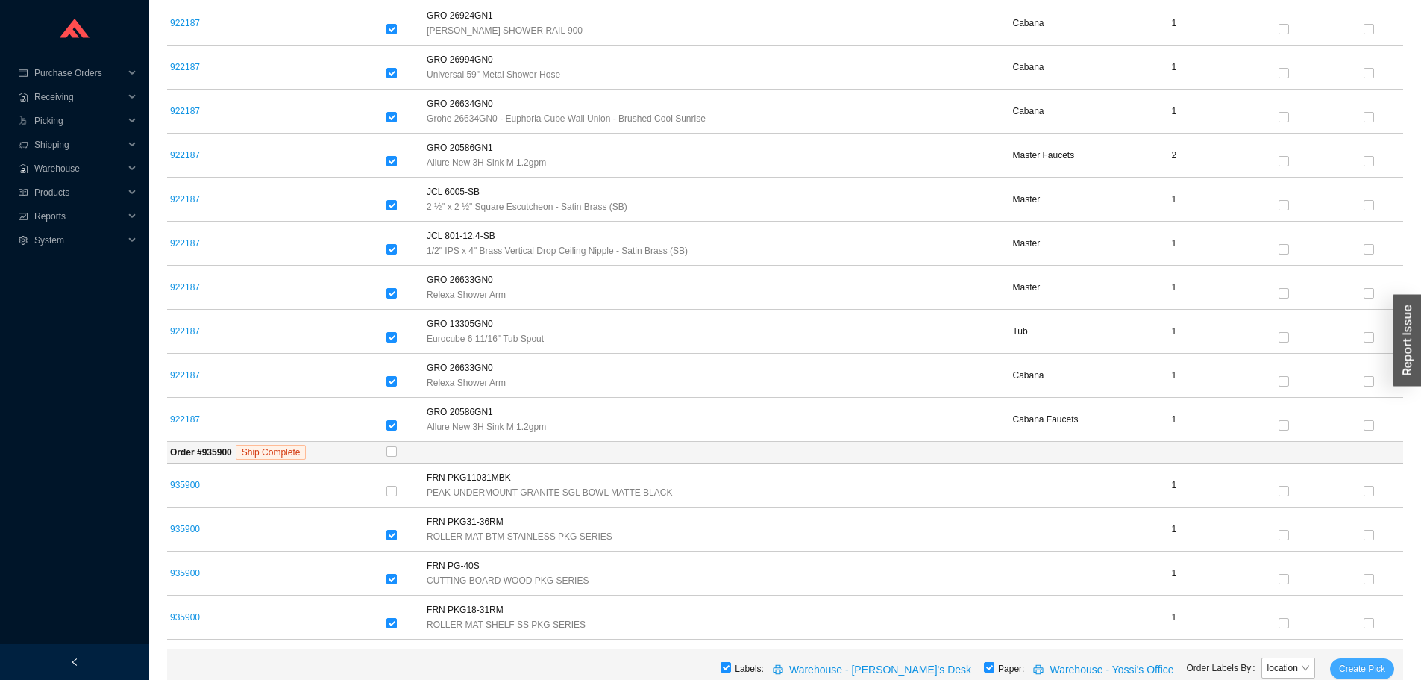
click at [1362, 672] on span "Create Pick" at bounding box center [1362, 668] width 46 height 15
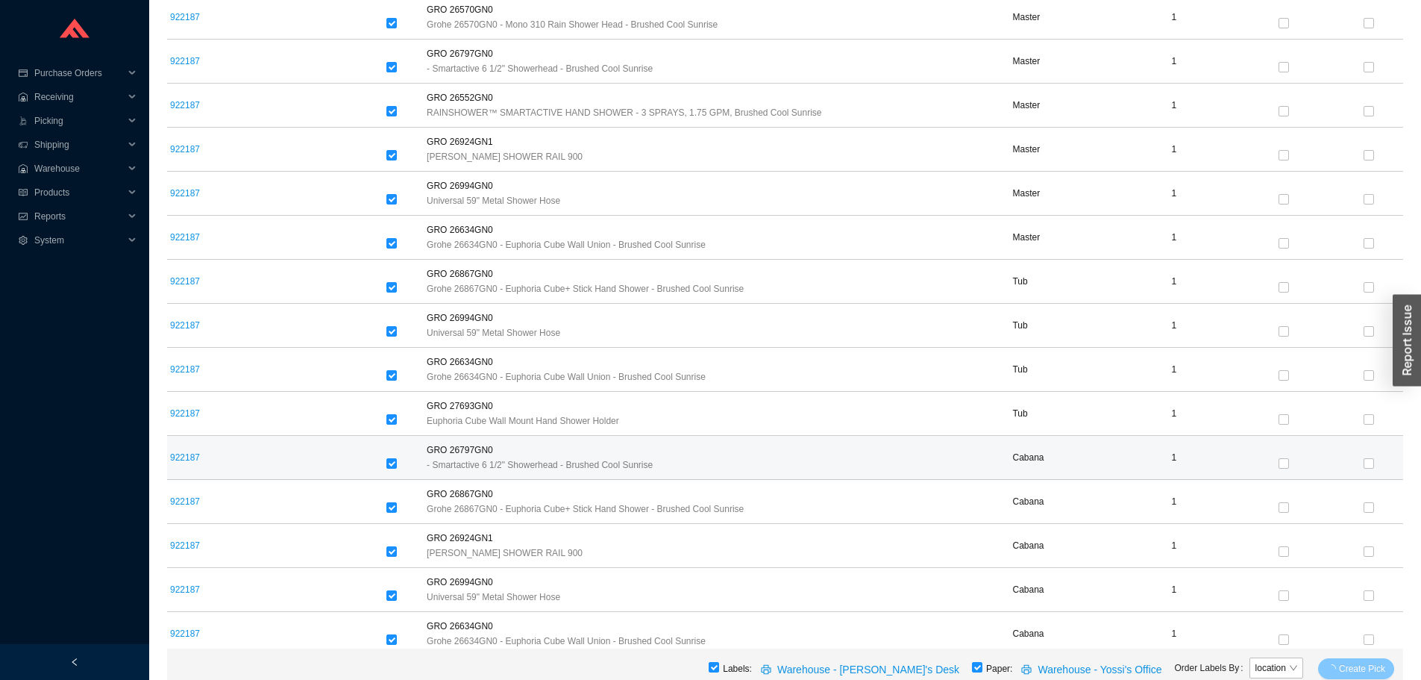
scroll to position [578, 0]
